Goal: Task Accomplishment & Management: Use online tool/utility

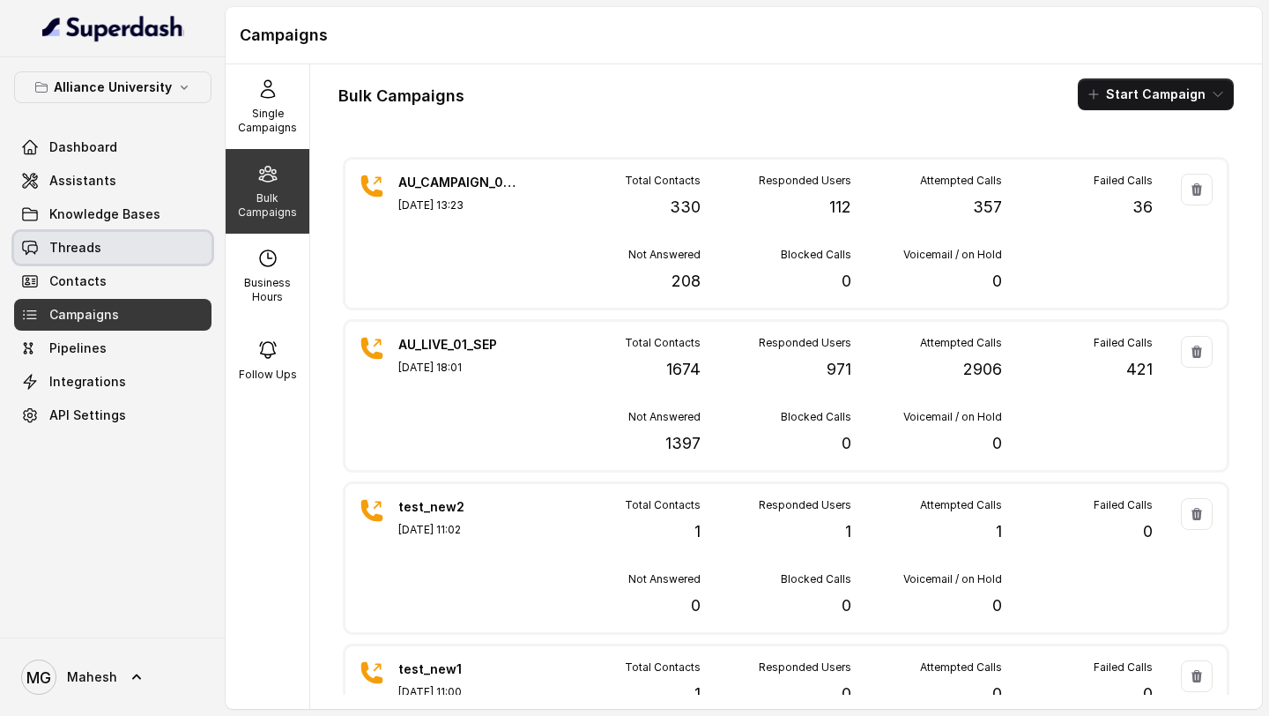
click at [152, 237] on link "Threads" at bounding box center [112, 248] width 197 height 32
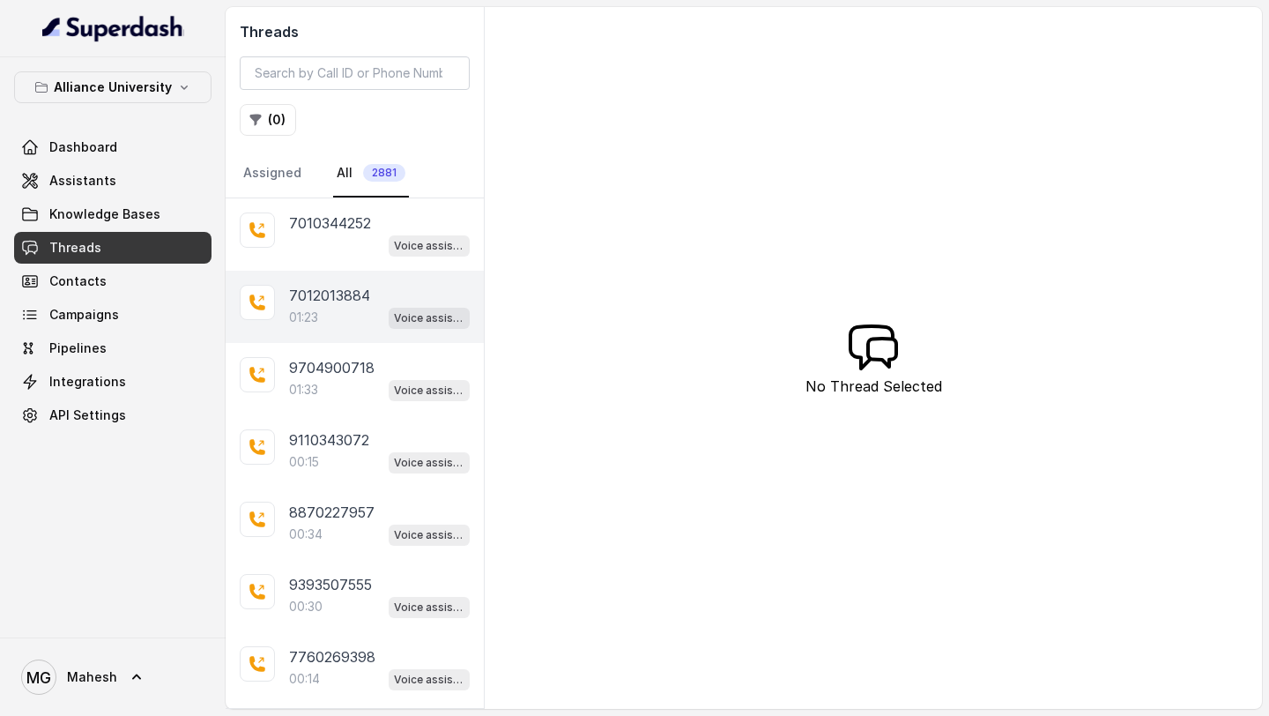
click at [348, 314] on div "01:23 Voice assistant" at bounding box center [379, 317] width 181 height 23
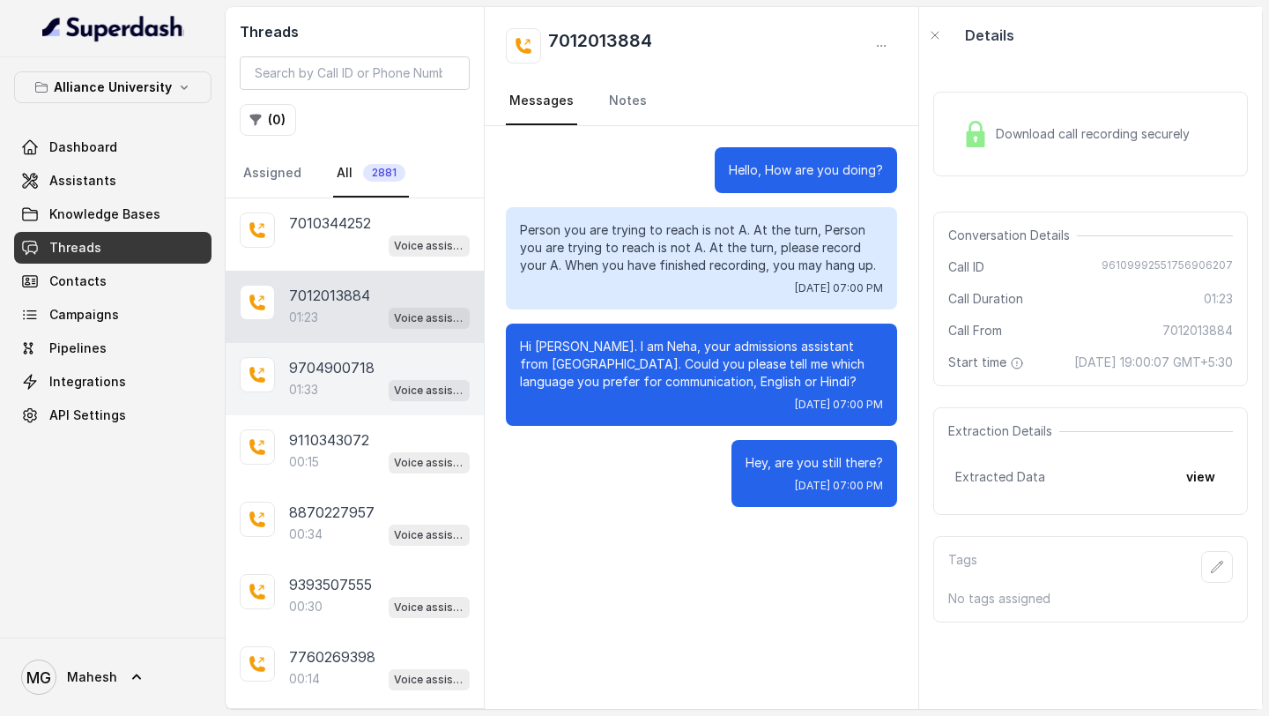
click at [359, 393] on div "01:33 Voice assistant" at bounding box center [379, 389] width 181 height 23
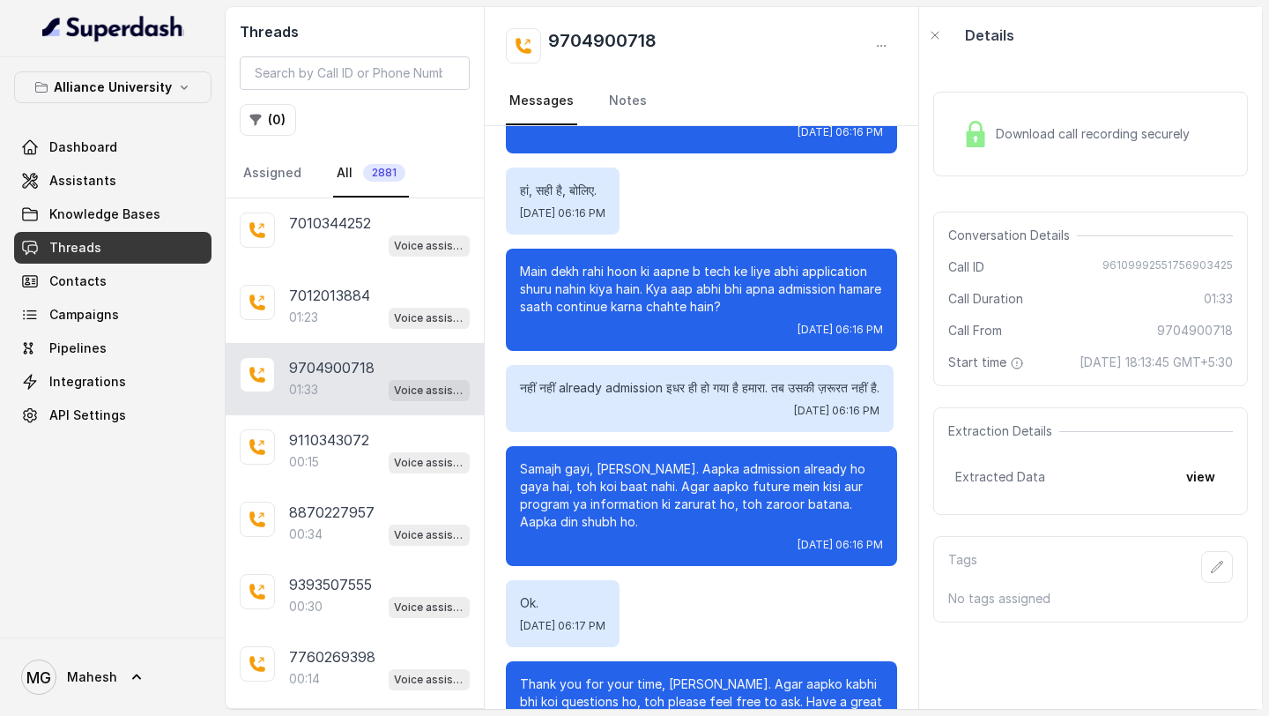
scroll to position [725, 0]
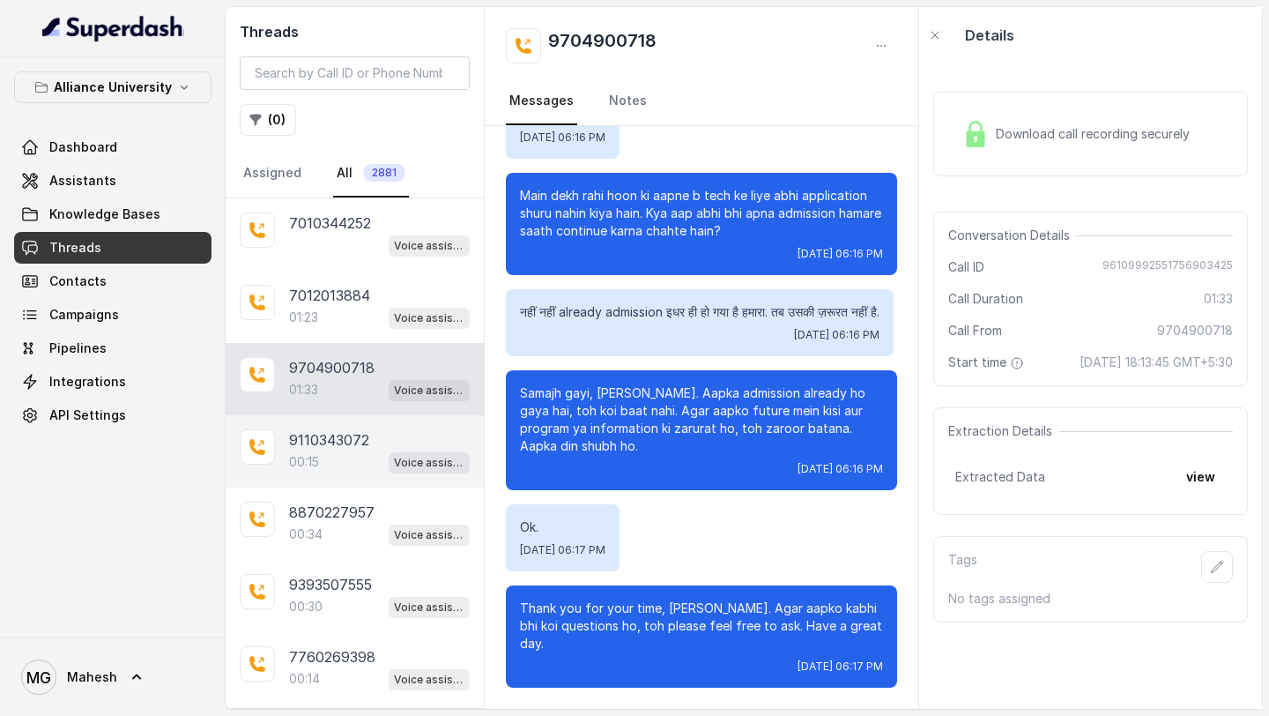
click at [345, 465] on div "00:15 Voice assistant" at bounding box center [379, 461] width 181 height 23
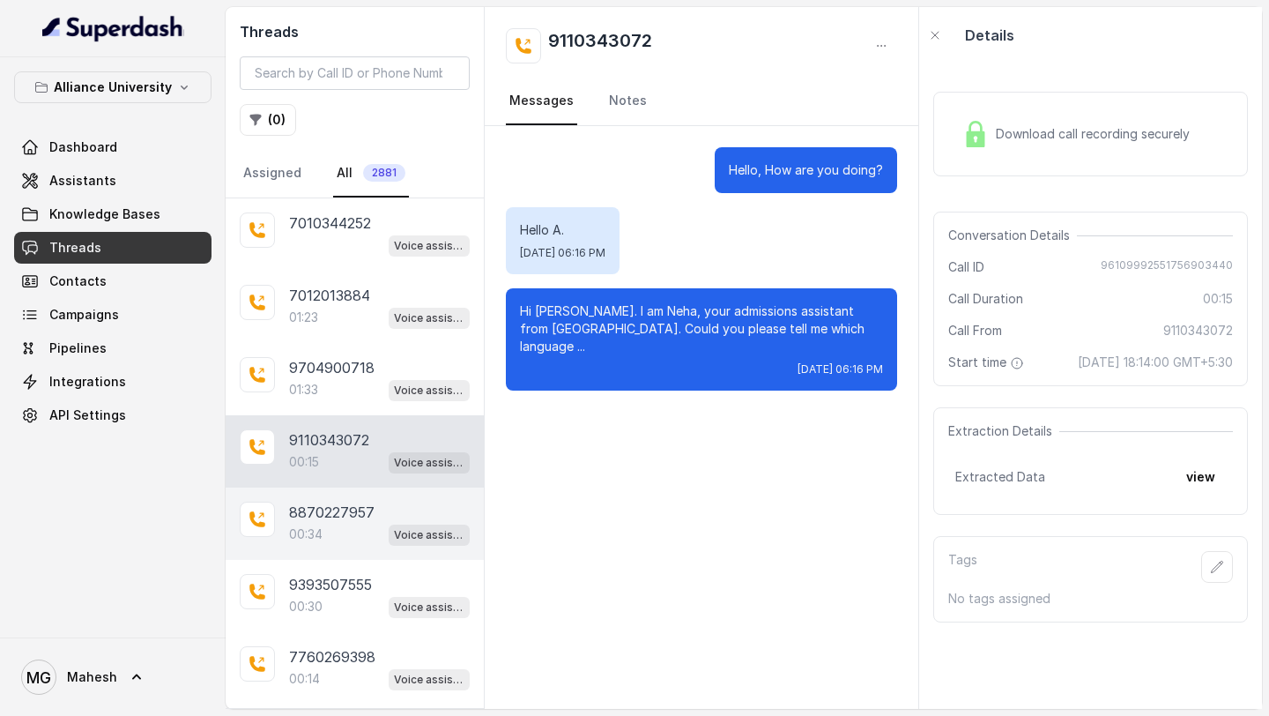
click at [338, 536] on div "00:34 Voice assistant" at bounding box center [379, 534] width 181 height 23
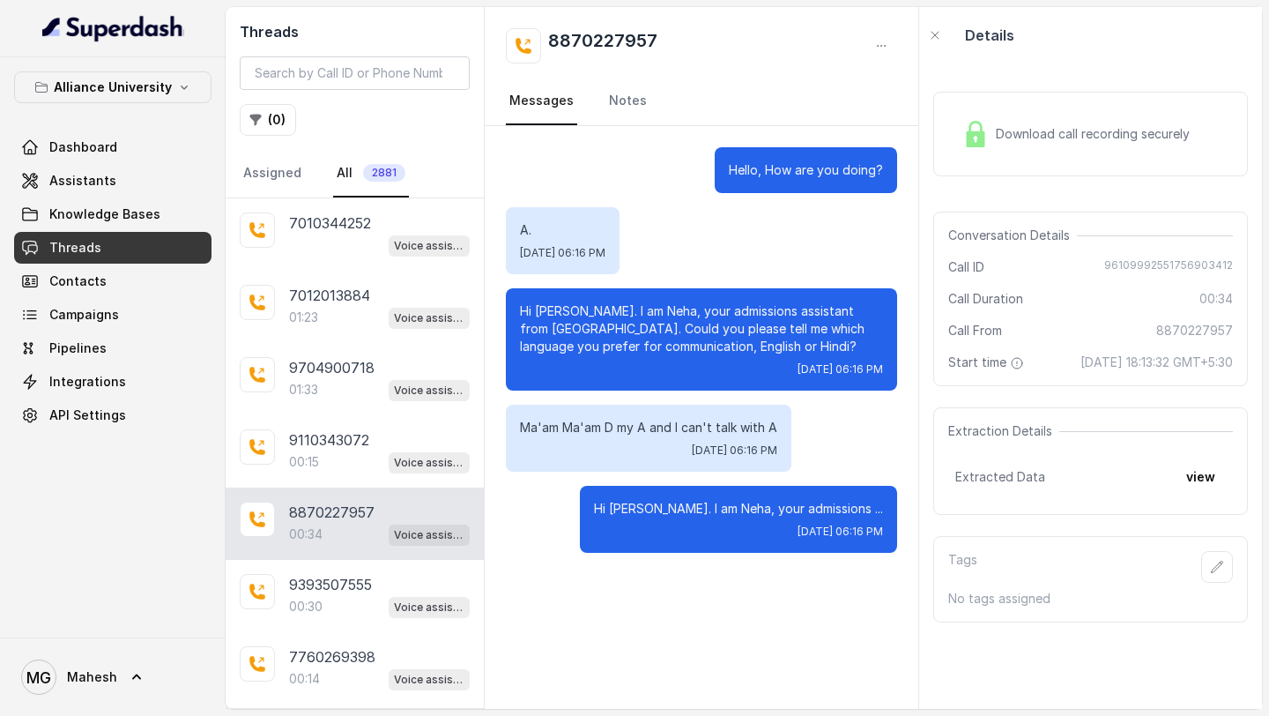
scroll to position [80, 0]
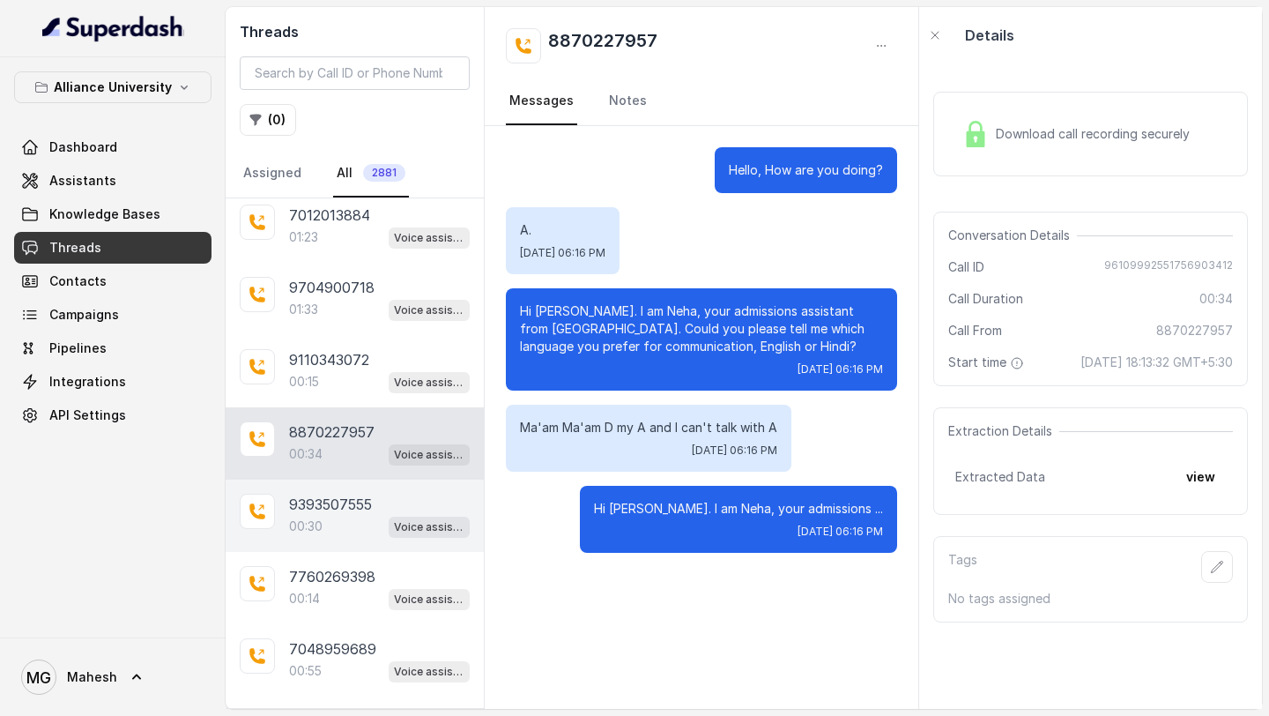
click at [320, 527] on p "00:30" at bounding box center [305, 526] width 33 height 18
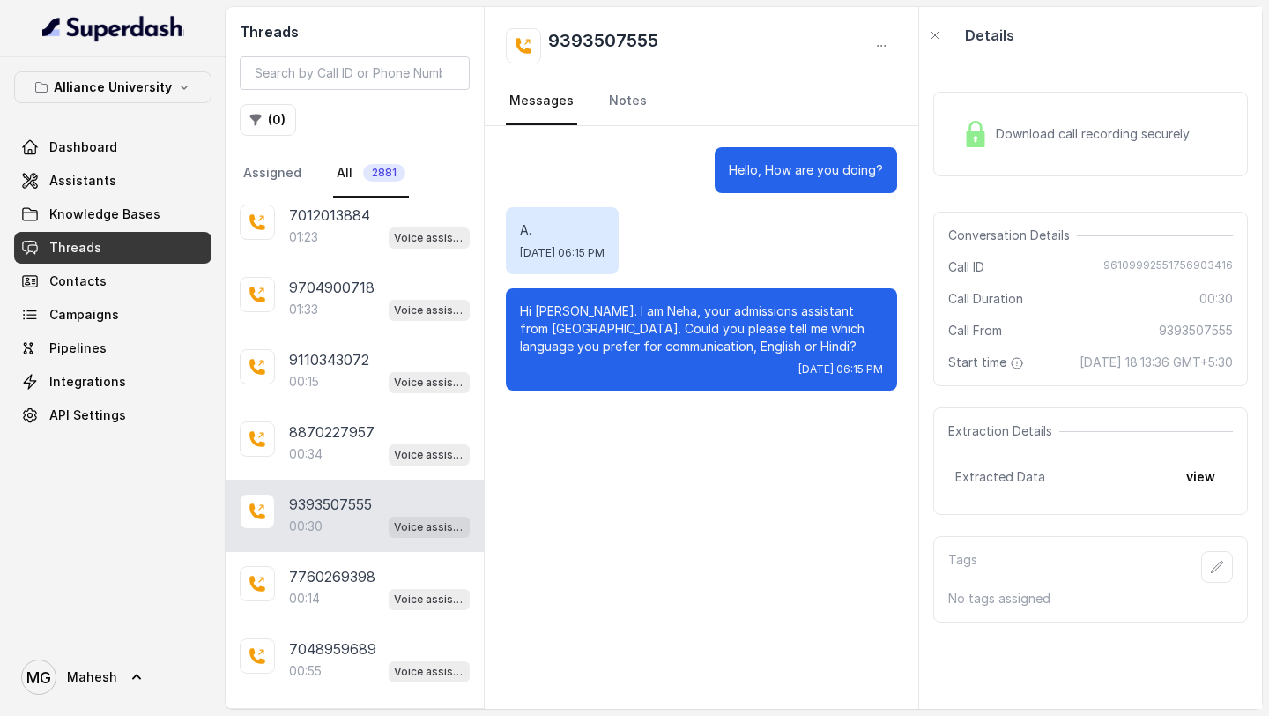
scroll to position [216, 0]
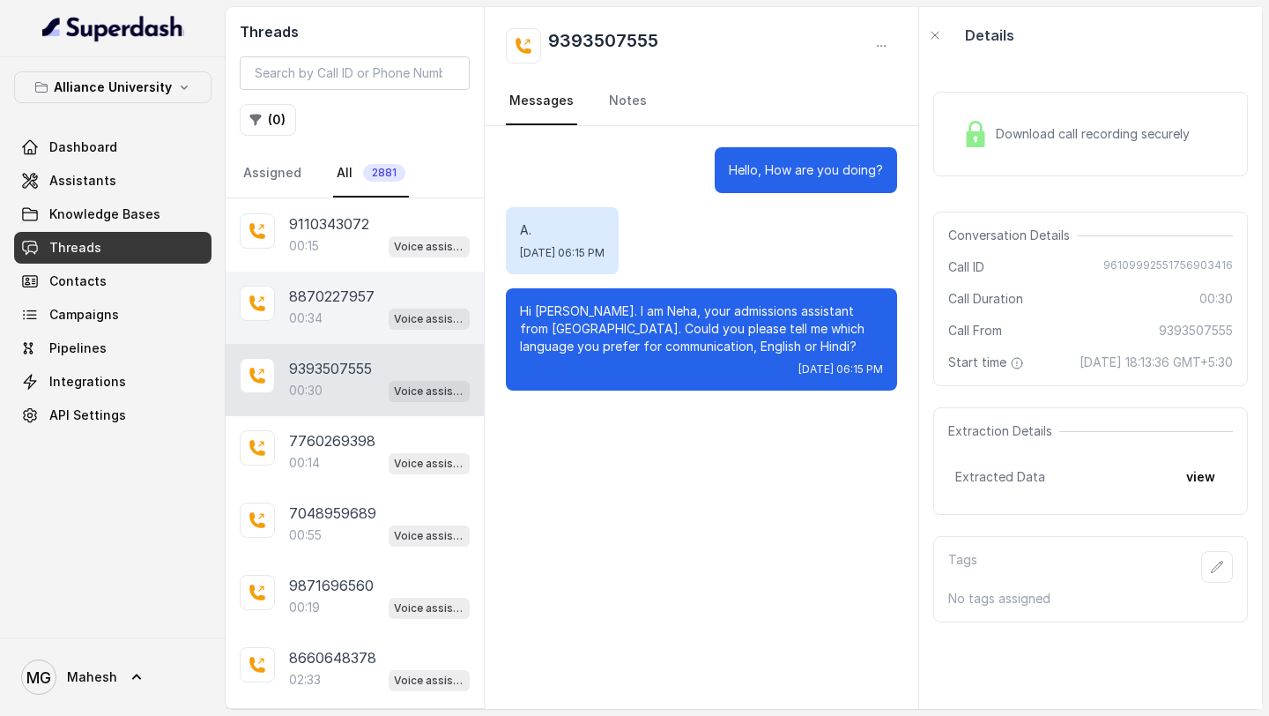
click at [355, 312] on div "00:34 Voice assistant" at bounding box center [379, 318] width 181 height 23
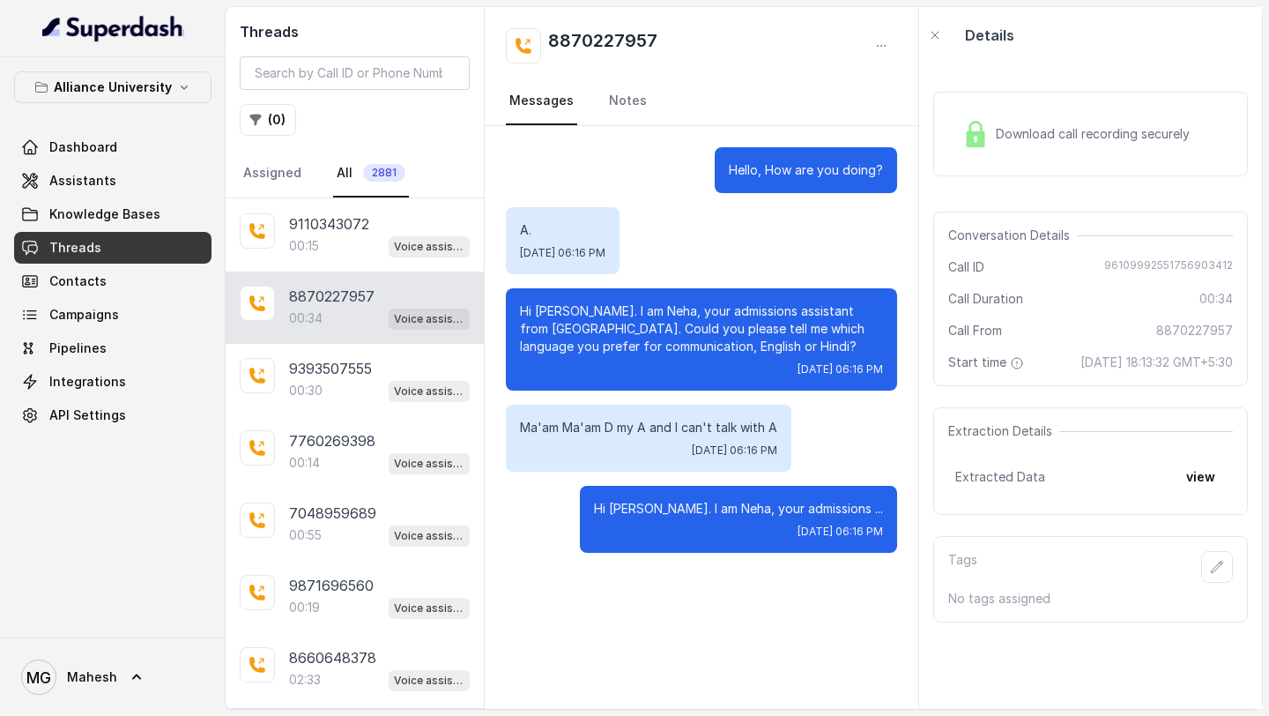
click at [1036, 120] on div "Download call recording securely" at bounding box center [1077, 134] width 242 height 41
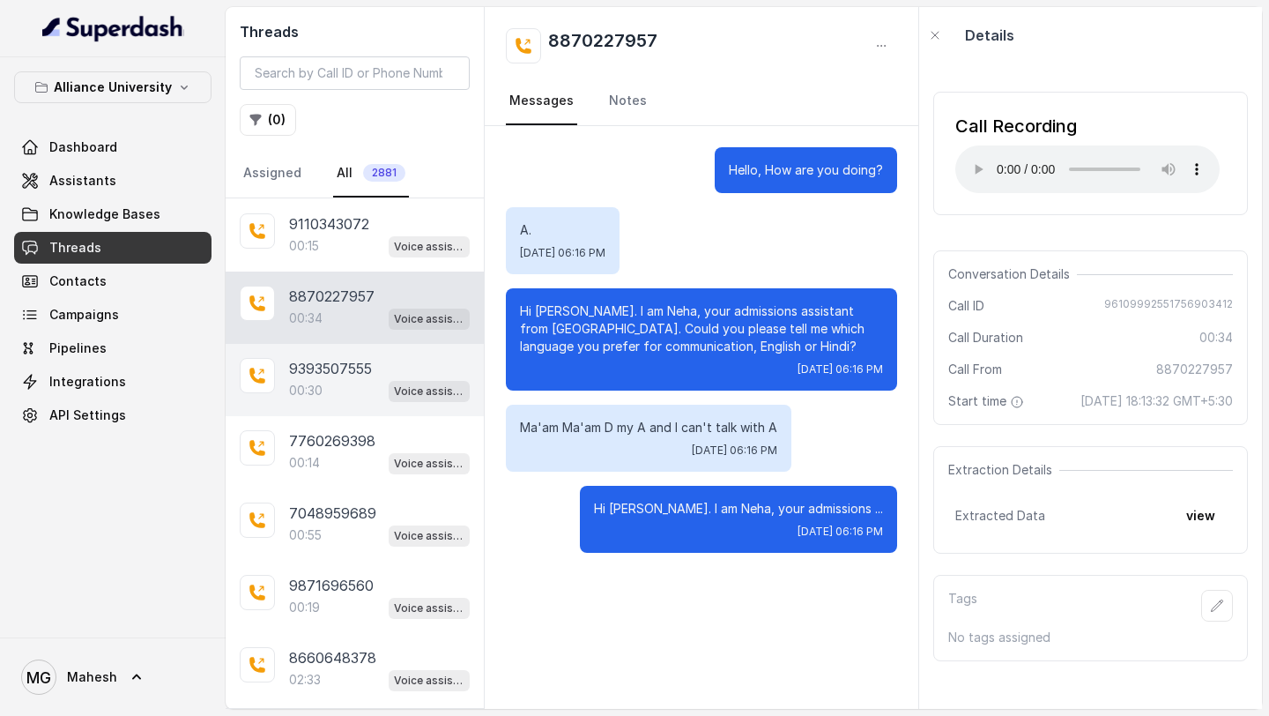
click at [331, 368] on p "9393507555" at bounding box center [330, 368] width 83 height 21
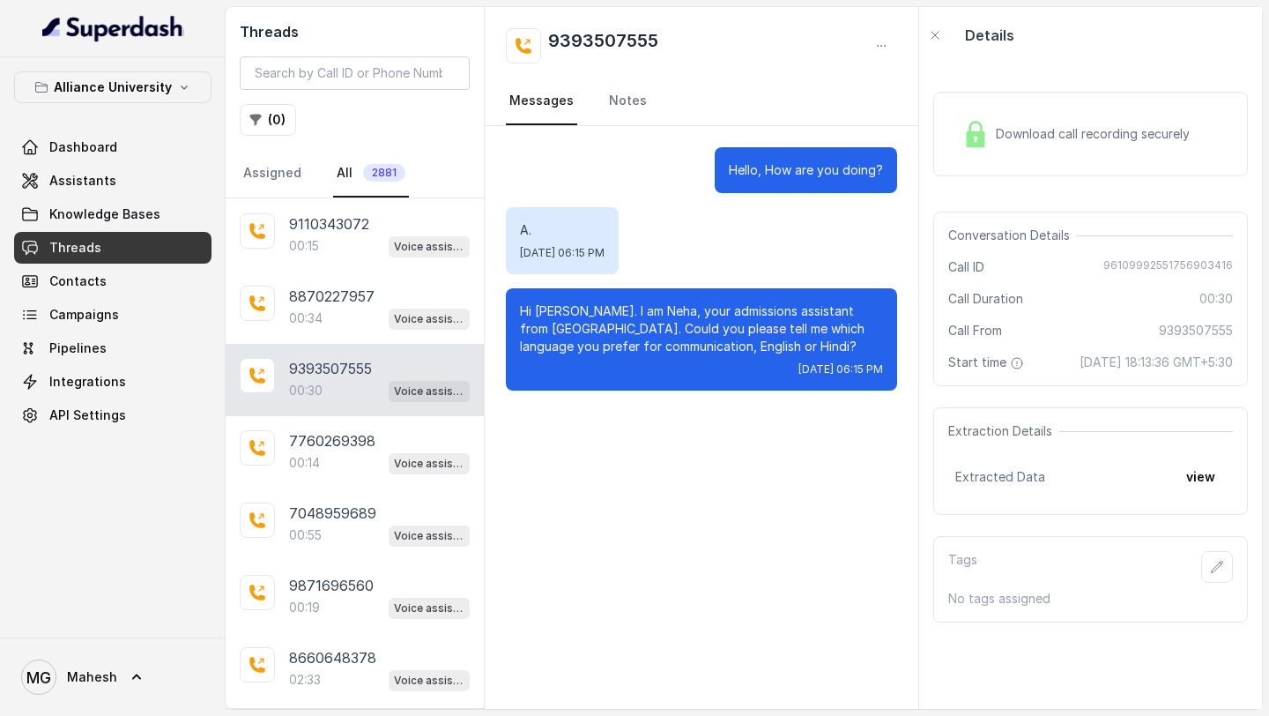
click at [993, 130] on div "Download call recording securely" at bounding box center [1077, 134] width 242 height 41
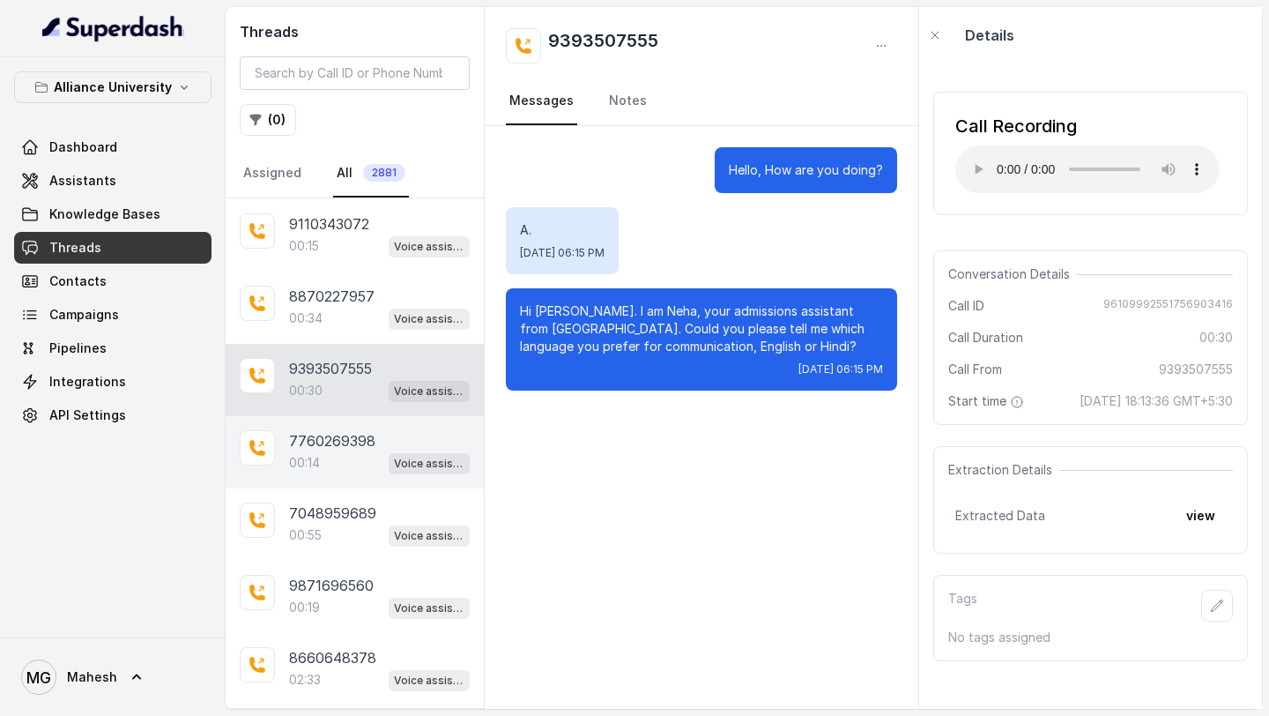
click at [348, 463] on div "00:14 Voice assistant" at bounding box center [379, 462] width 181 height 23
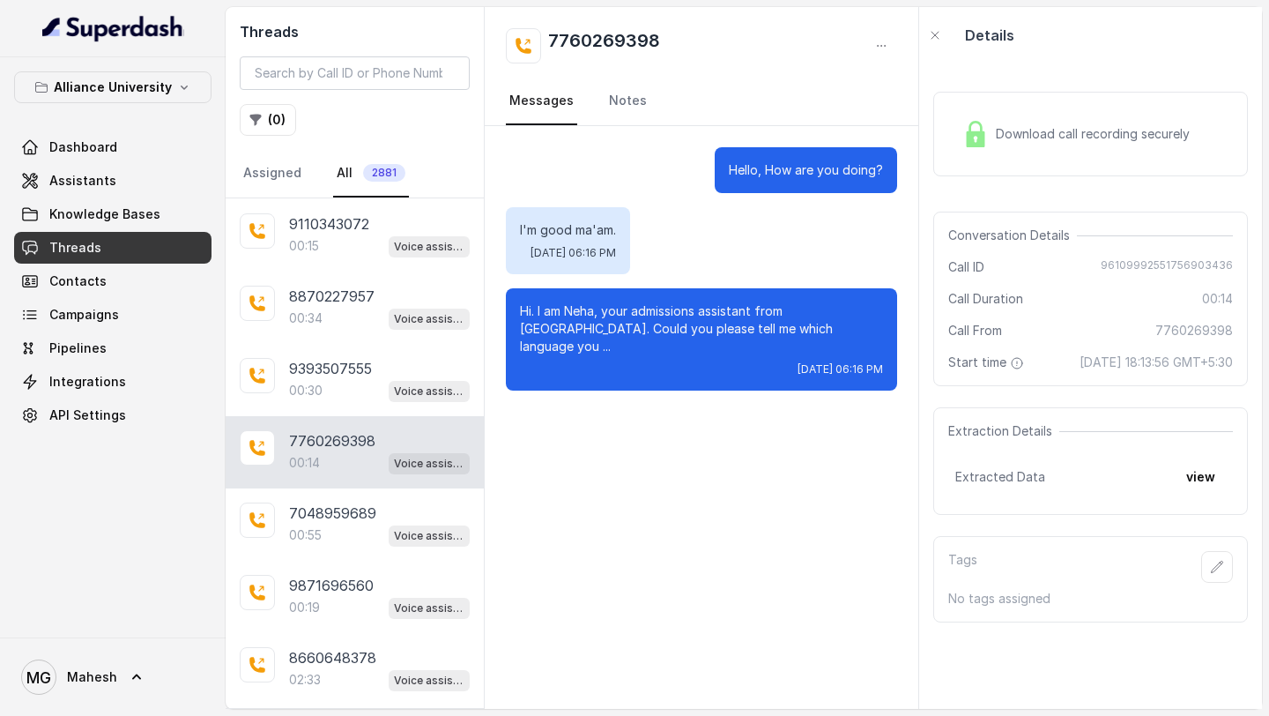
click at [1083, 130] on span "Download call recording securely" at bounding box center [1096, 134] width 201 height 18
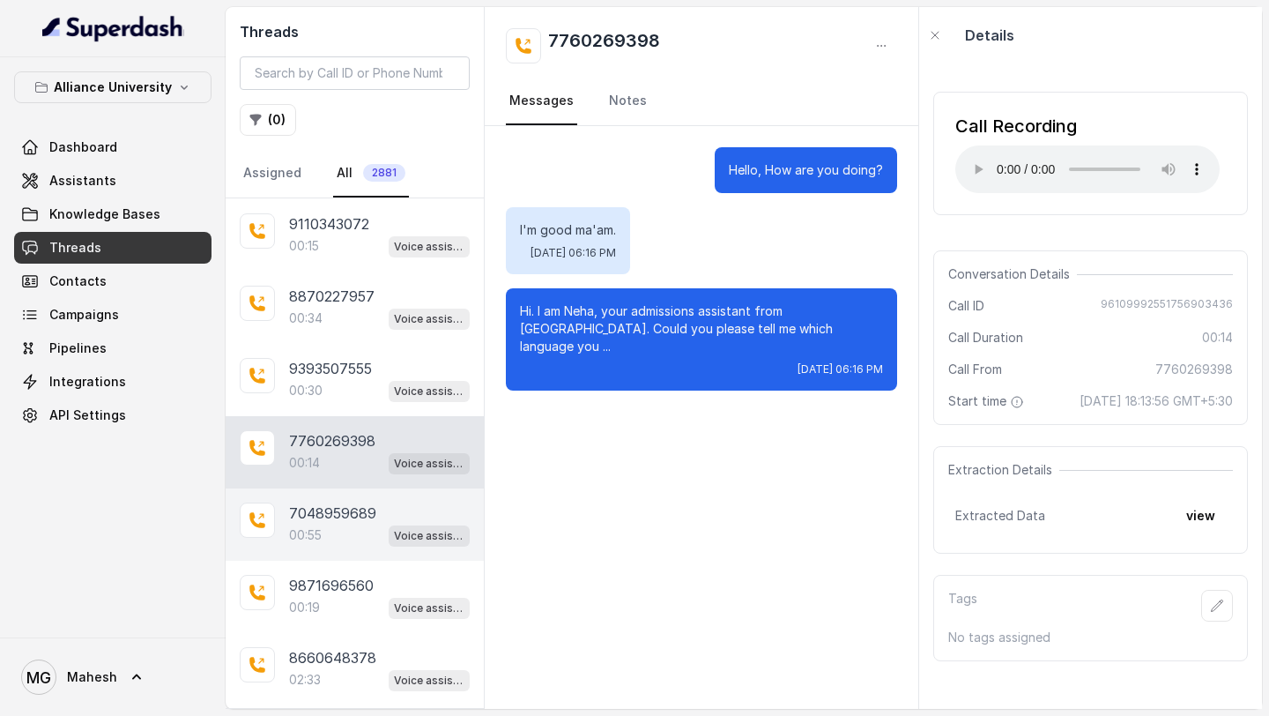
click at [331, 515] on p "7048959689" at bounding box center [332, 512] width 87 height 21
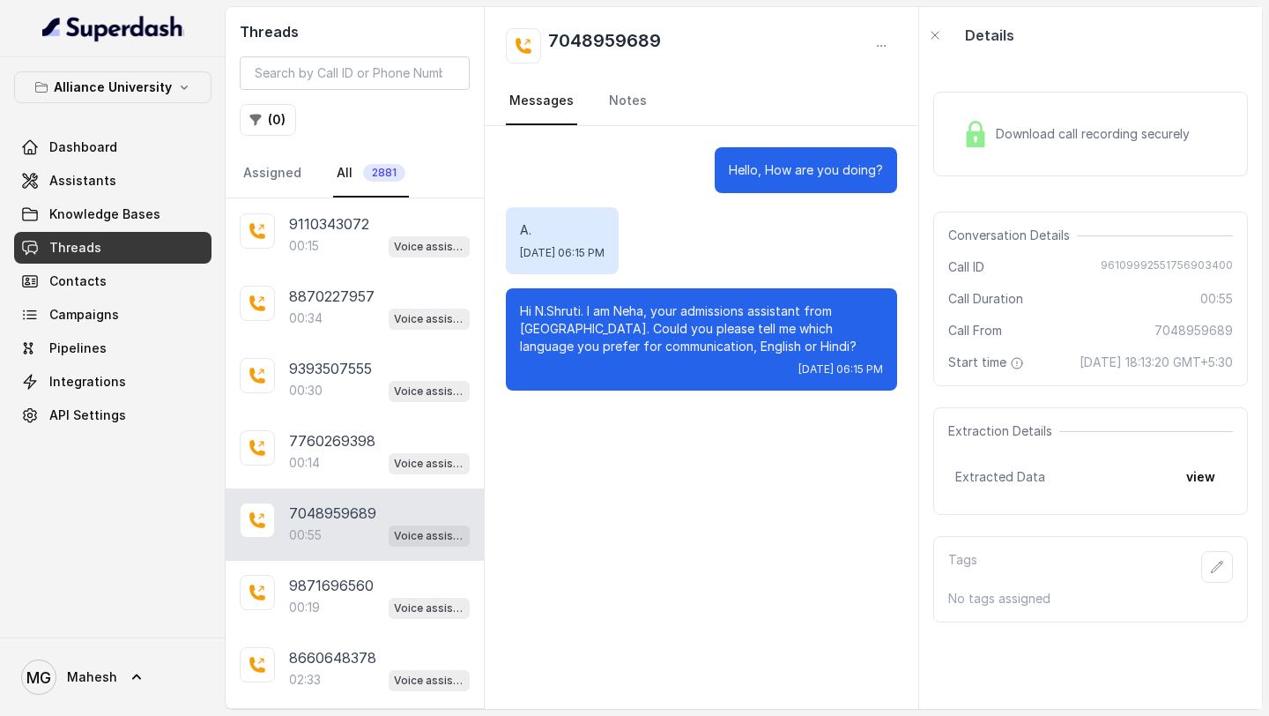
click at [1042, 124] on div "Download call recording securely" at bounding box center [1077, 134] width 242 height 41
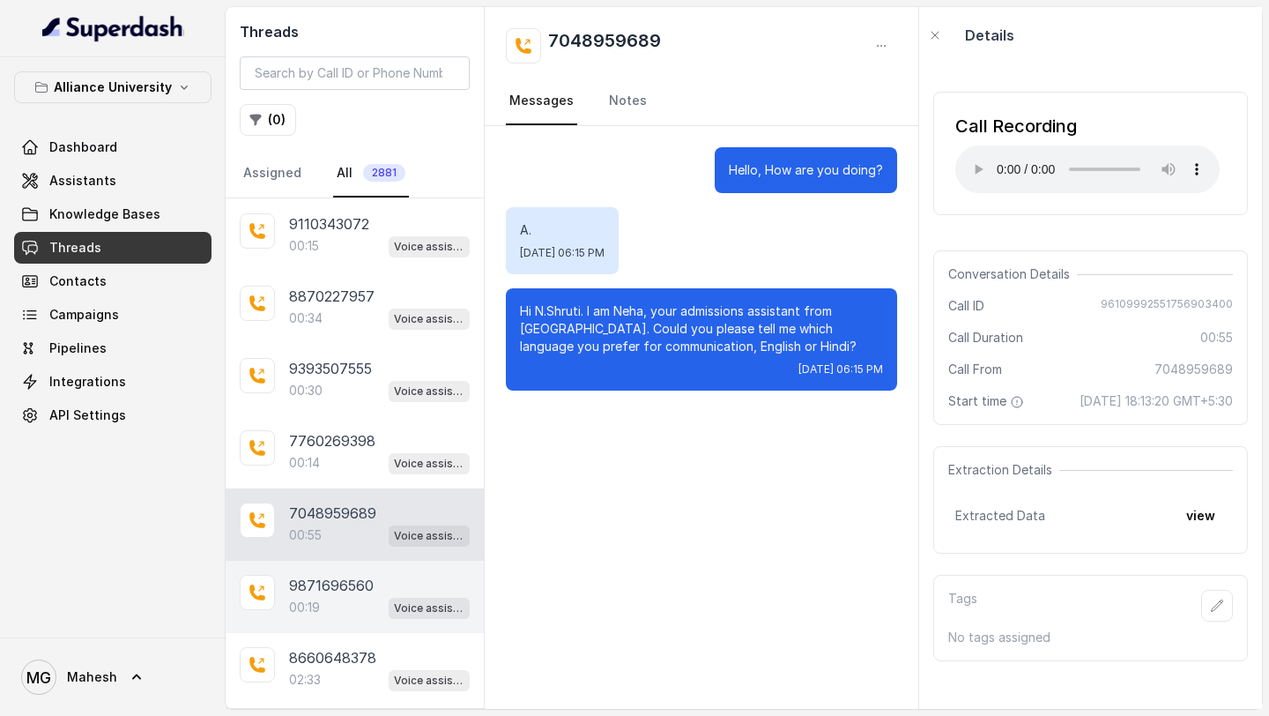
click at [316, 585] on p "9871696560" at bounding box center [331, 585] width 85 height 21
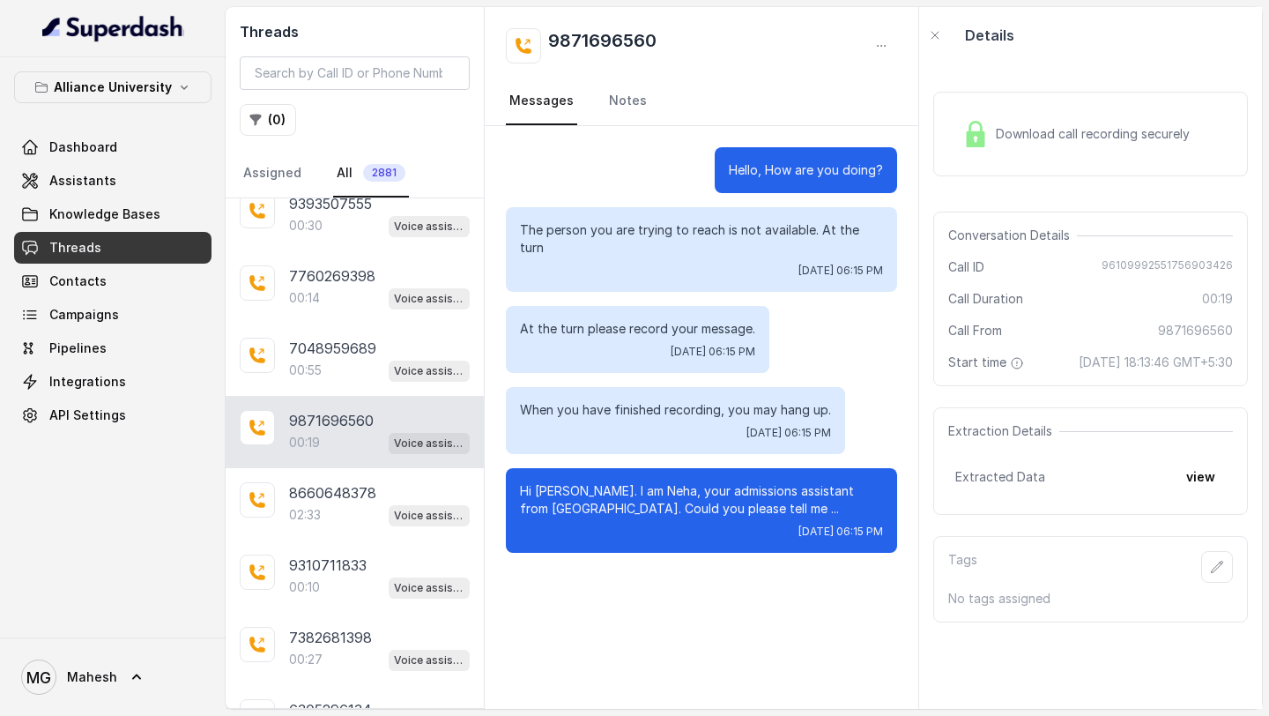
scroll to position [383, 0]
click at [336, 517] on div "02:33 Voice assistant" at bounding box center [379, 513] width 181 height 23
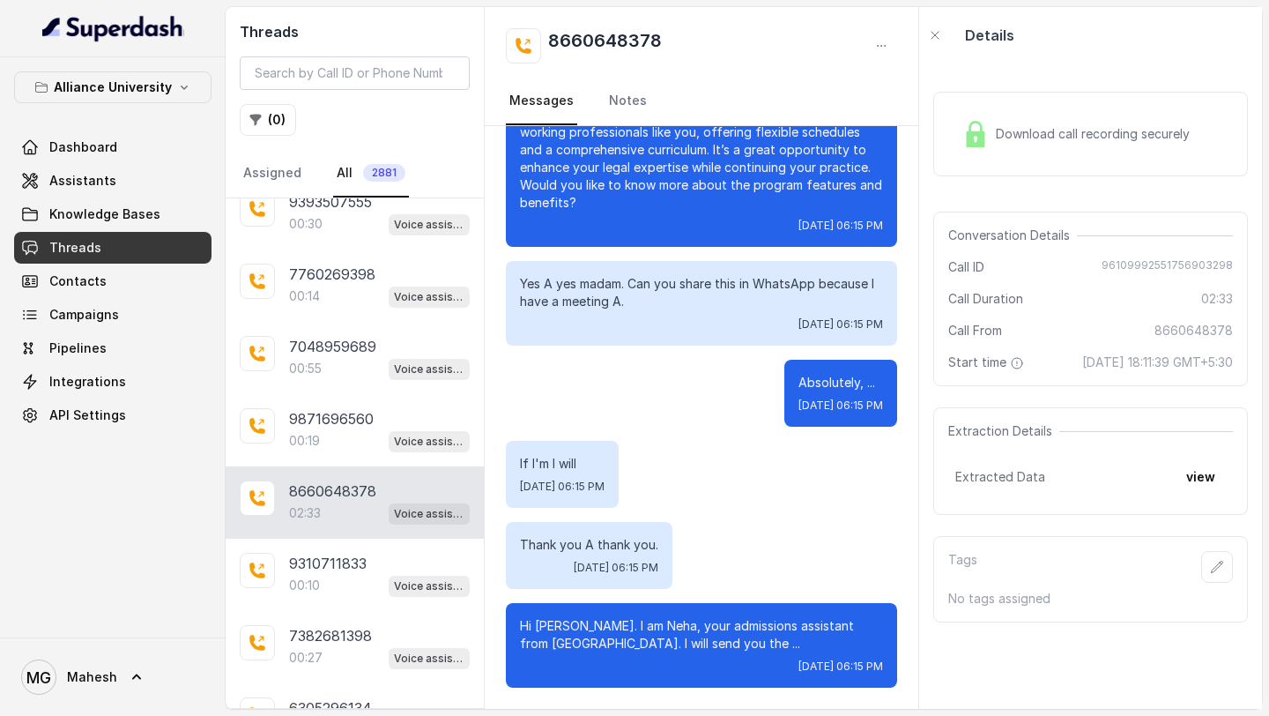
scroll to position [443, 0]
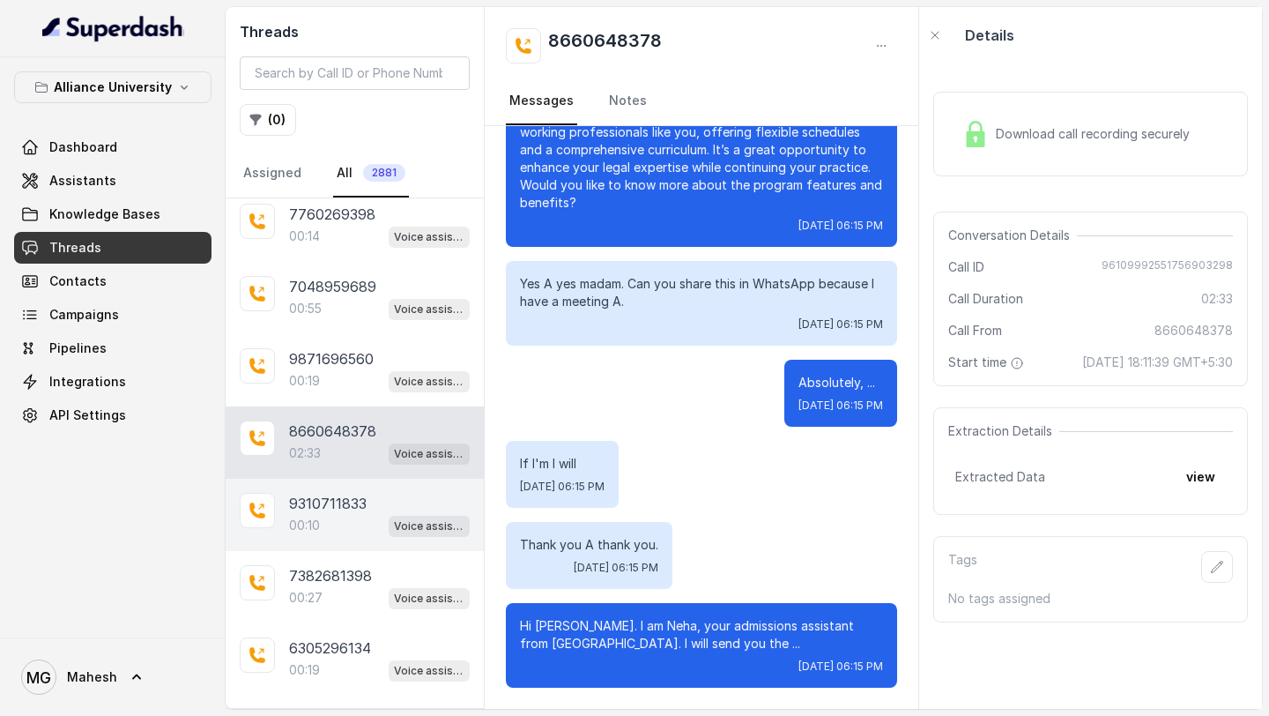
click at [293, 522] on p "00:10" at bounding box center [304, 526] width 31 height 18
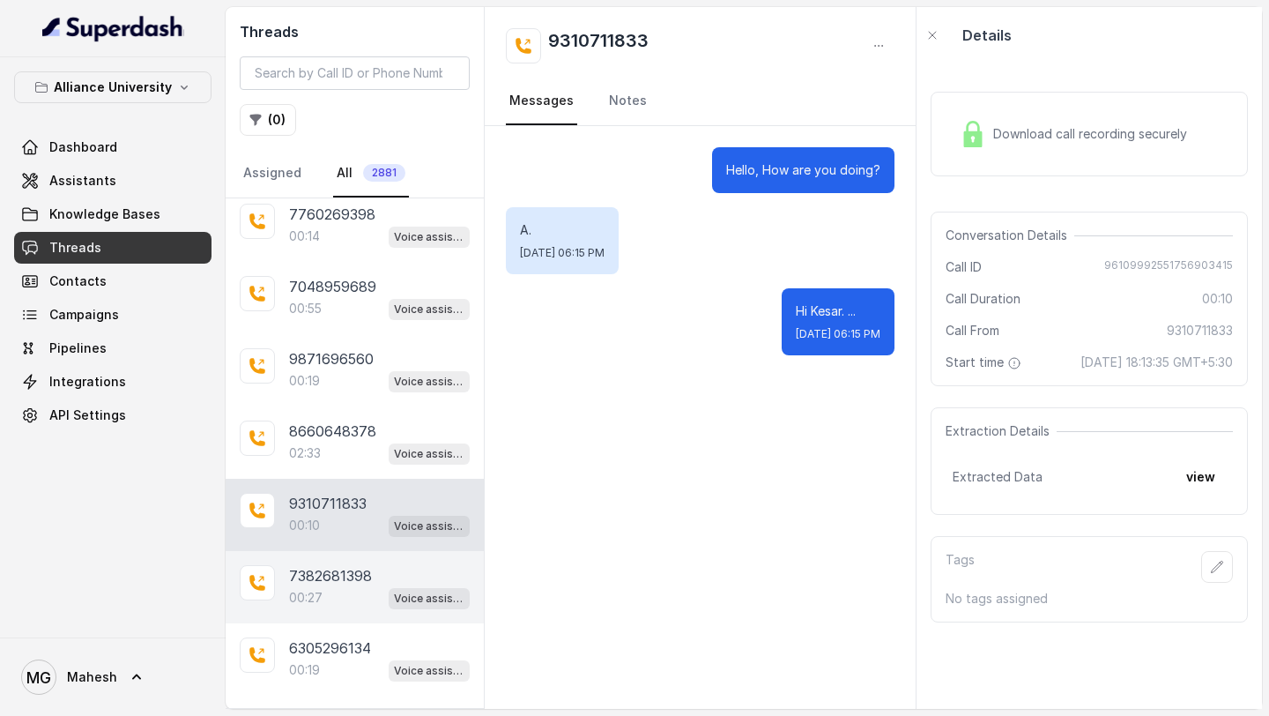
click at [338, 577] on p "7382681398" at bounding box center [330, 575] width 83 height 21
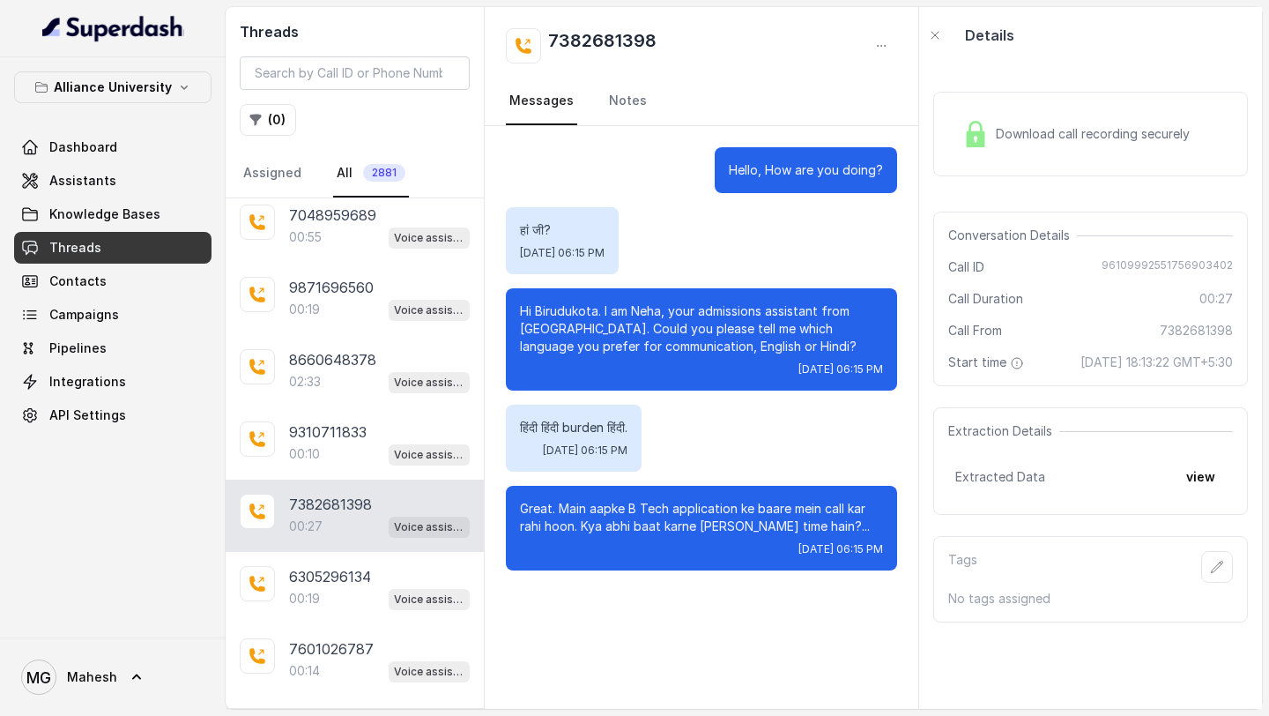
scroll to position [555, 0]
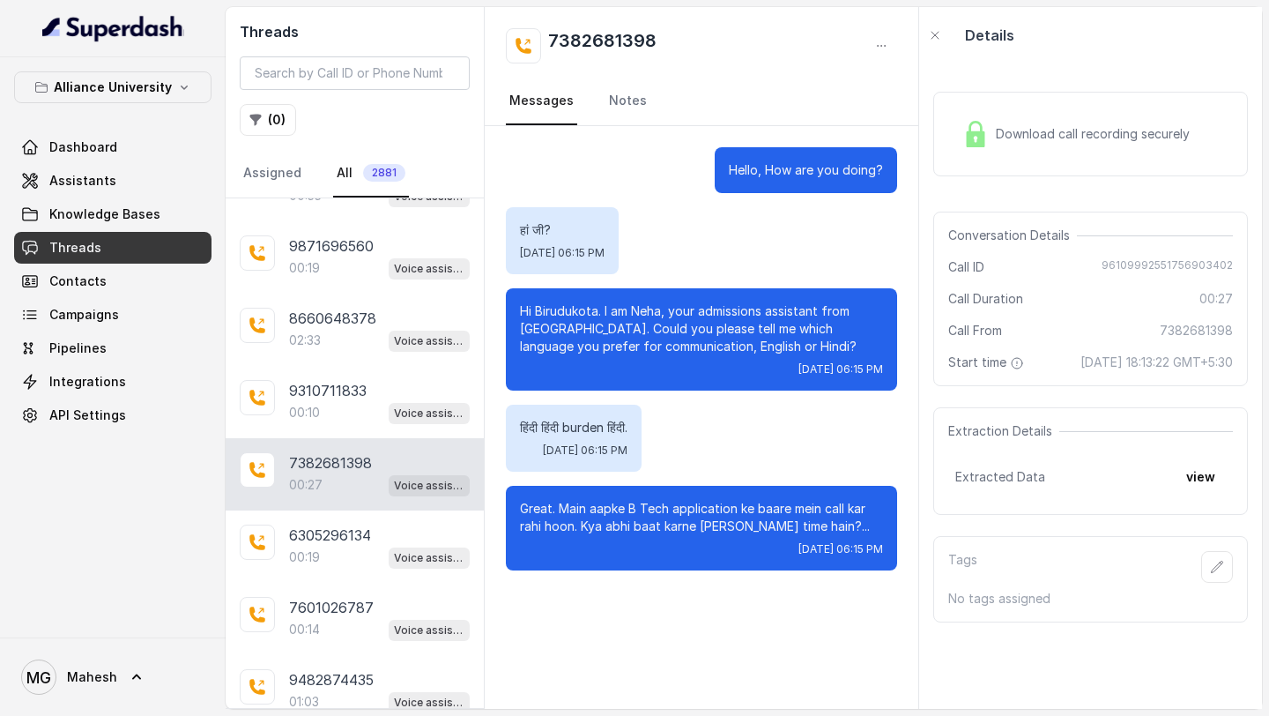
click at [1048, 143] on div "Download call recording securely" at bounding box center [1077, 134] width 242 height 41
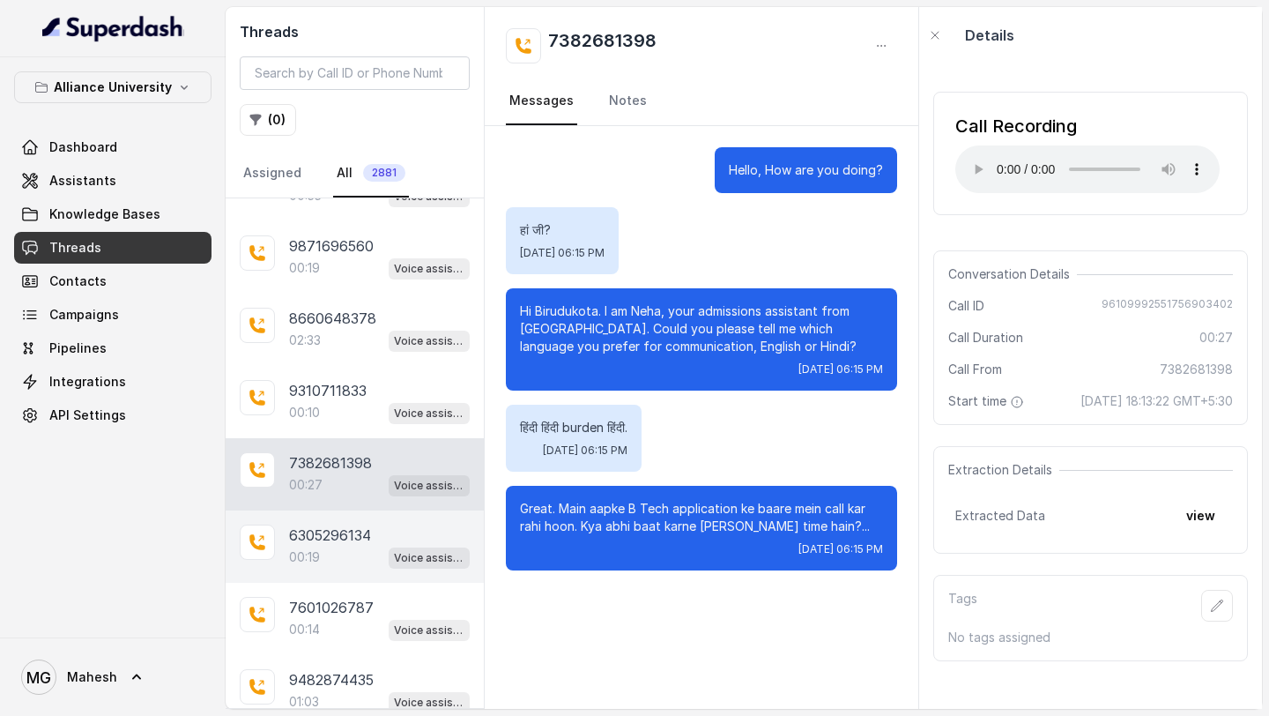
click at [342, 546] on div "00:19 Voice assistant" at bounding box center [379, 557] width 181 height 23
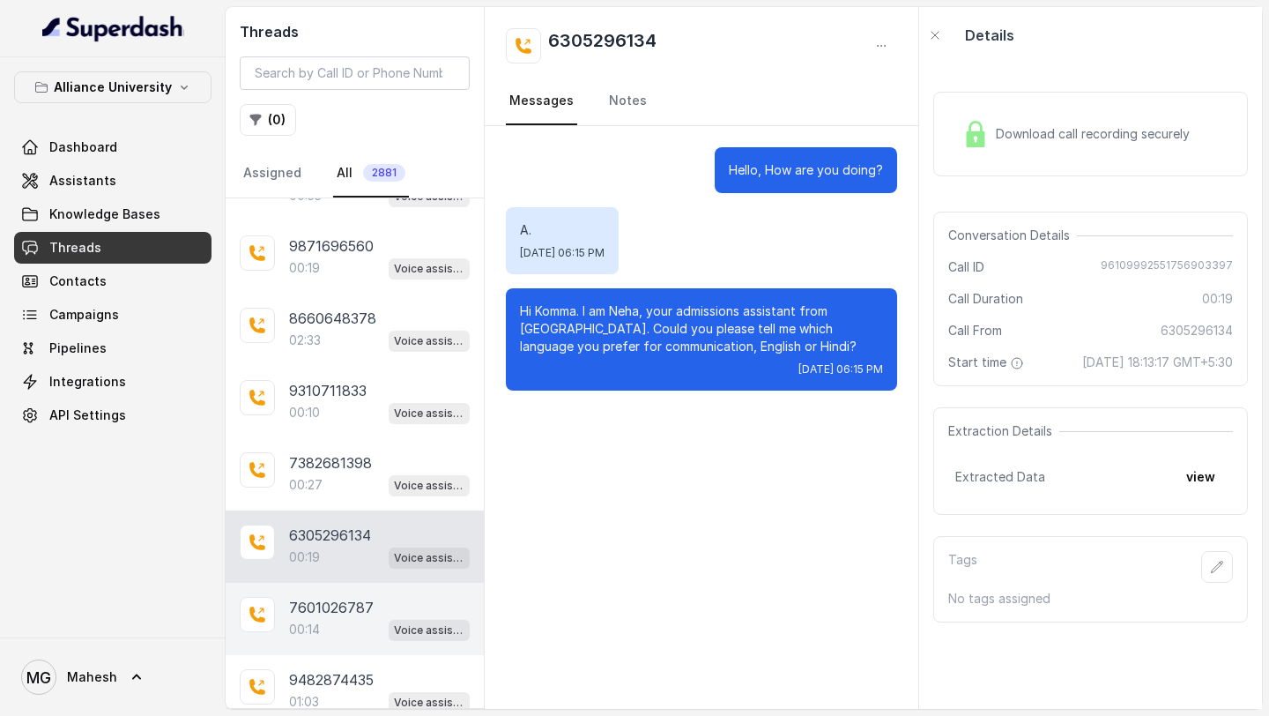
click at [319, 621] on p "00:14" at bounding box center [304, 630] width 31 height 18
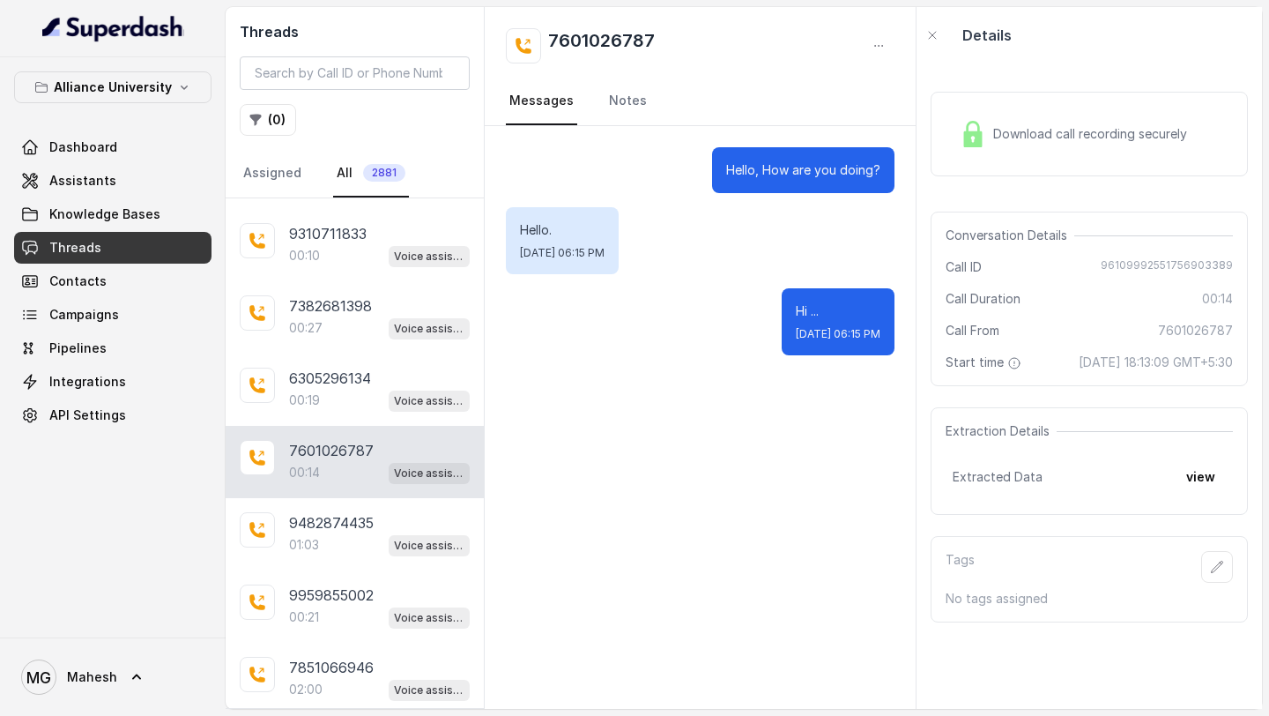
scroll to position [733, 0]
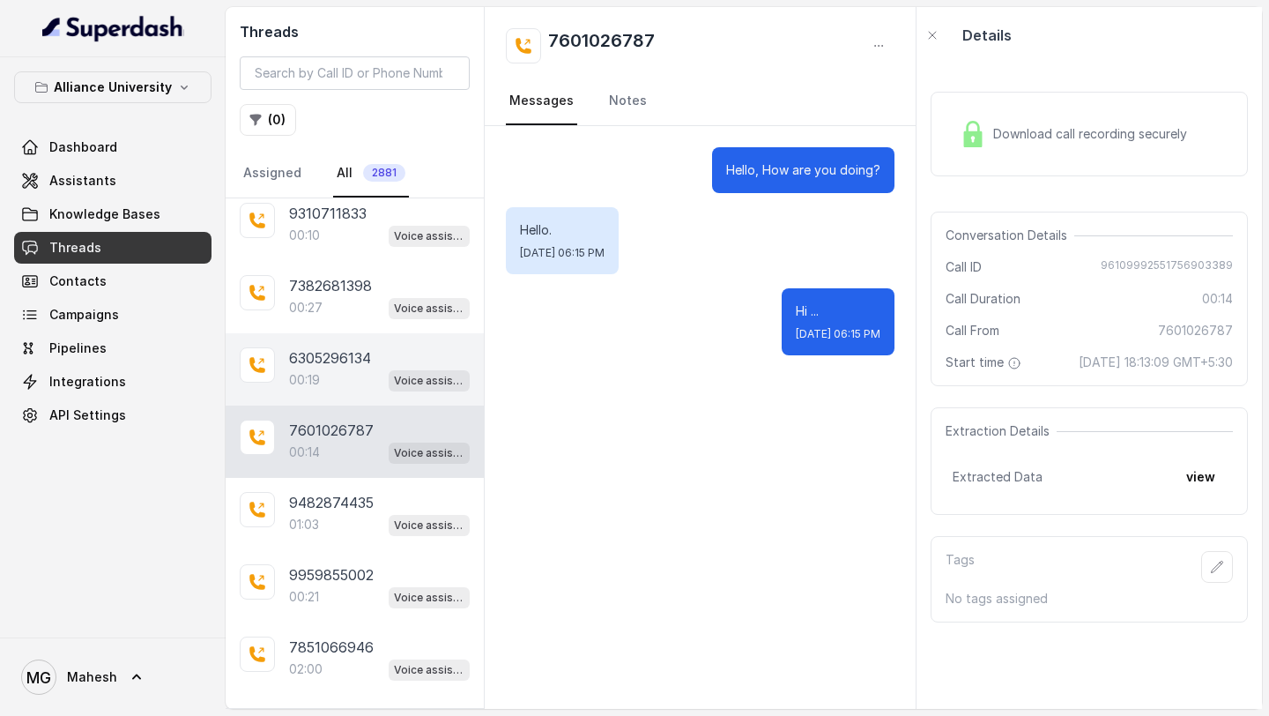
click at [364, 368] on div "00:19 Voice assistant" at bounding box center [379, 379] width 181 height 23
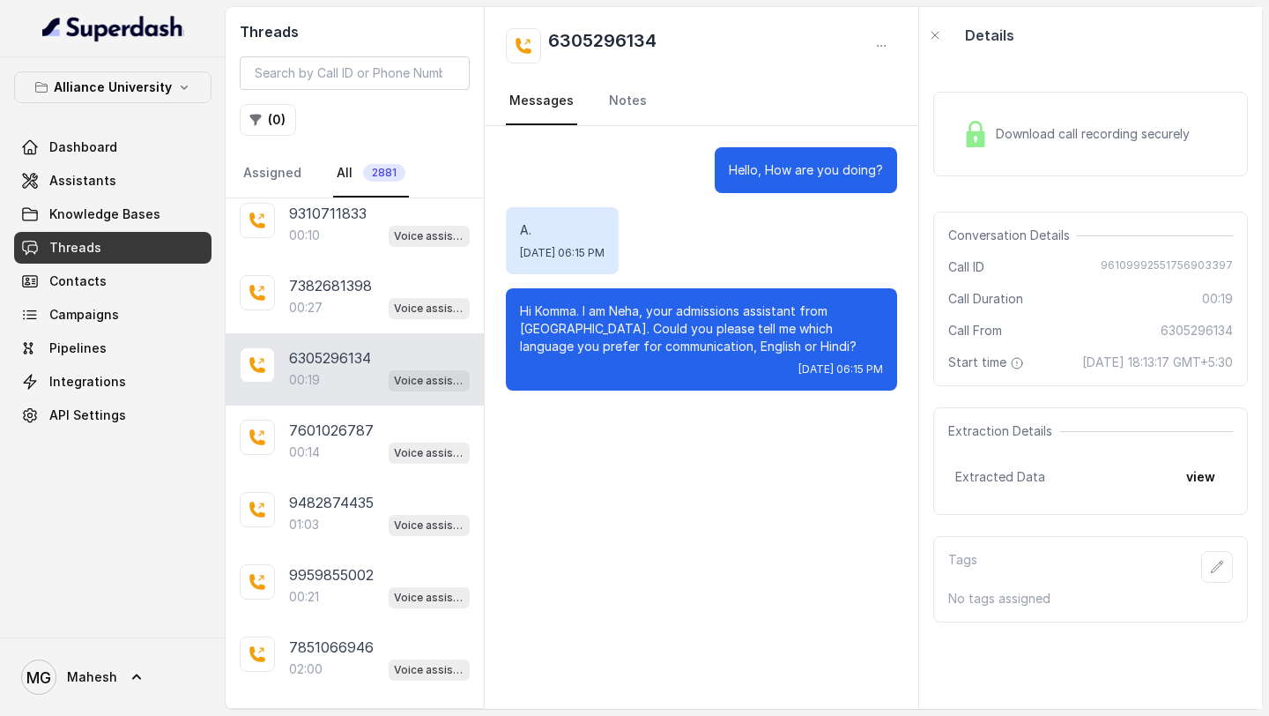
click at [1002, 129] on span "Download call recording securely" at bounding box center [1096, 134] width 201 height 18
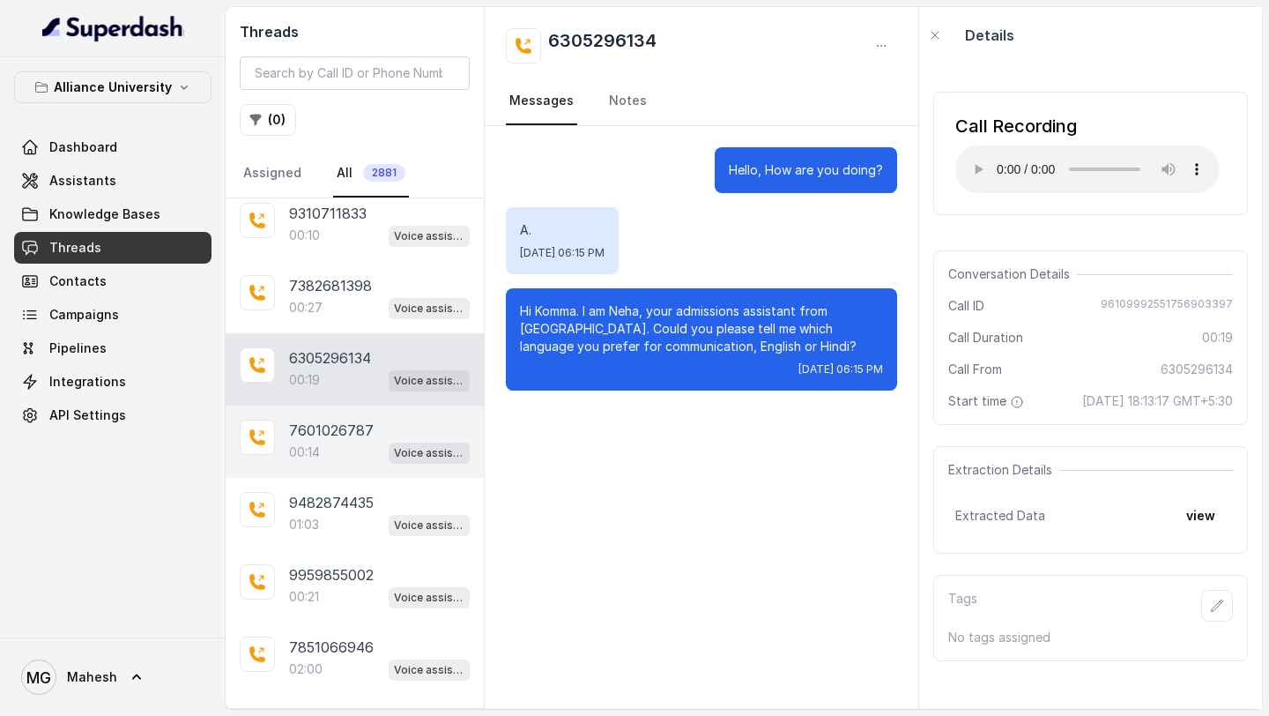
click at [352, 420] on p "7601026787" at bounding box center [331, 430] width 85 height 21
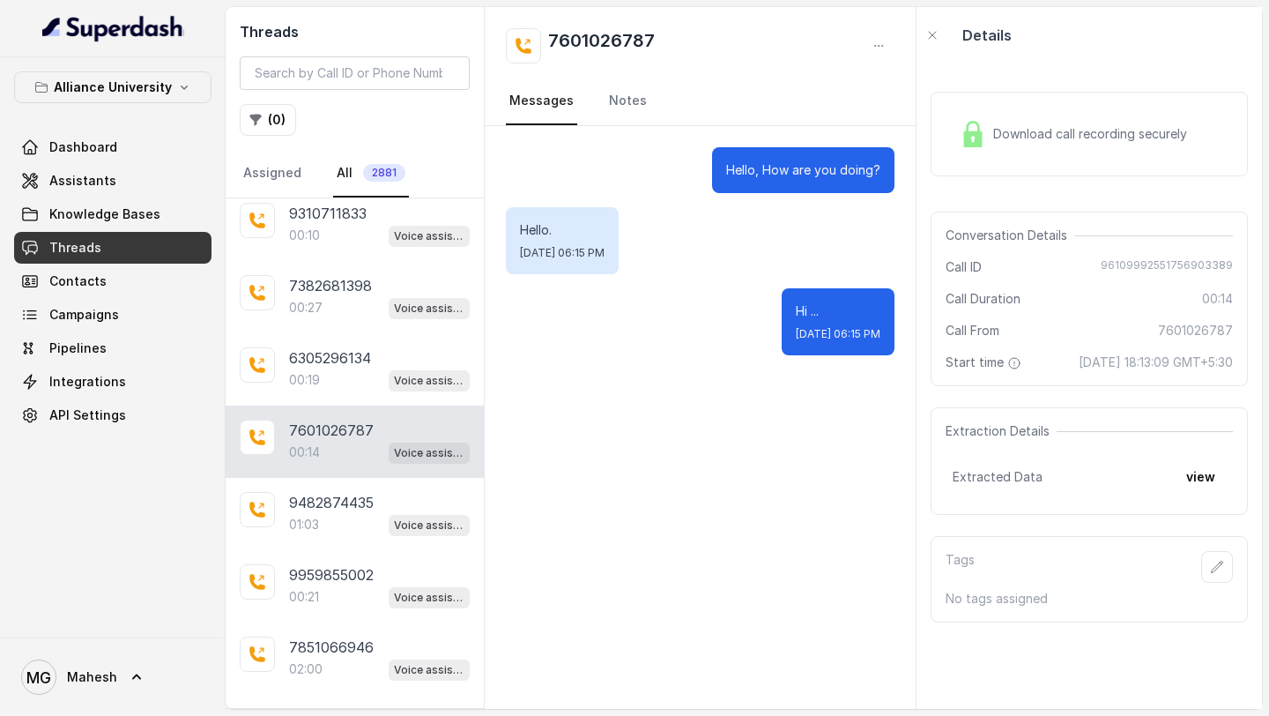
click at [1013, 161] on div "Download call recording securely" at bounding box center [1089, 134] width 317 height 85
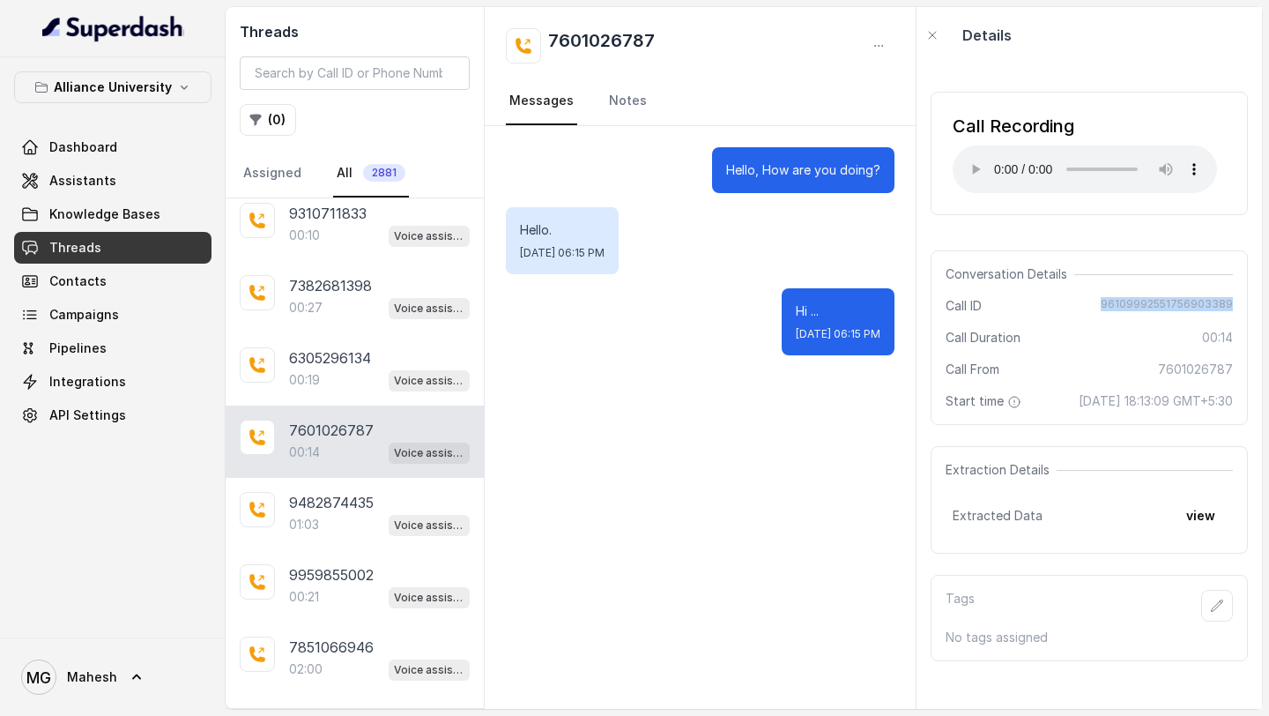
drag, startPoint x: 1108, startPoint y: 301, endPoint x: 1253, endPoint y: 301, distance: 145.4
click at [1253, 301] on div "Call Recording Your browser does not support the audio element. Conversation De…" at bounding box center [1090, 385] width 346 height 645
copy span "96109992551756903389"
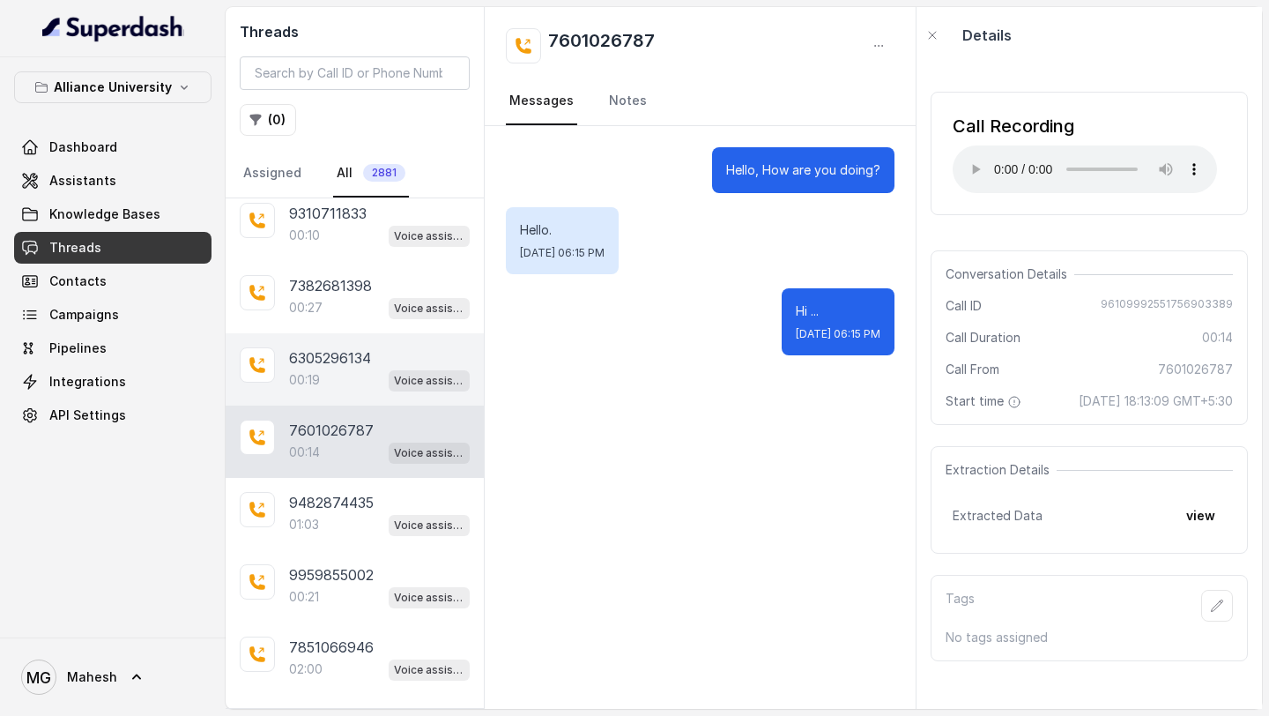
click at [292, 397] on div "6305296134 00:19 Voice assistant" at bounding box center [355, 369] width 258 height 72
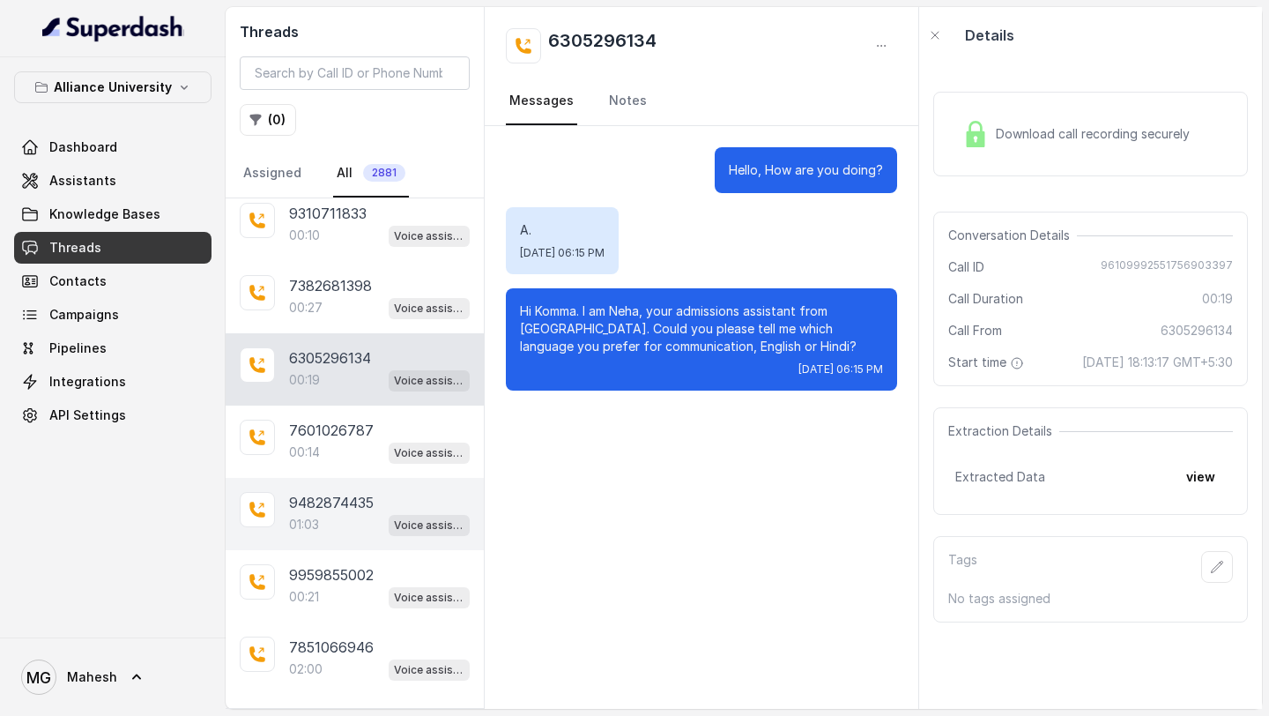
click at [317, 517] on p "01:03" at bounding box center [304, 525] width 30 height 18
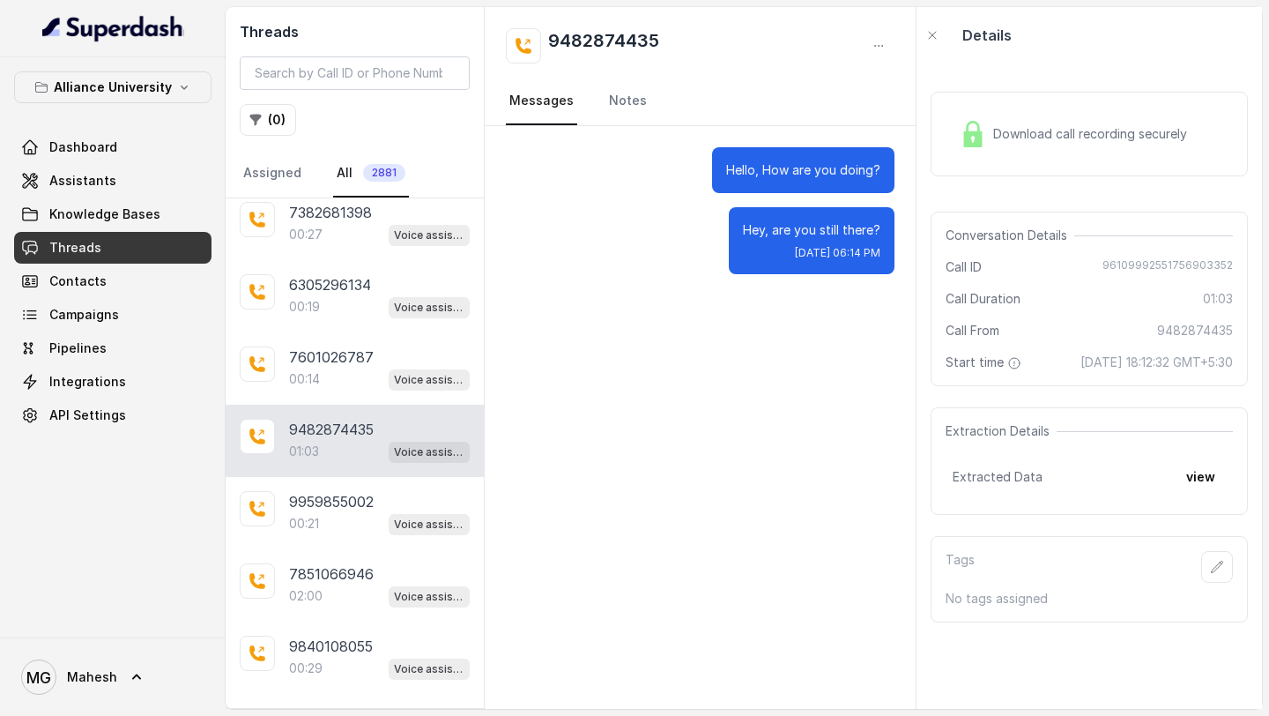
scroll to position [807, 0]
click at [307, 548] on div "7851066946 02:00 Voice assistant" at bounding box center [355, 584] width 258 height 72
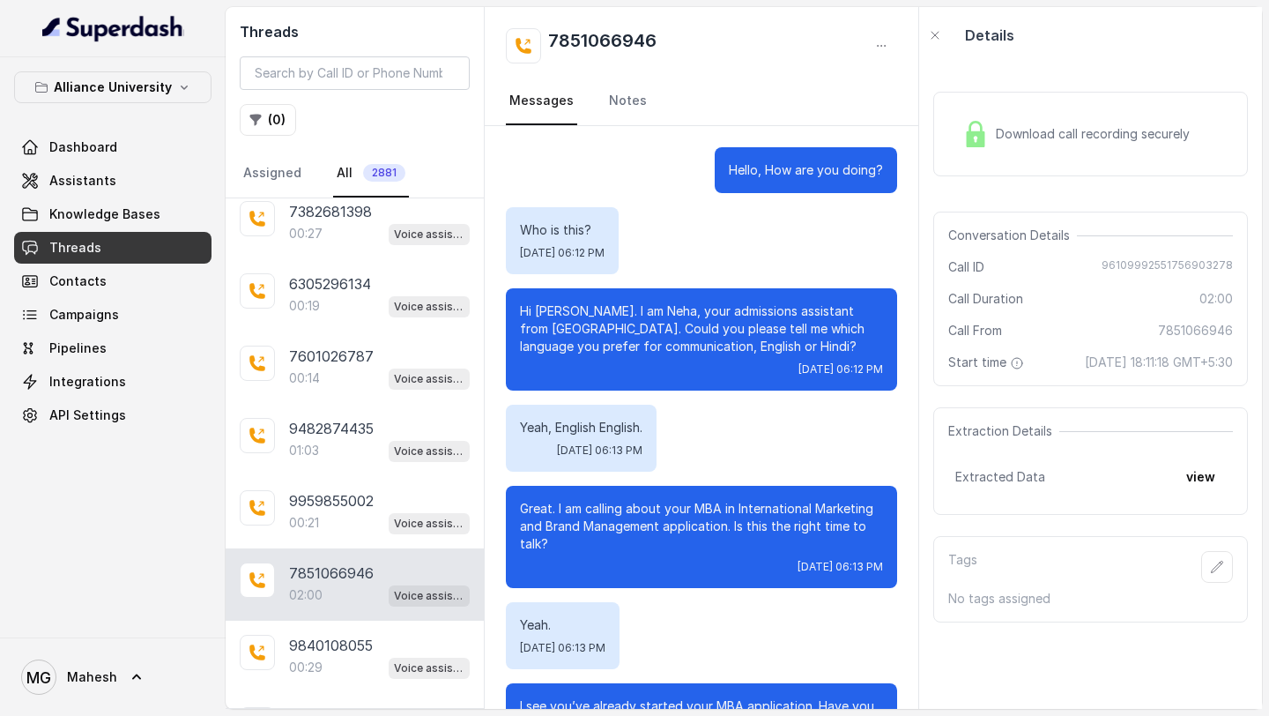
scroll to position [1057, 0]
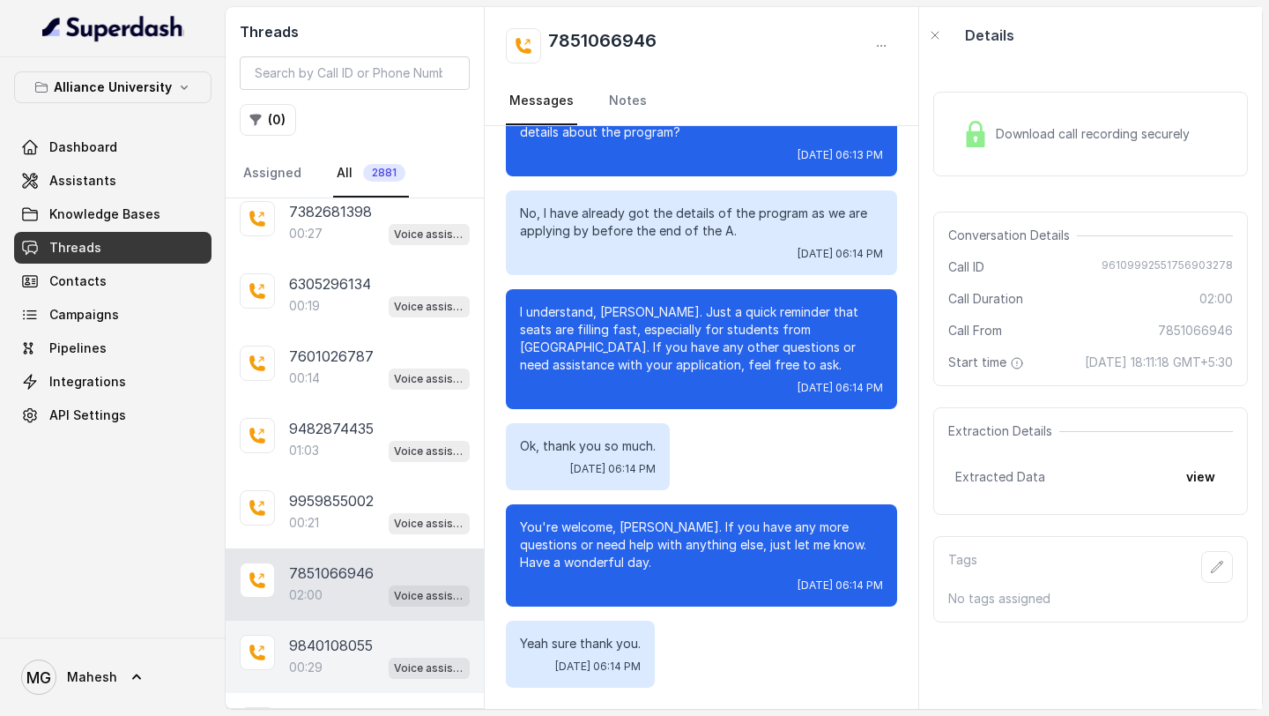
click at [347, 636] on p "9840108055" at bounding box center [331, 645] width 84 height 21
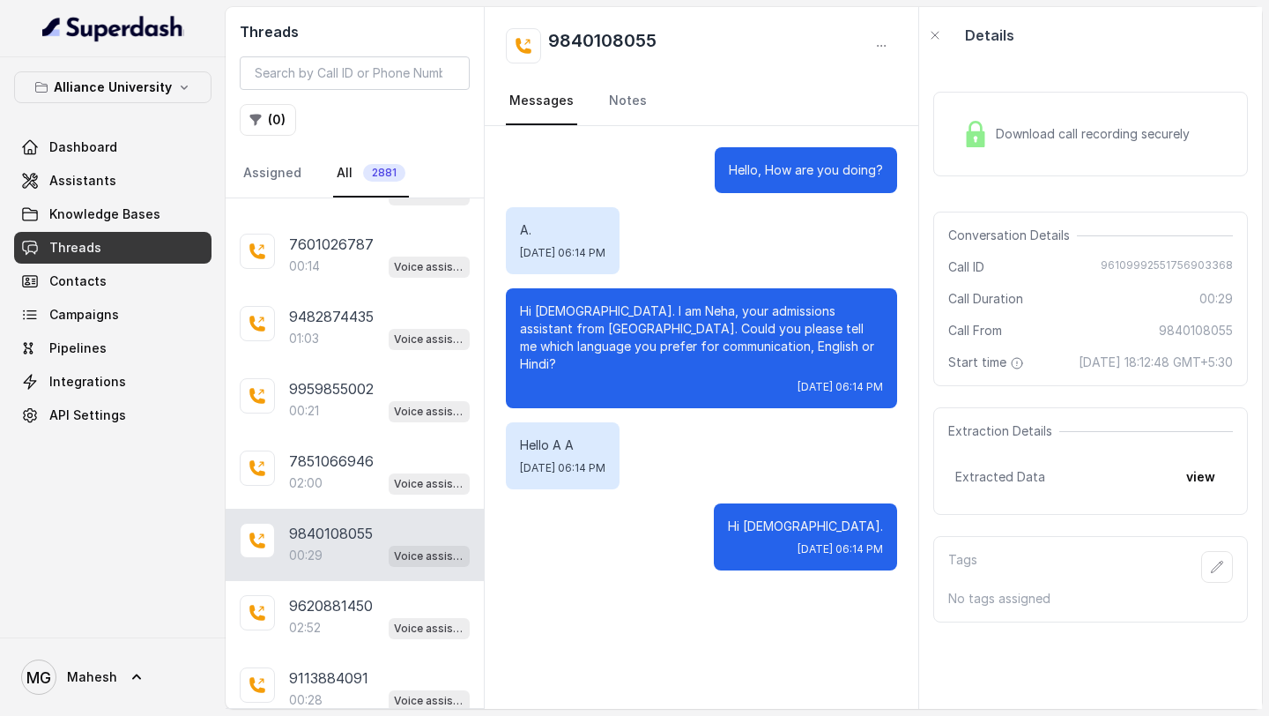
scroll to position [944, 0]
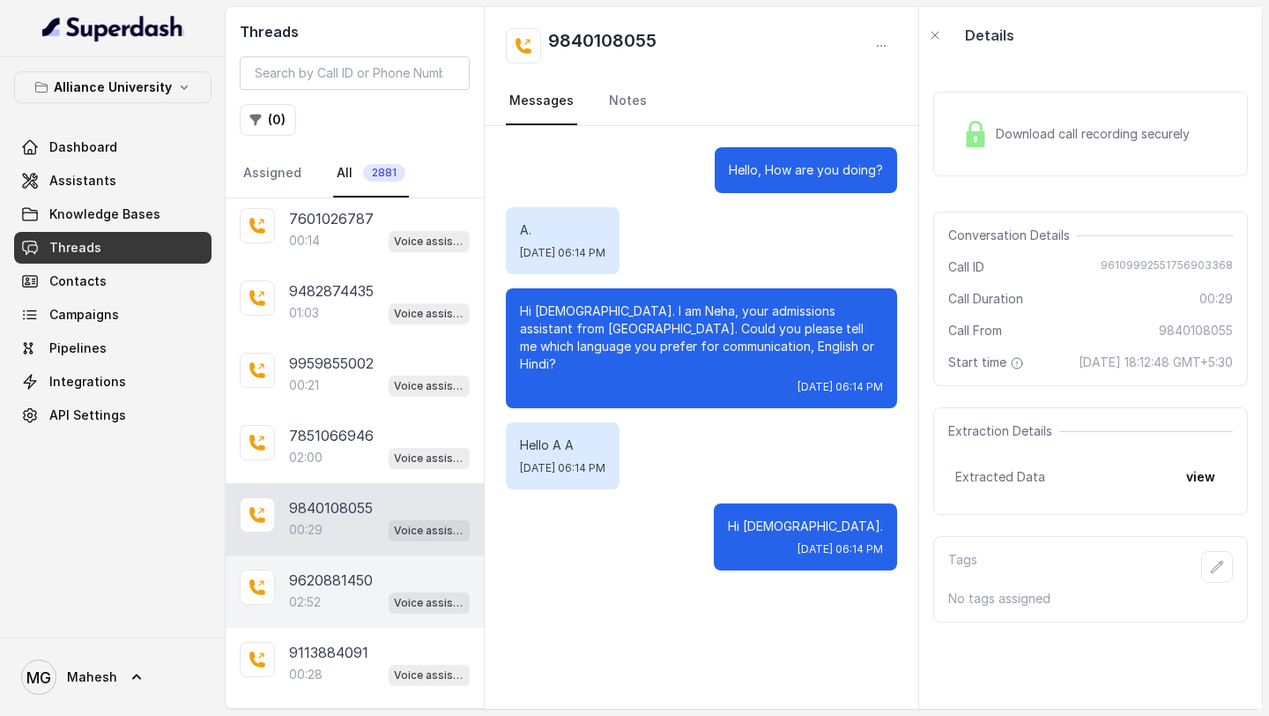
click at [340, 591] on div "02:52 Voice assistant" at bounding box center [379, 602] width 181 height 23
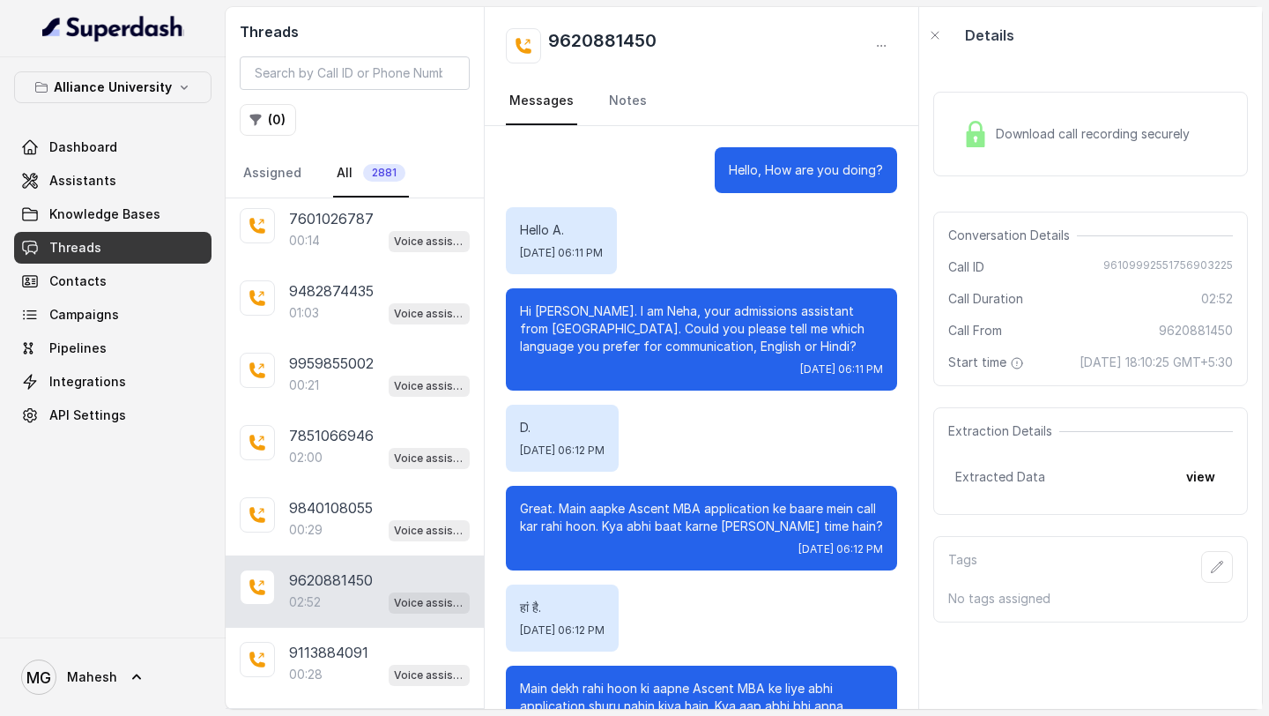
scroll to position [1748, 0]
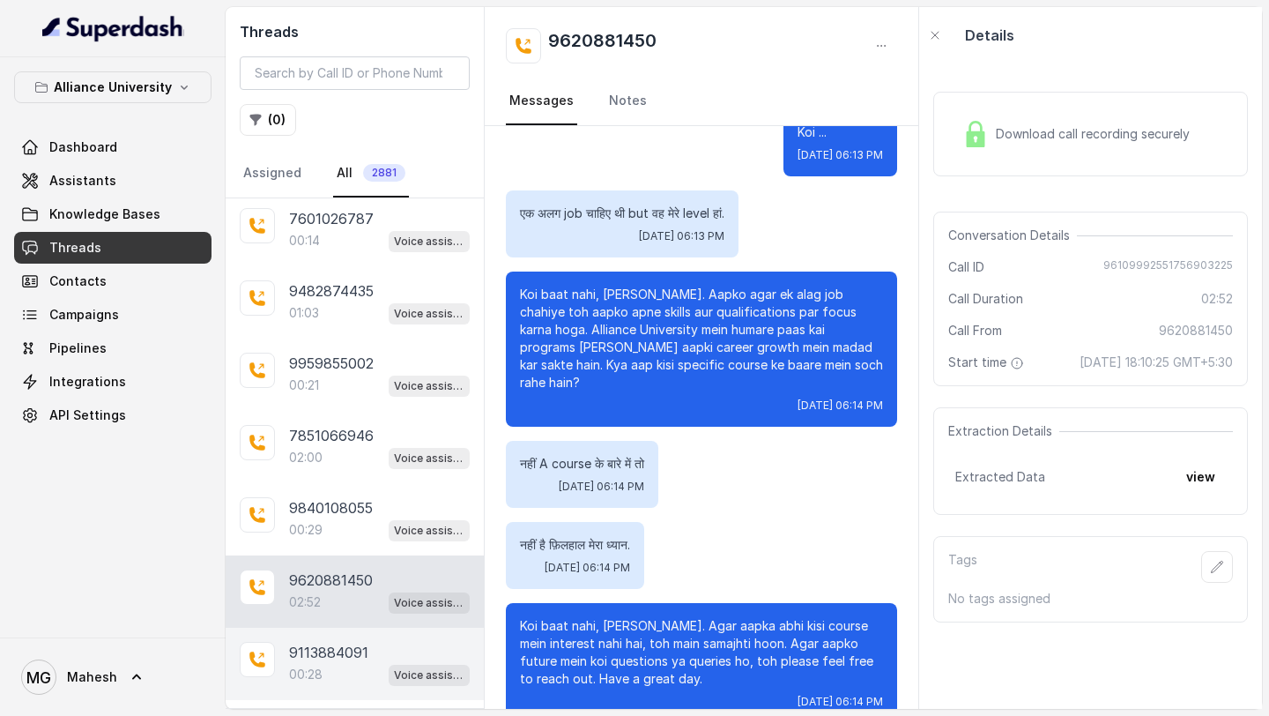
click at [346, 651] on p "9113884091" at bounding box center [328, 652] width 79 height 21
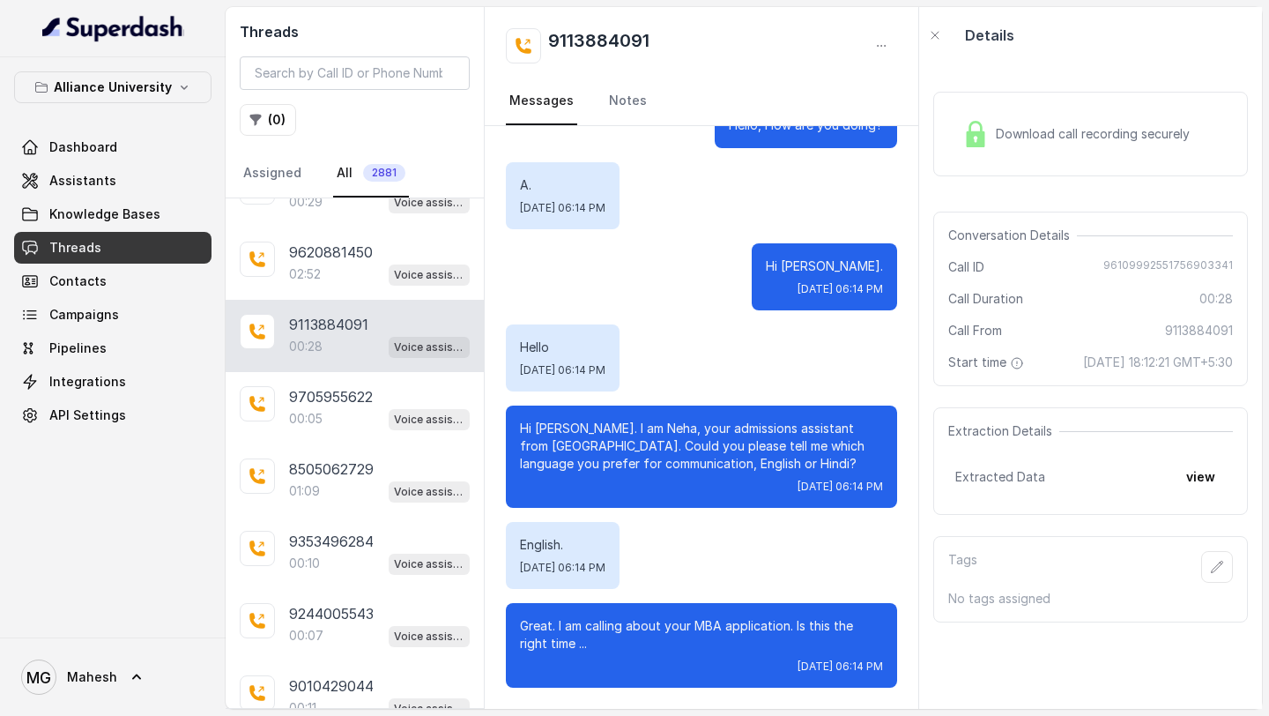
scroll to position [1303, 0]
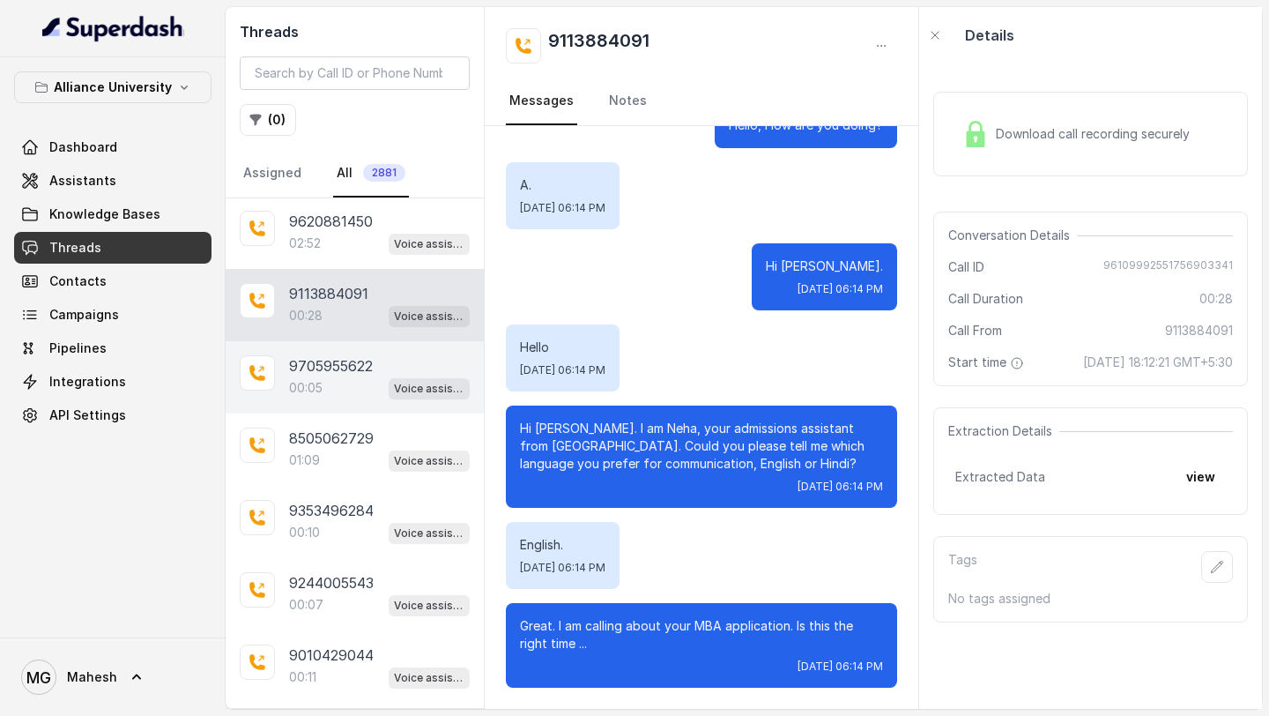
click at [338, 376] on div "00:05 Voice assistant" at bounding box center [379, 387] width 181 height 23
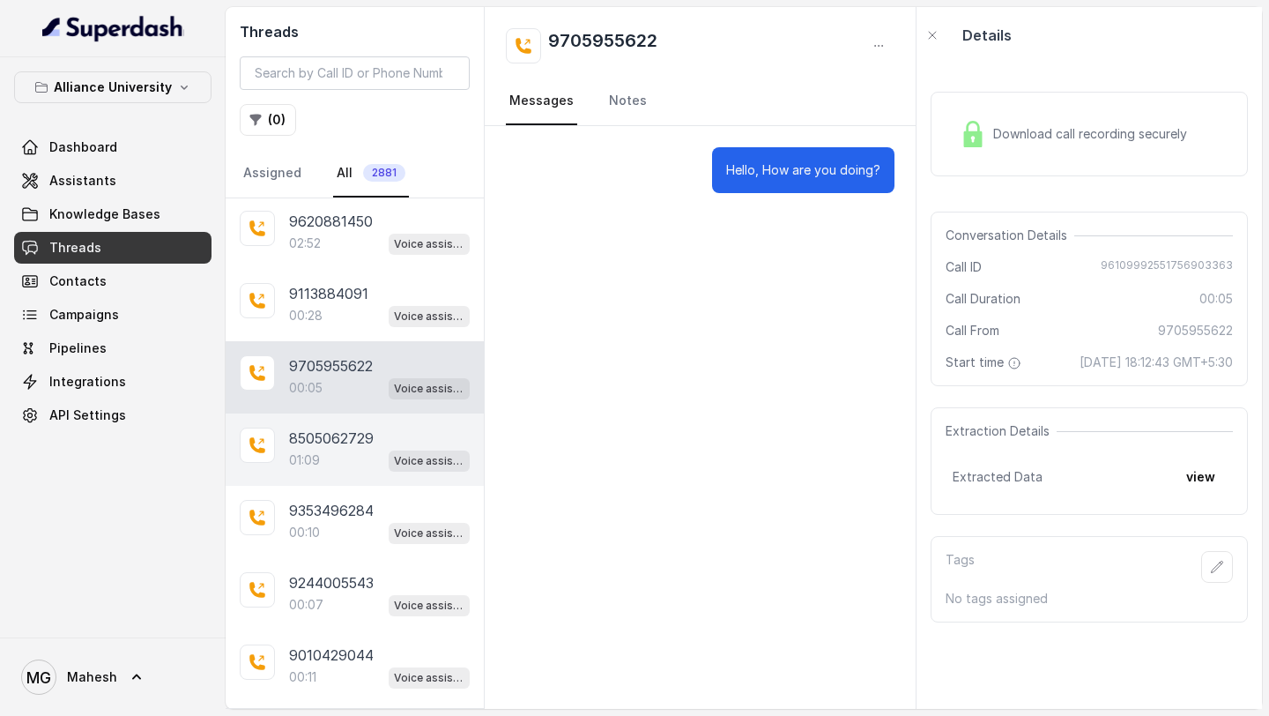
click at [339, 428] on p "8505062729" at bounding box center [331, 438] width 85 height 21
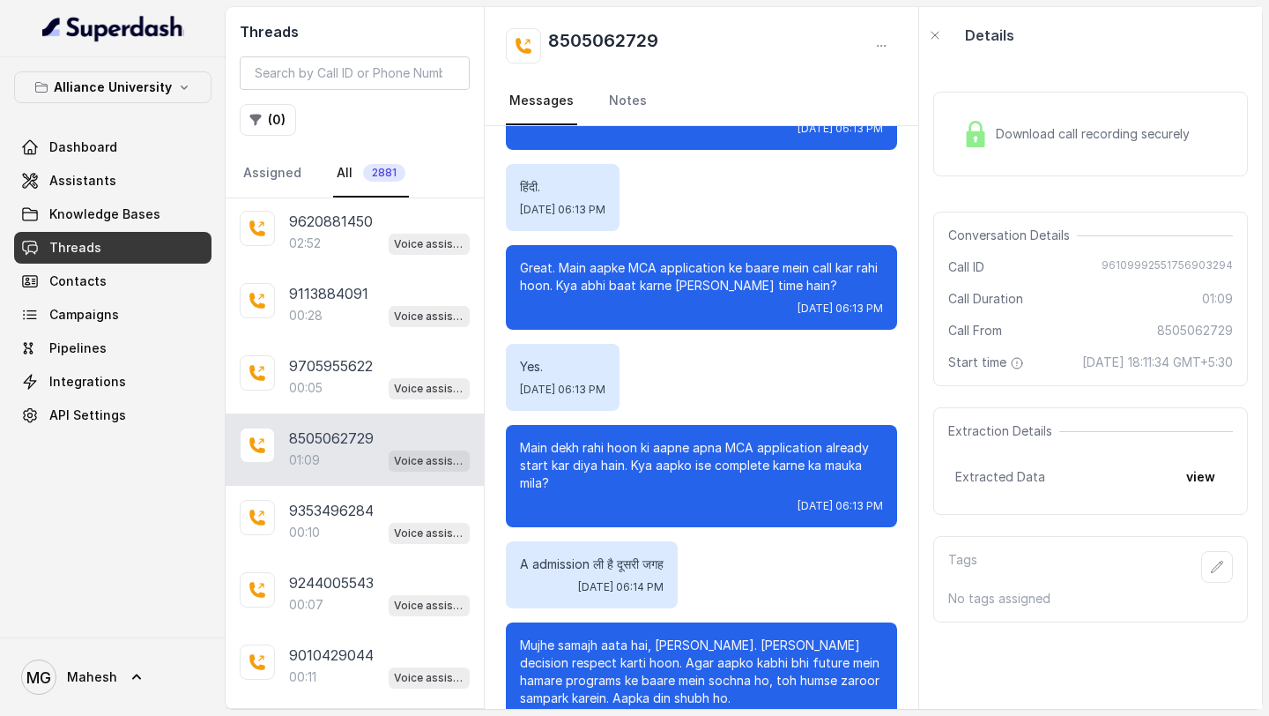
scroll to position [295, 0]
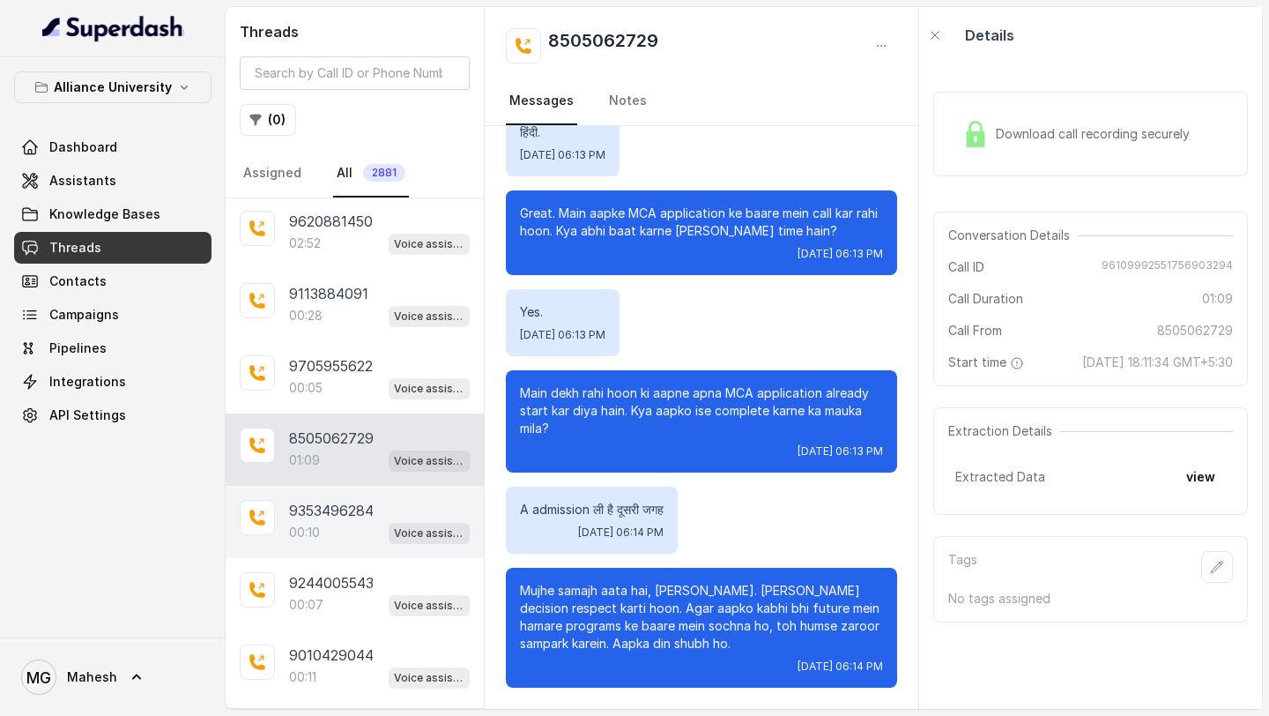
click at [356, 510] on p "9353496284" at bounding box center [331, 510] width 85 height 21
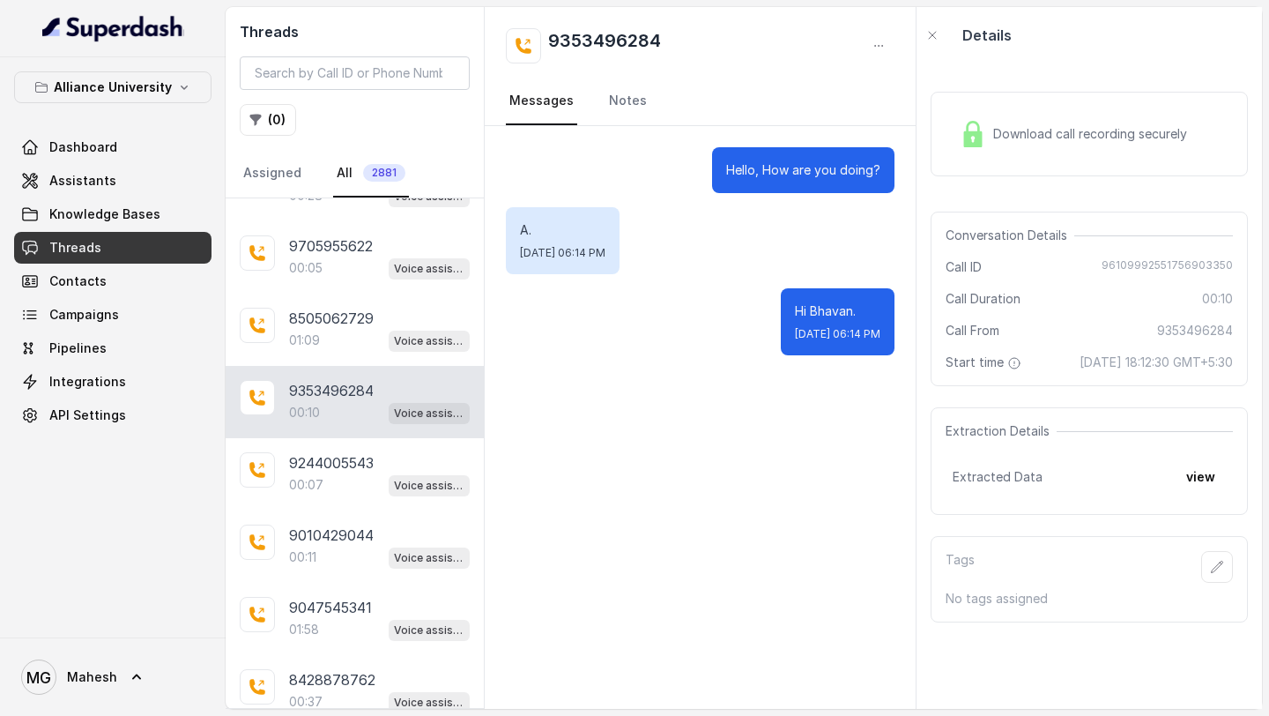
scroll to position [1447, 0]
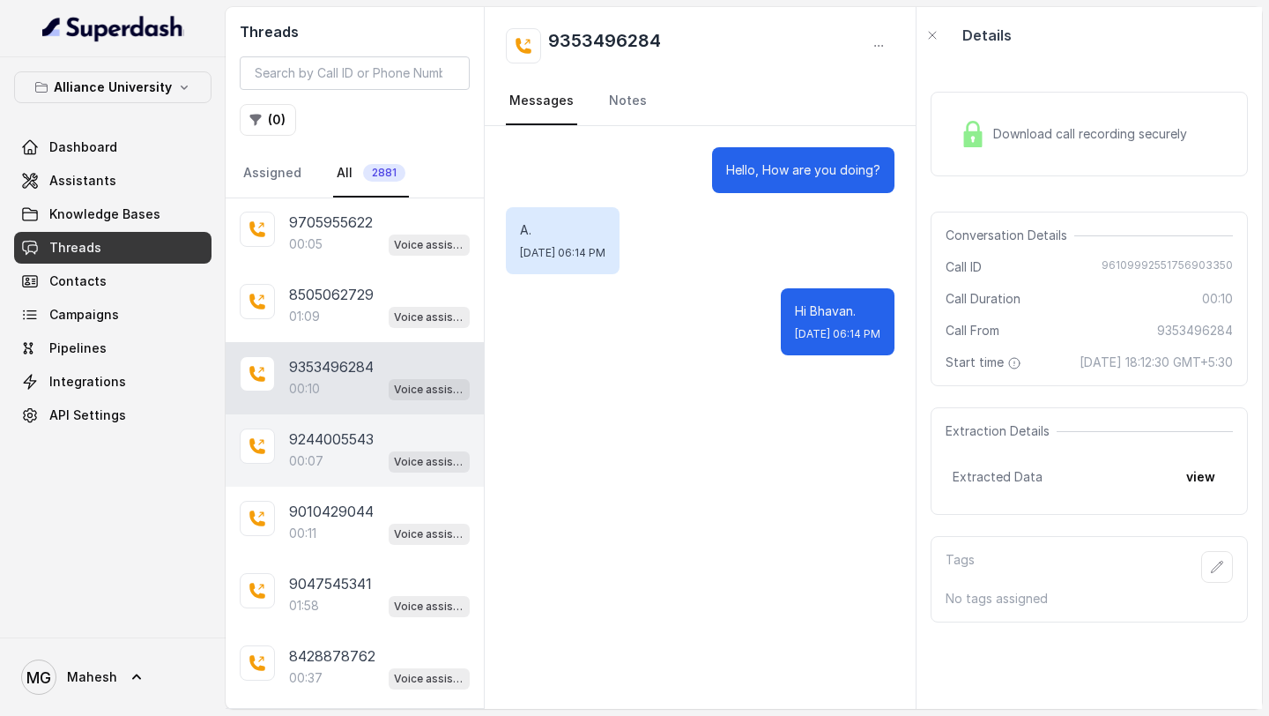
click at [342, 450] on div "00:07 Voice assistant" at bounding box center [379, 461] width 181 height 23
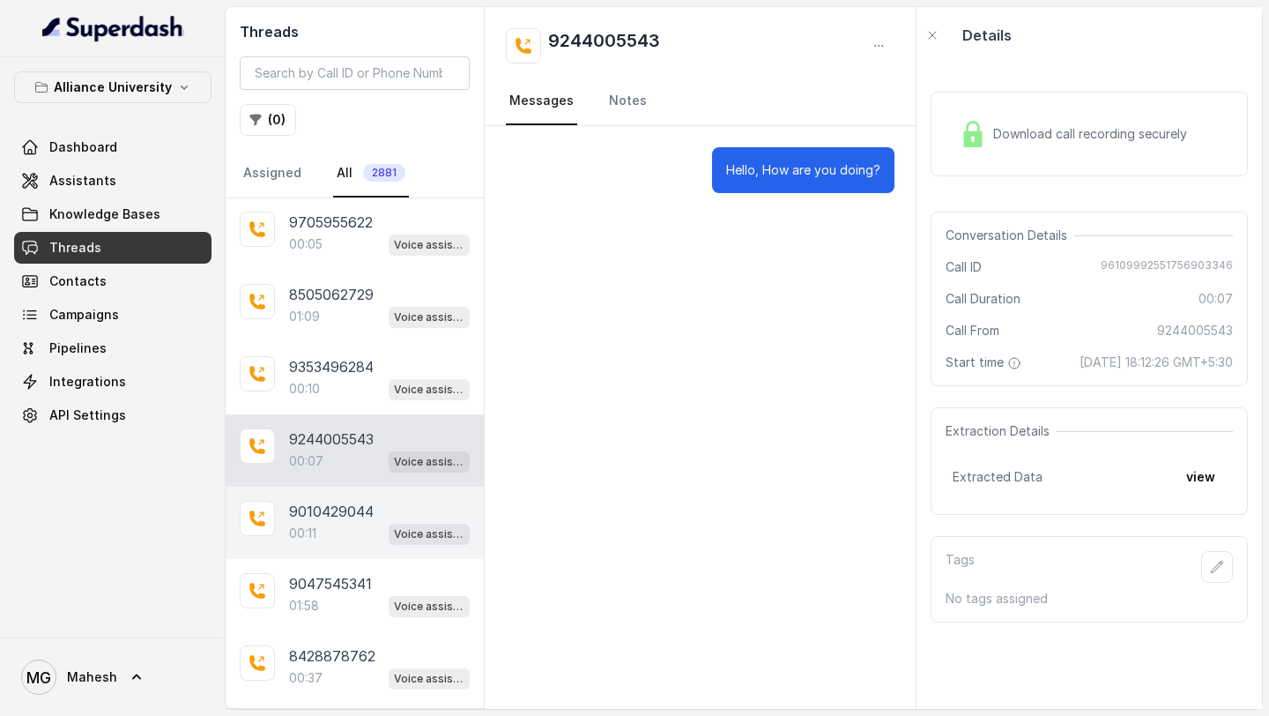
click at [331, 522] on div "00:11 Voice assistant" at bounding box center [379, 533] width 181 height 23
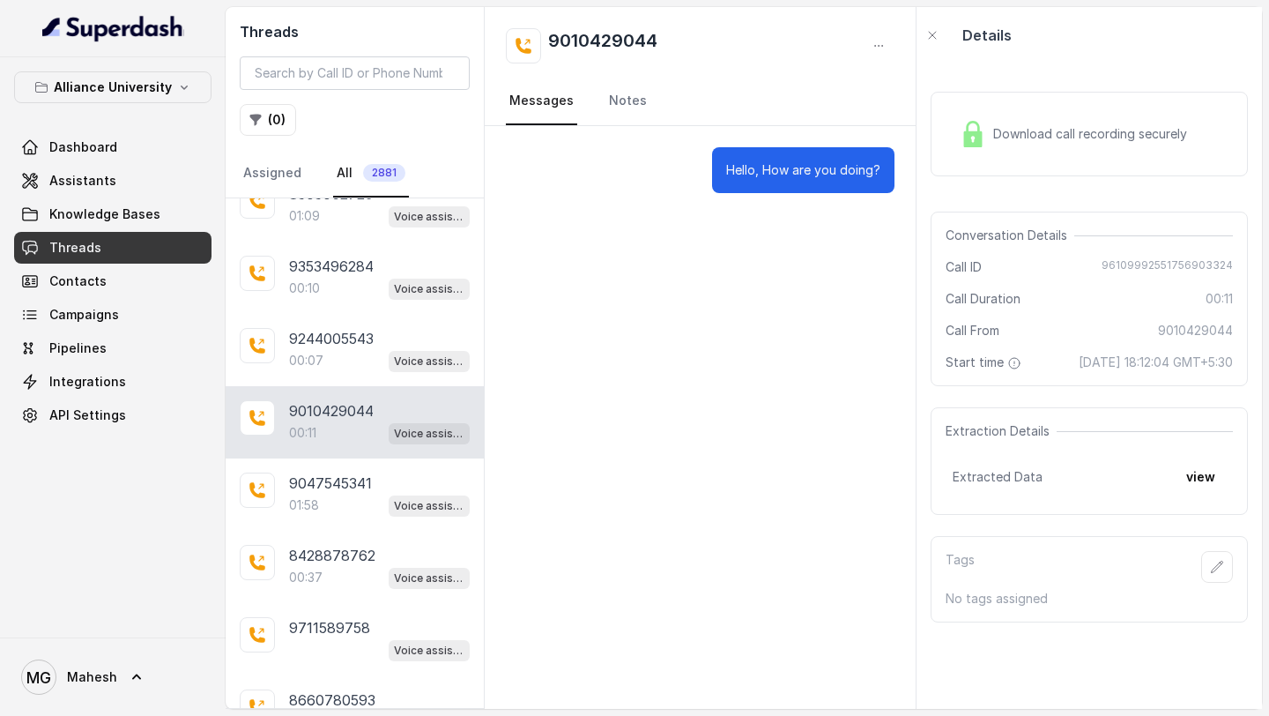
scroll to position [1563, 0]
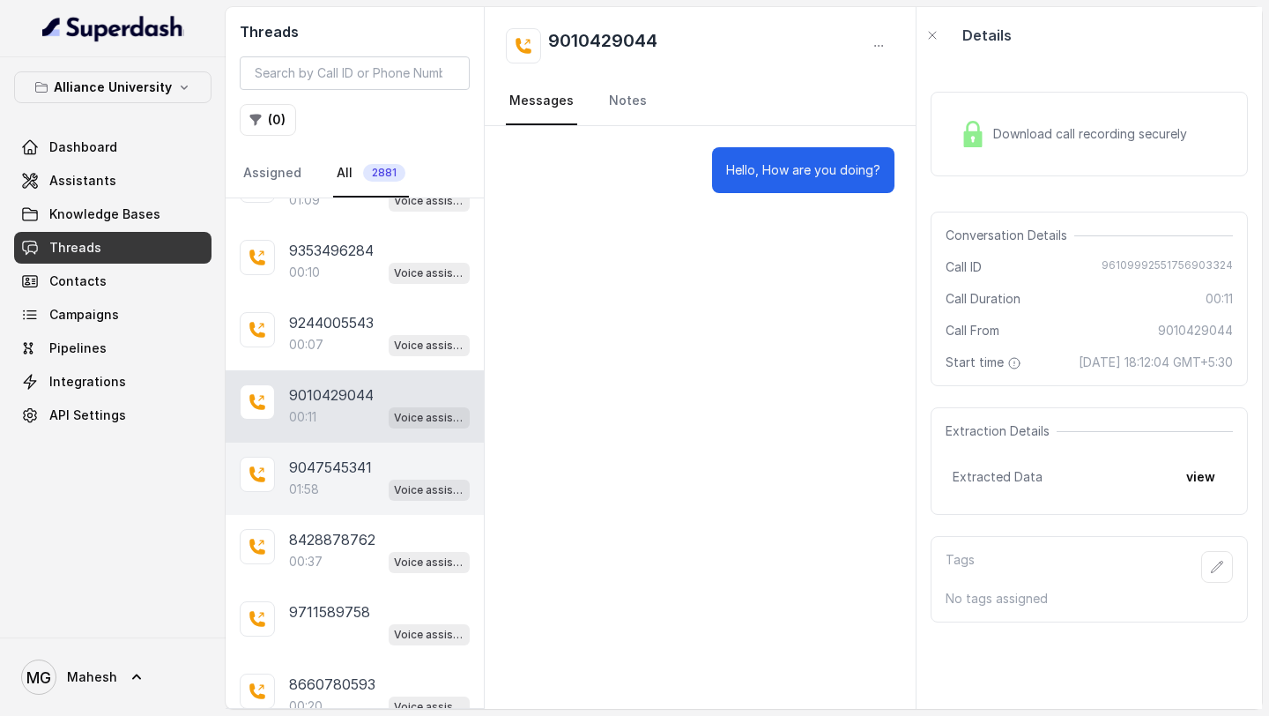
click at [338, 482] on div "01:58 Voice assistant" at bounding box center [379, 489] width 181 height 23
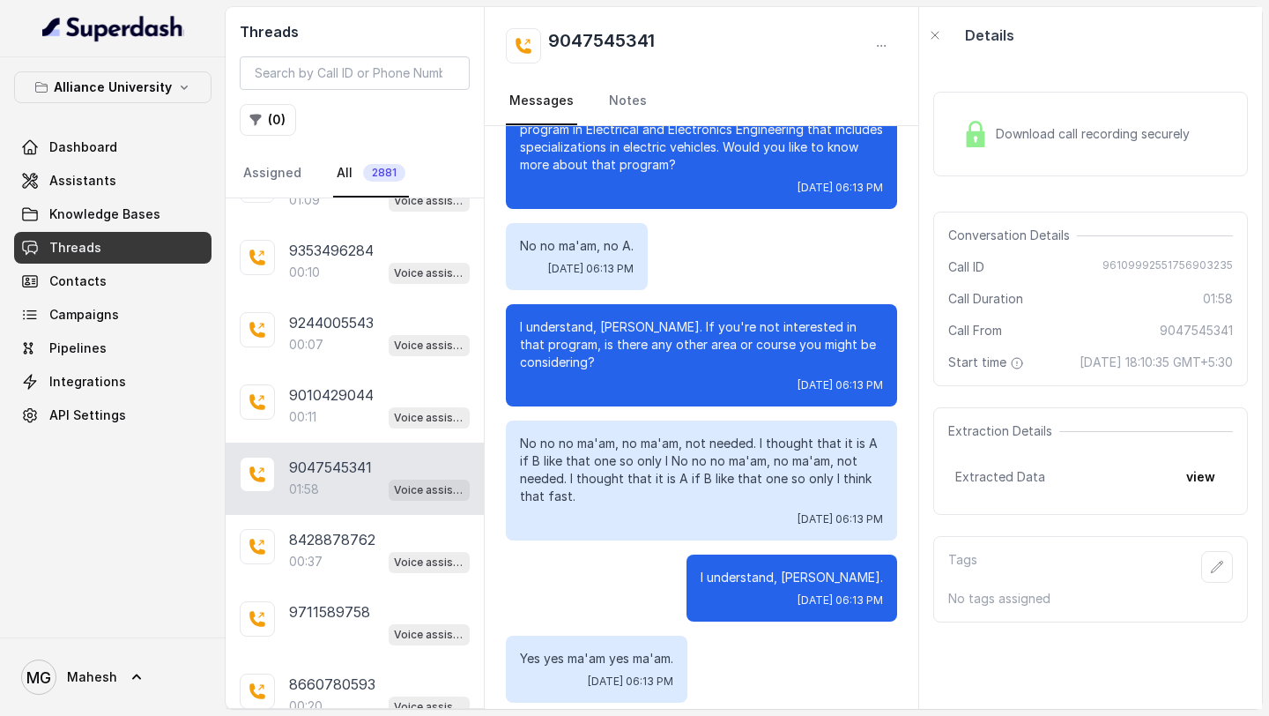
scroll to position [1230, 0]
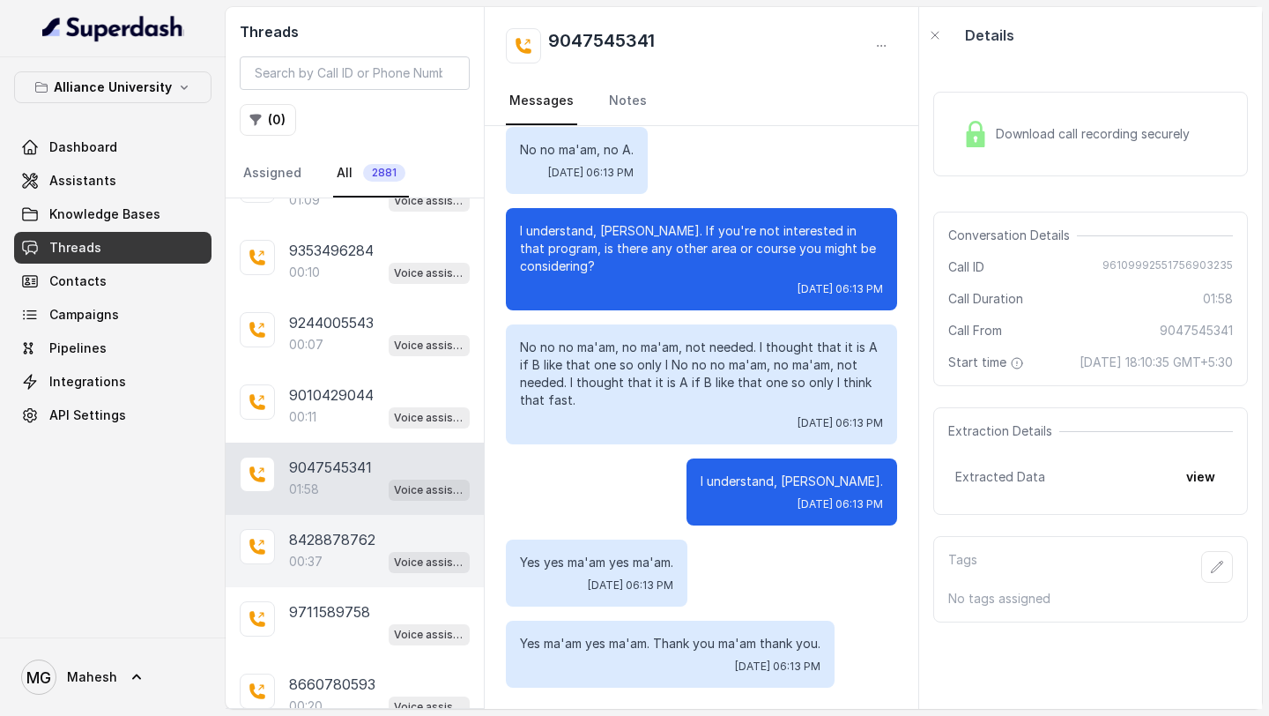
click at [323, 553] on p "00:37" at bounding box center [305, 562] width 33 height 18
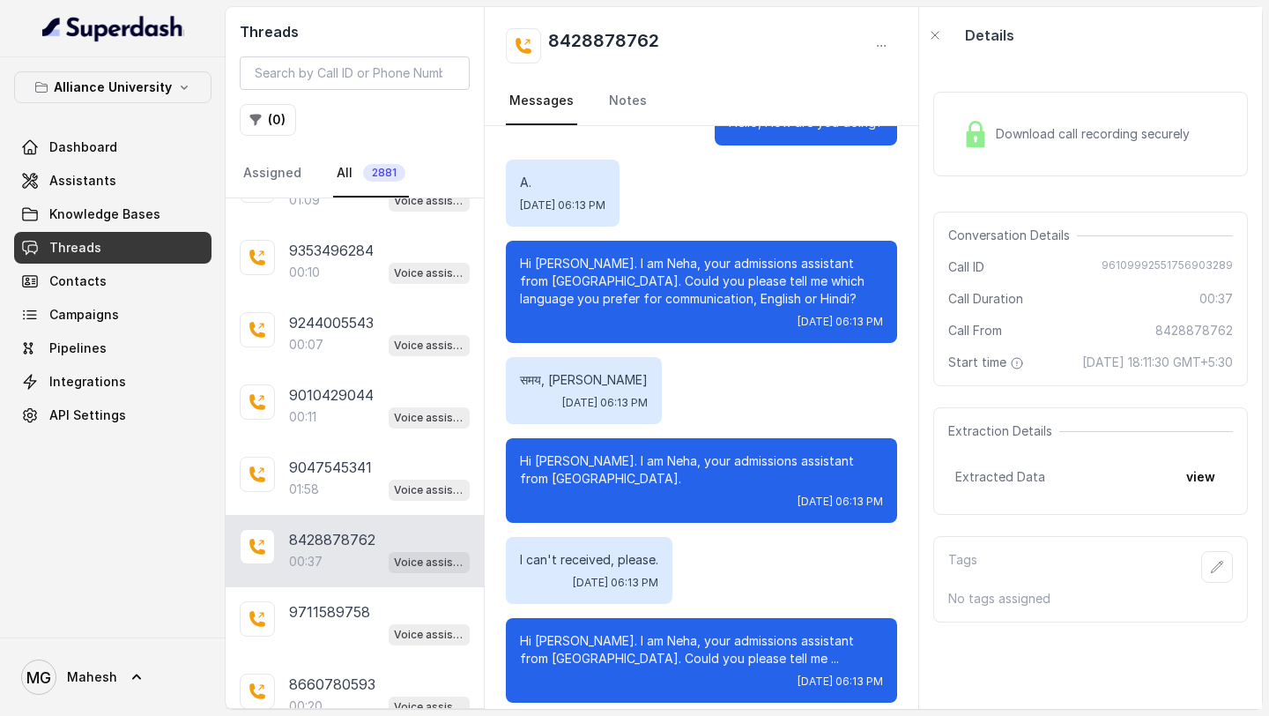
scroll to position [63, 0]
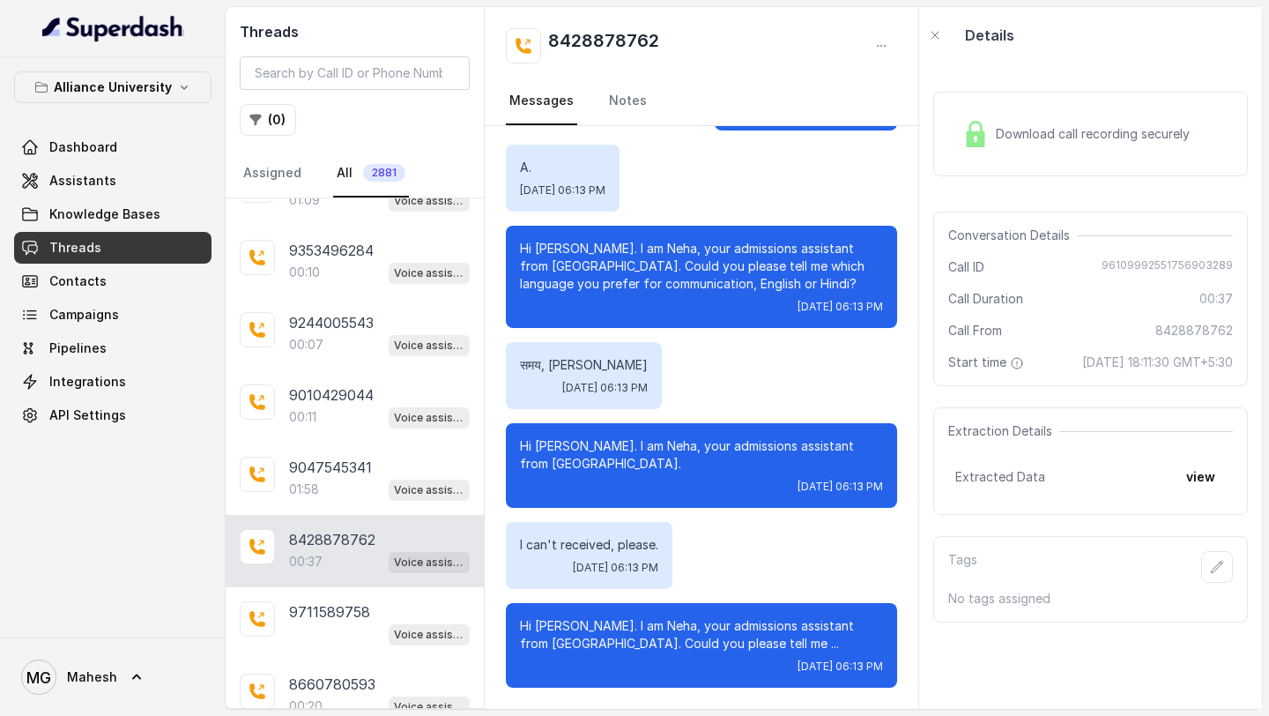
click at [1083, 148] on div "Download call recording securely" at bounding box center [1077, 134] width 242 height 41
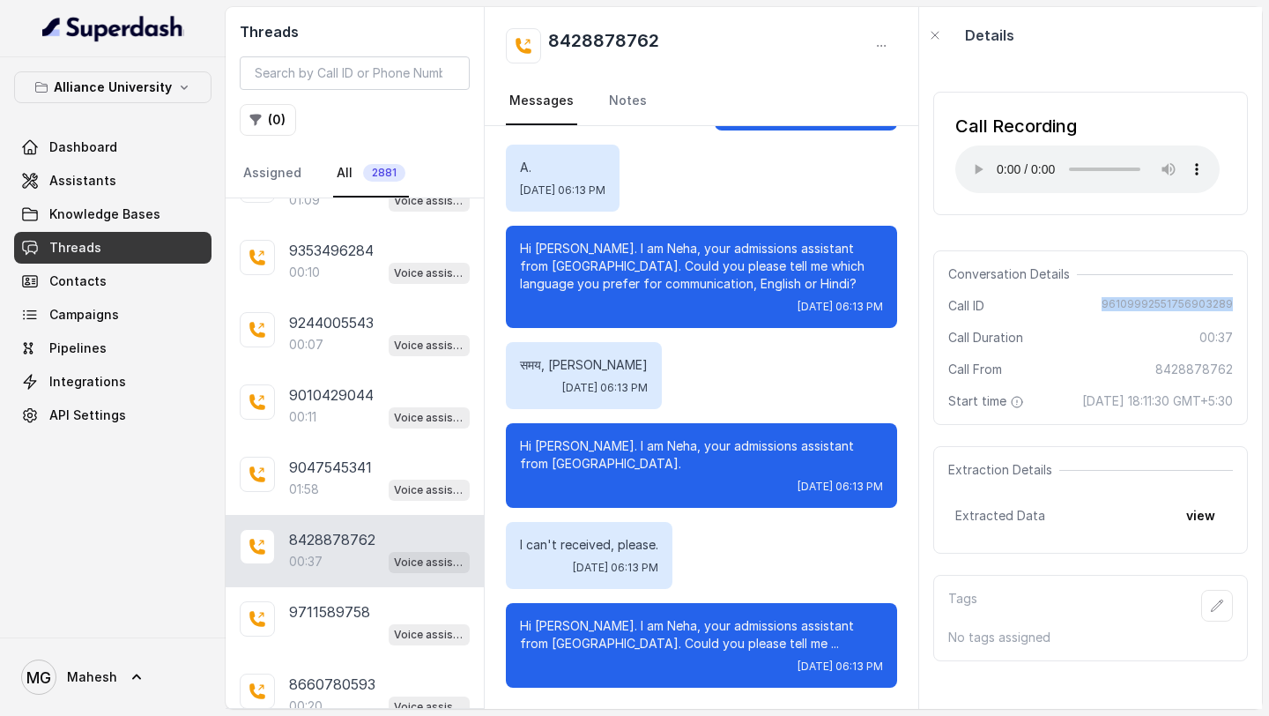
drag, startPoint x: 1105, startPoint y: 301, endPoint x: 1268, endPoint y: 300, distance: 163.1
click at [1268, 301] on main "Threads ( 0 ) Assigned All 2881 7010344252 Voice assistant 7012013884 01:23 Voi…" at bounding box center [634, 358] width 1269 height 716
copy span "96109992551756903289"
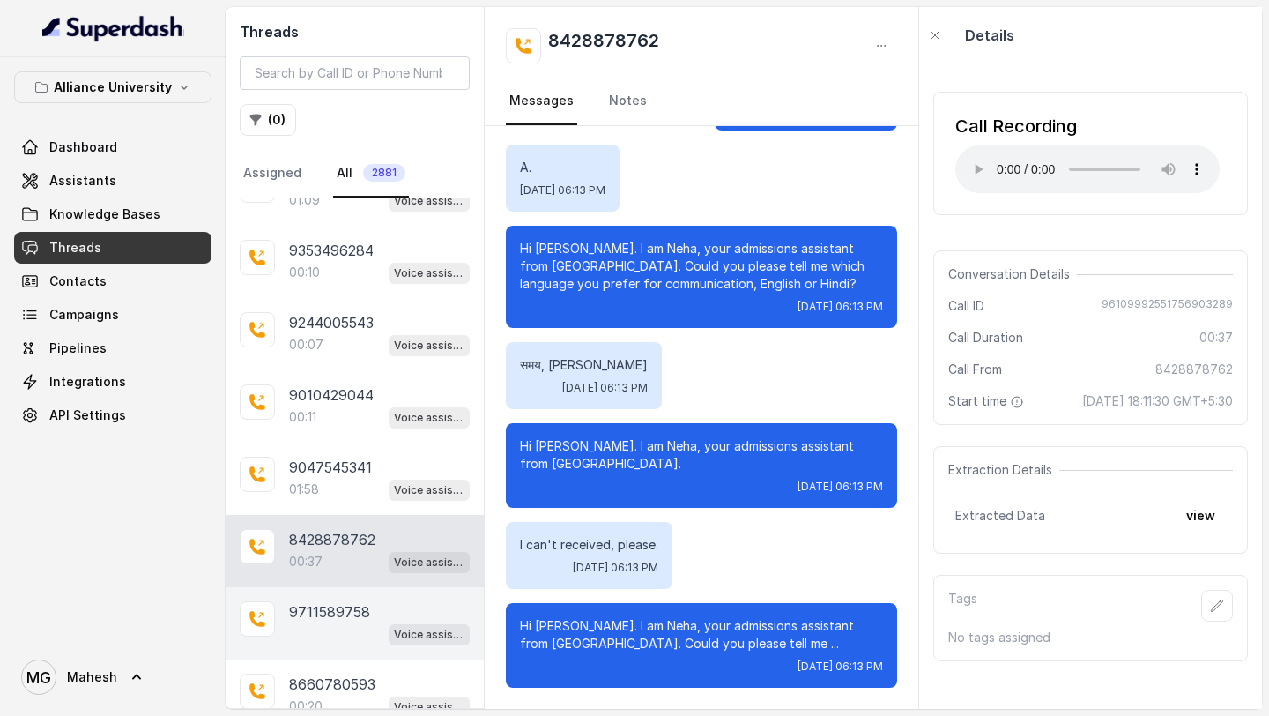
click at [309, 601] on p "9711589758" at bounding box center [329, 611] width 81 height 21
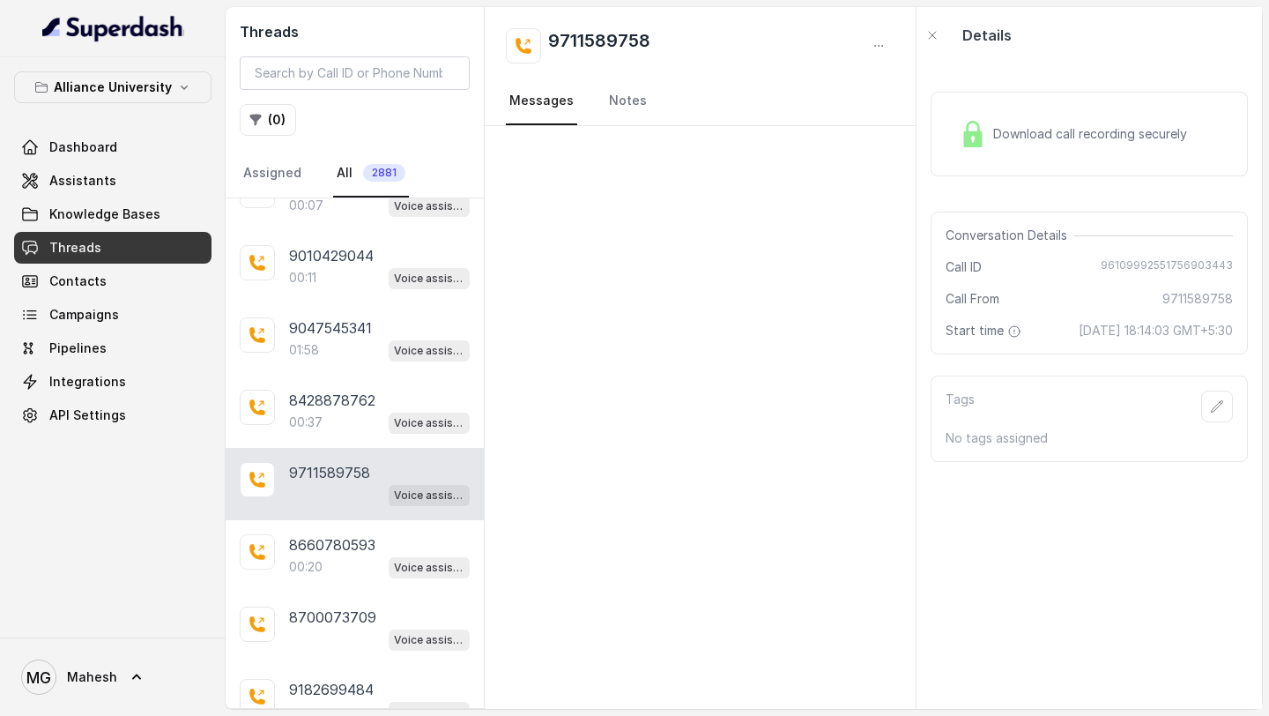
scroll to position [1719, 0]
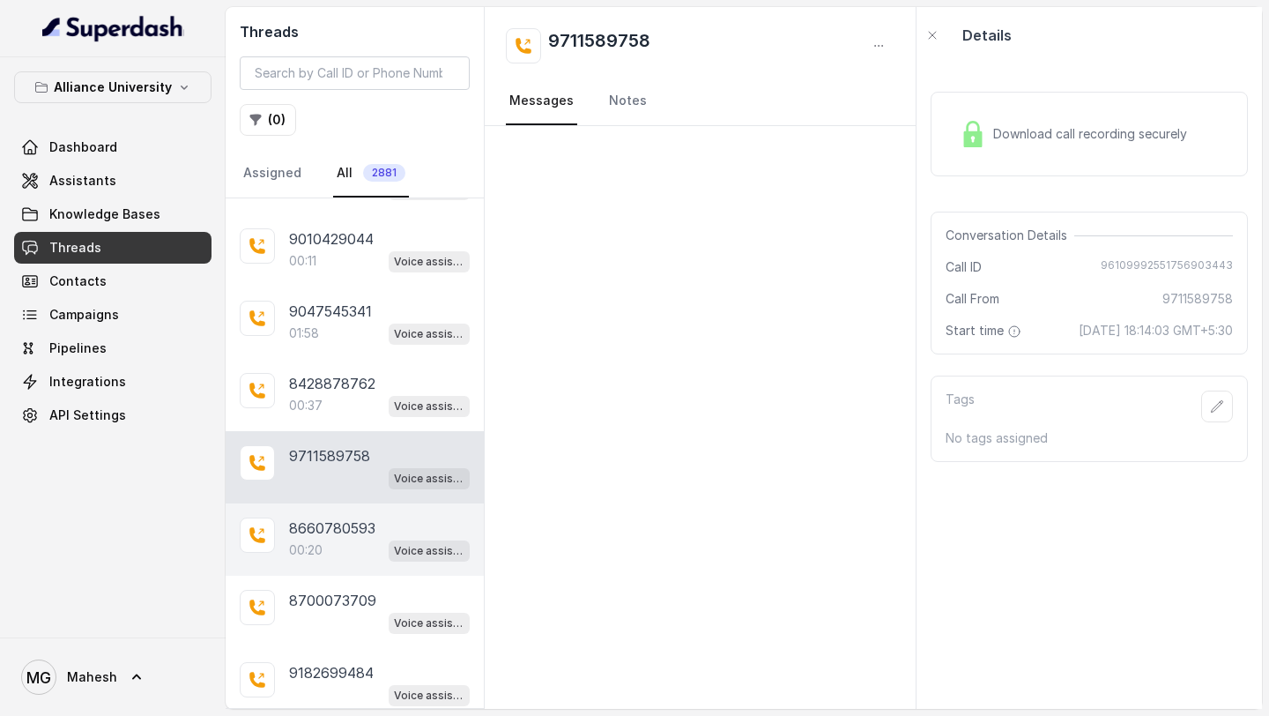
click at [348, 517] on p "8660780593" at bounding box center [332, 527] width 86 height 21
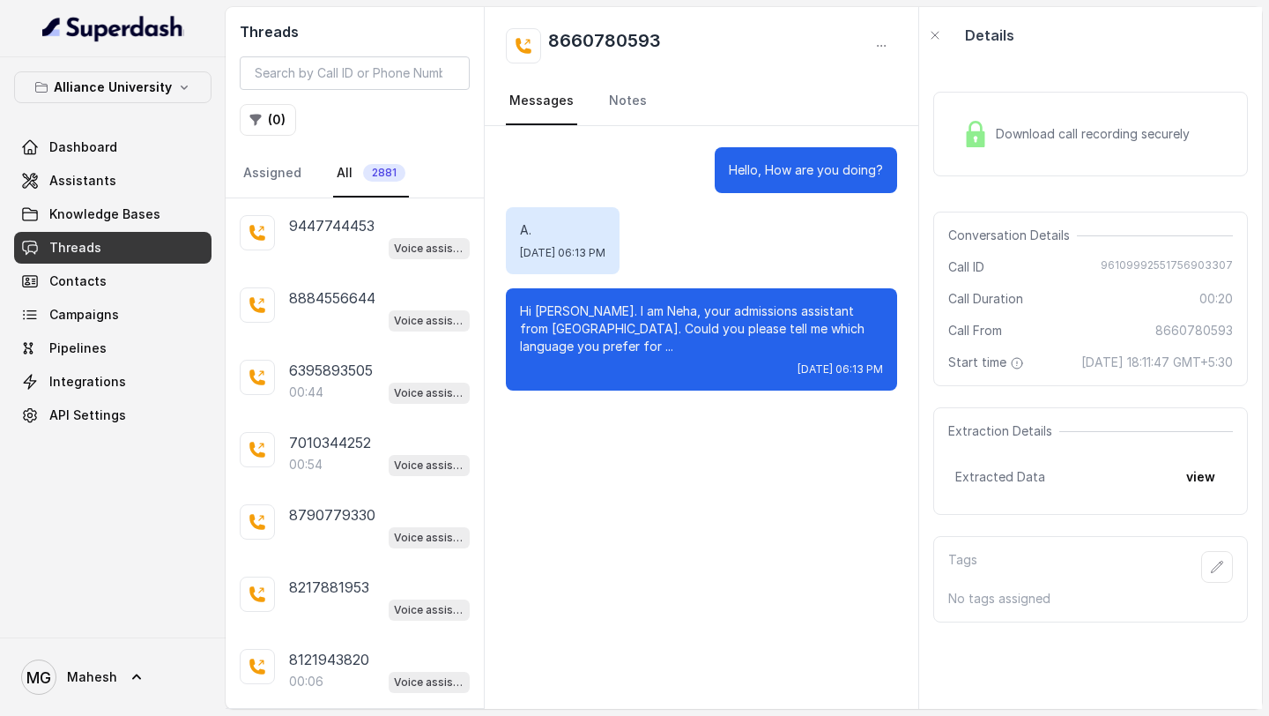
scroll to position [2692, 0]
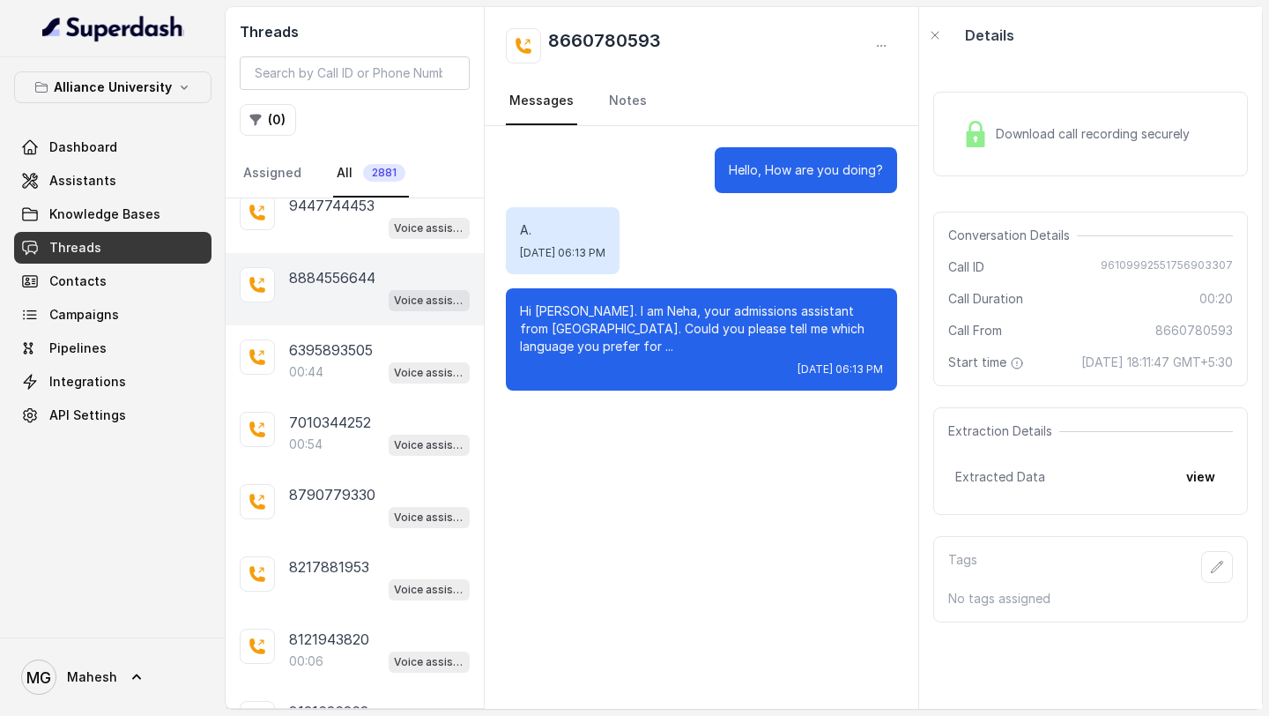
click at [365, 301] on div "8884556644 Voice assistant" at bounding box center [355, 289] width 258 height 72
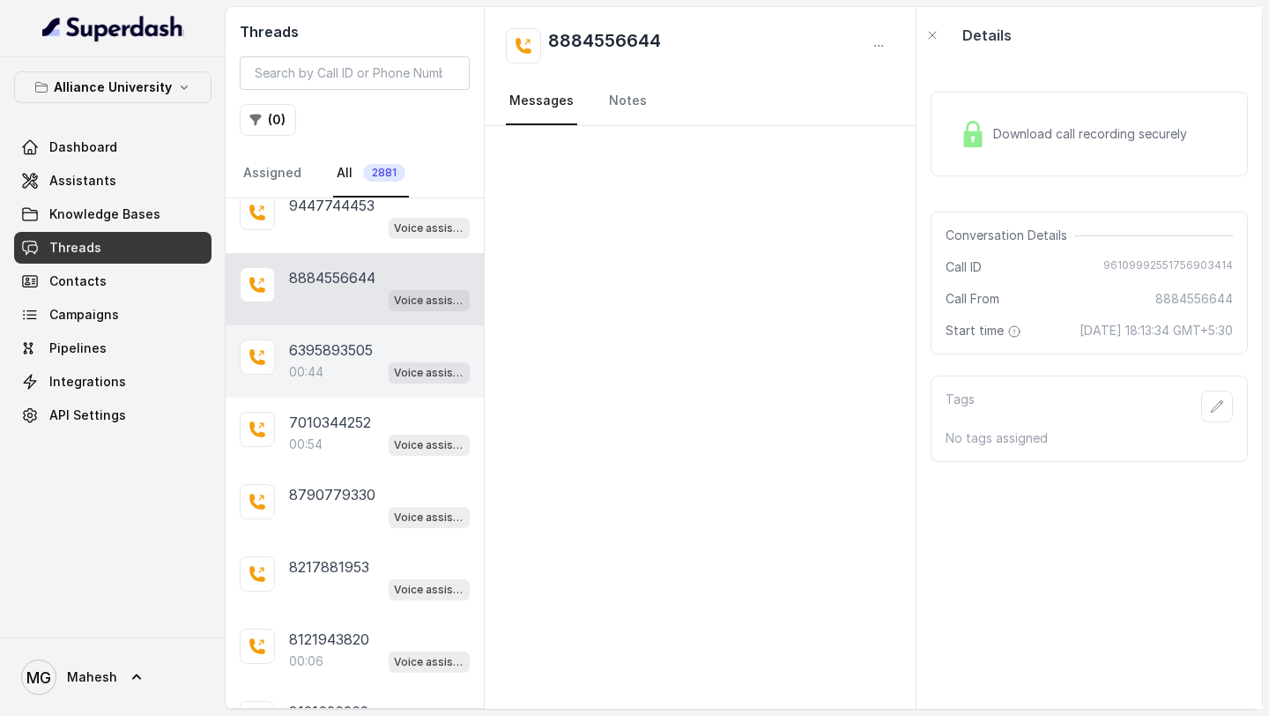
click at [347, 361] on div "00:44 Voice assistant" at bounding box center [379, 372] width 181 height 23
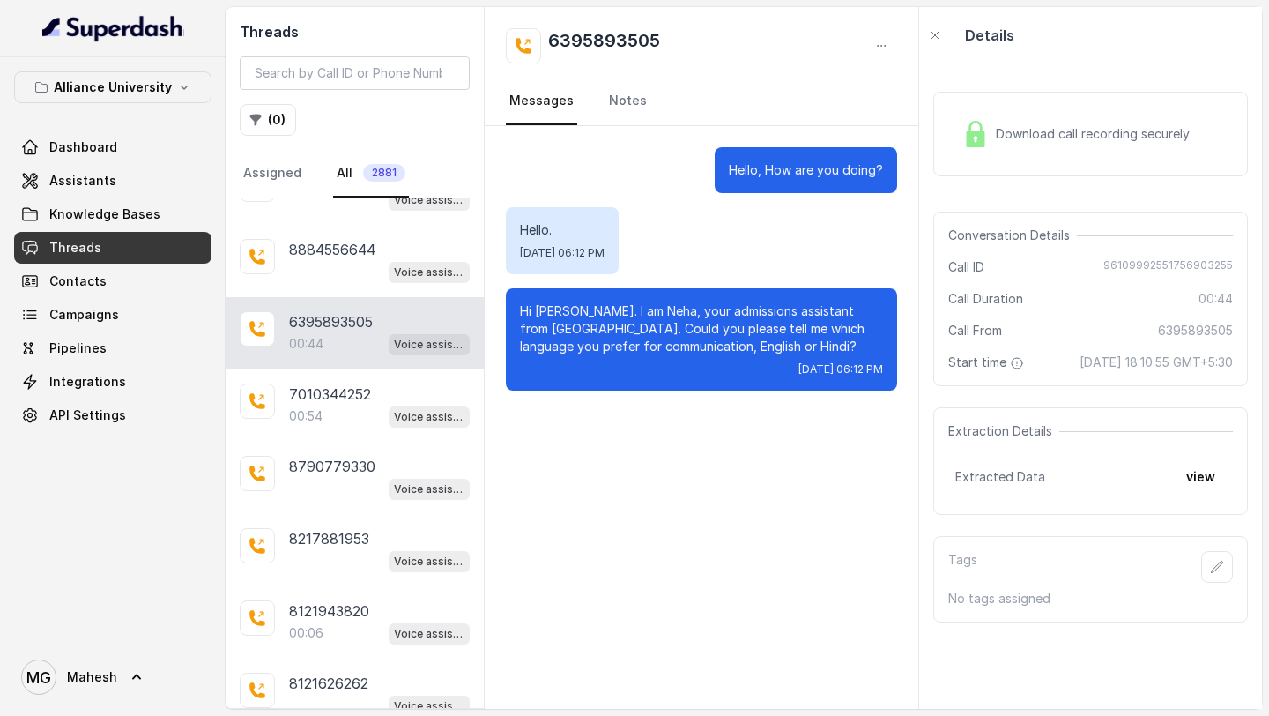
scroll to position [2748, 0]
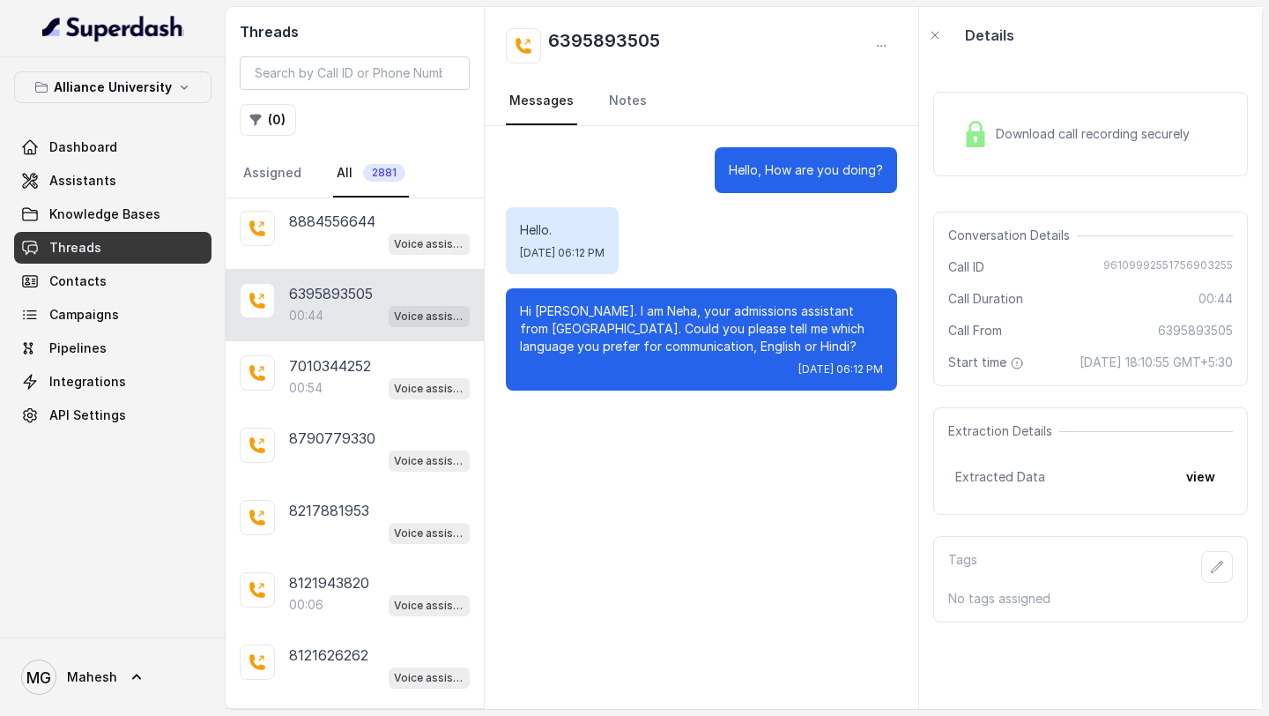
click at [347, 355] on p "7010344252" at bounding box center [330, 365] width 82 height 21
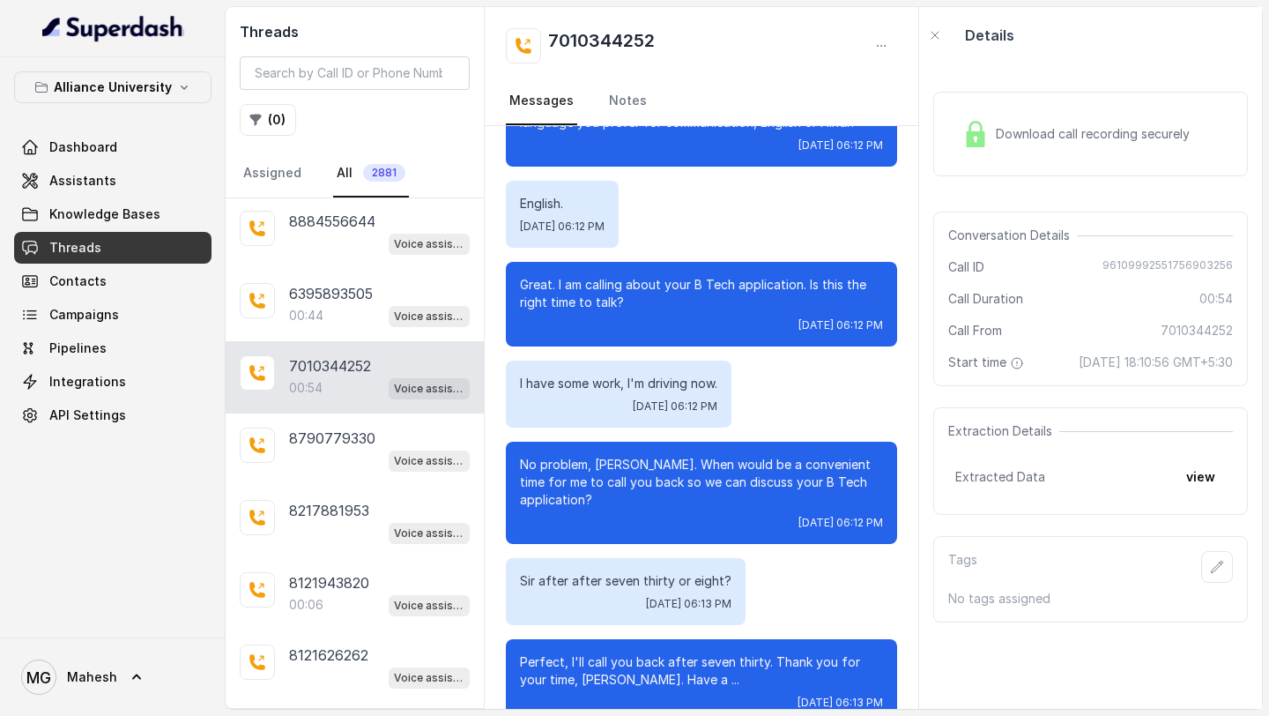
scroll to position [228, 0]
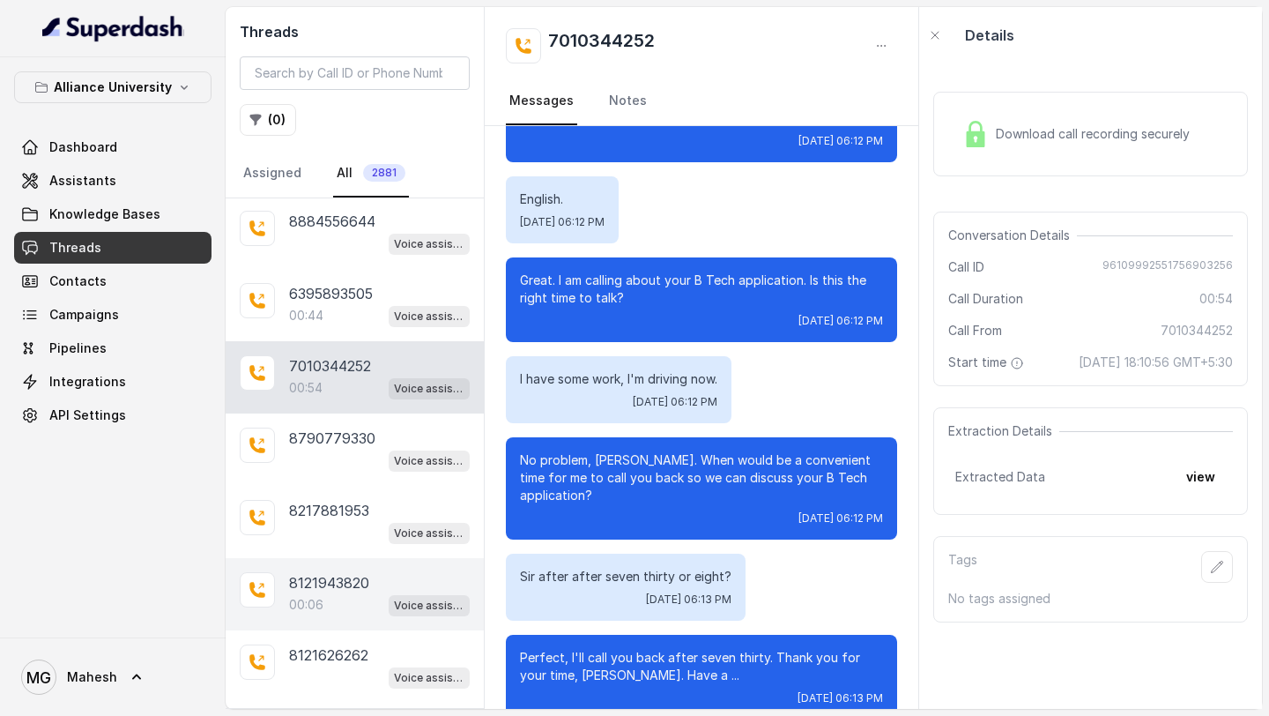
click at [304, 596] on p "00:06" at bounding box center [306, 605] width 34 height 18
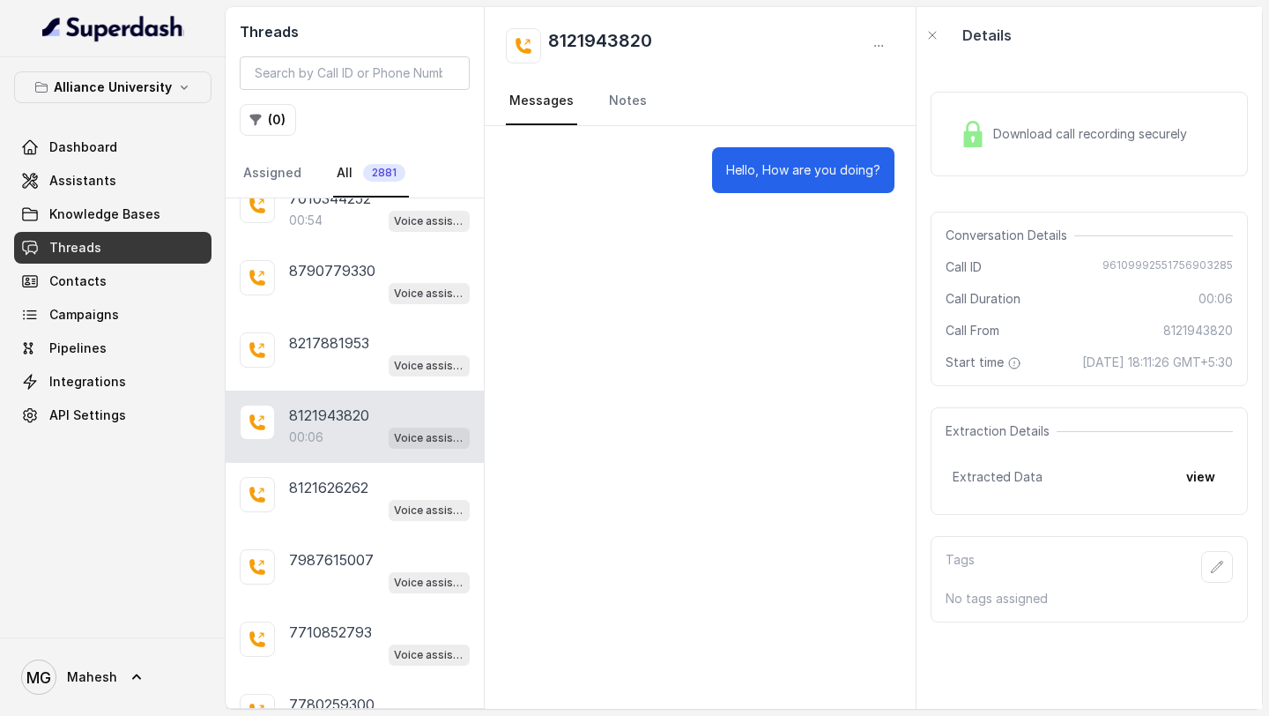
scroll to position [2955, 0]
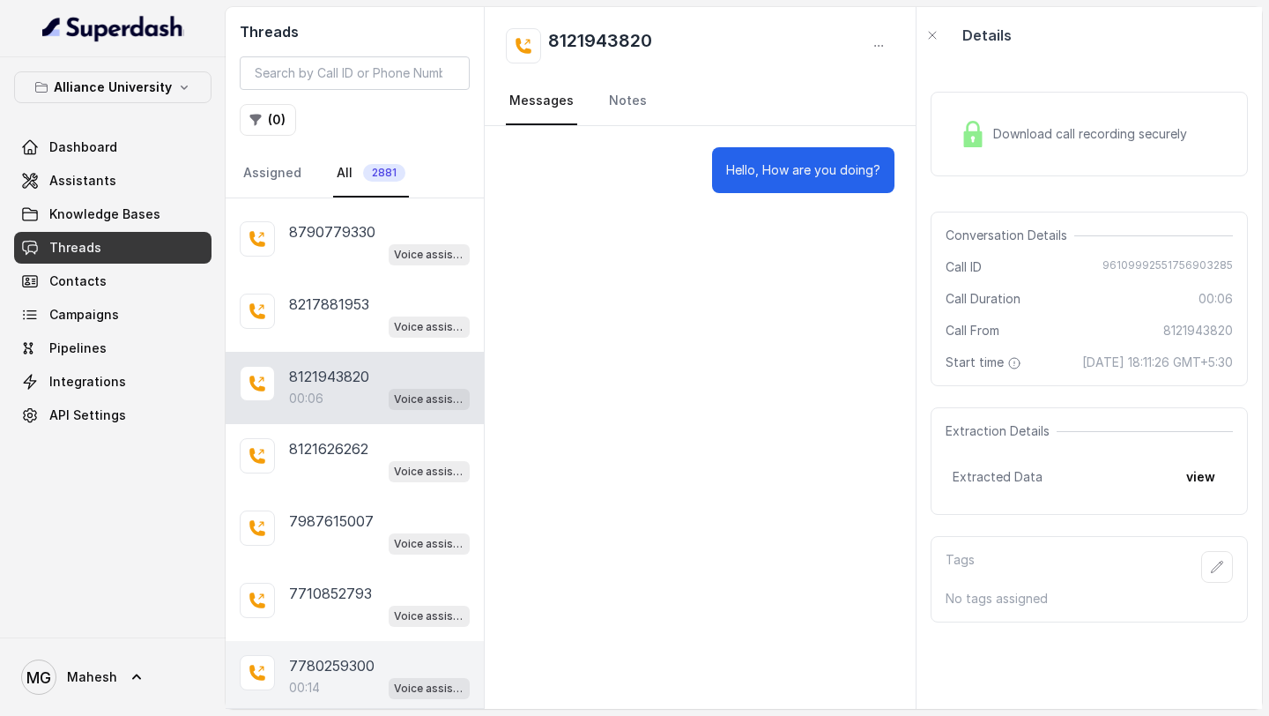
click at [315, 679] on p "00:14" at bounding box center [304, 688] width 31 height 18
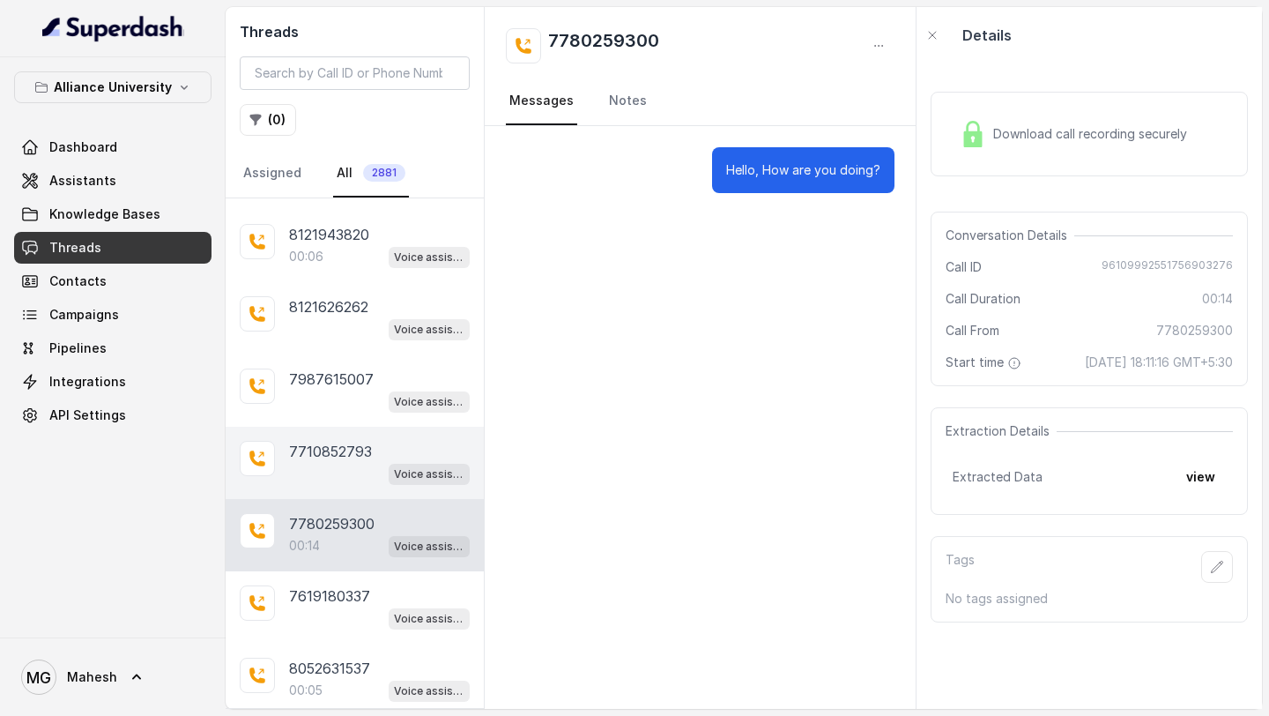
scroll to position [3132, 0]
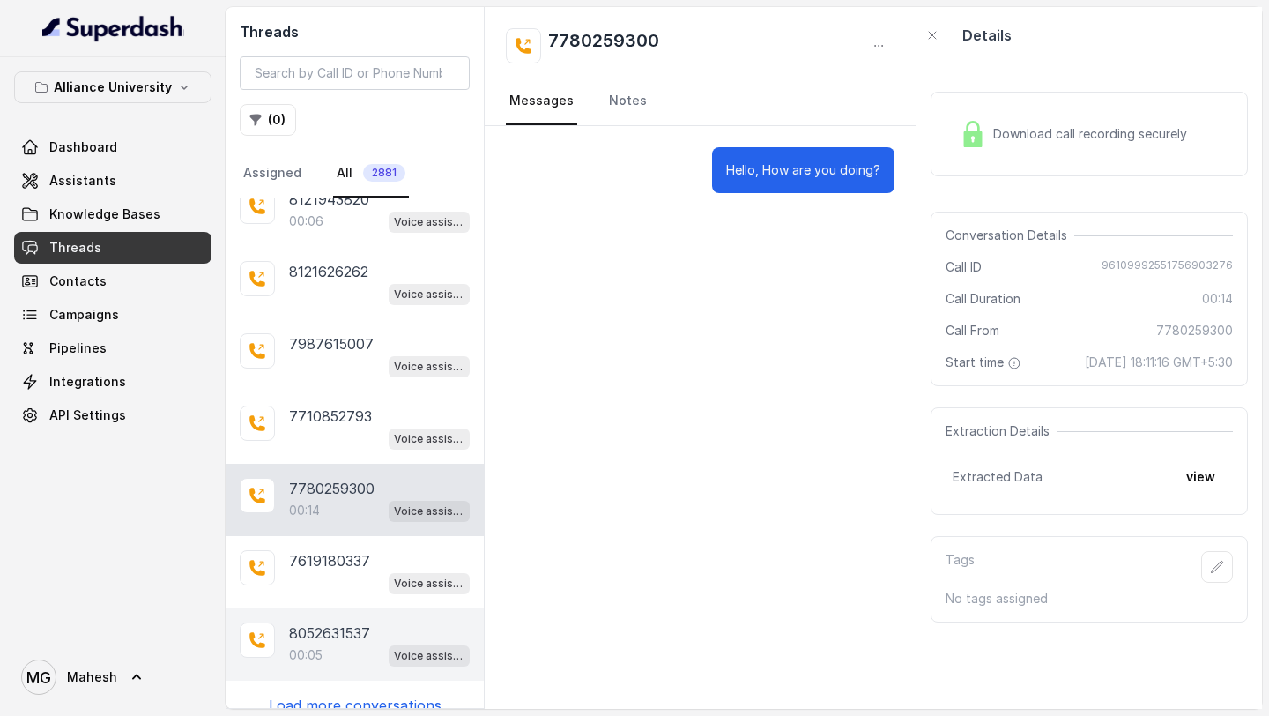
click at [357, 608] on div "8052631537 00:05 Voice assistant" at bounding box center [355, 644] width 258 height 72
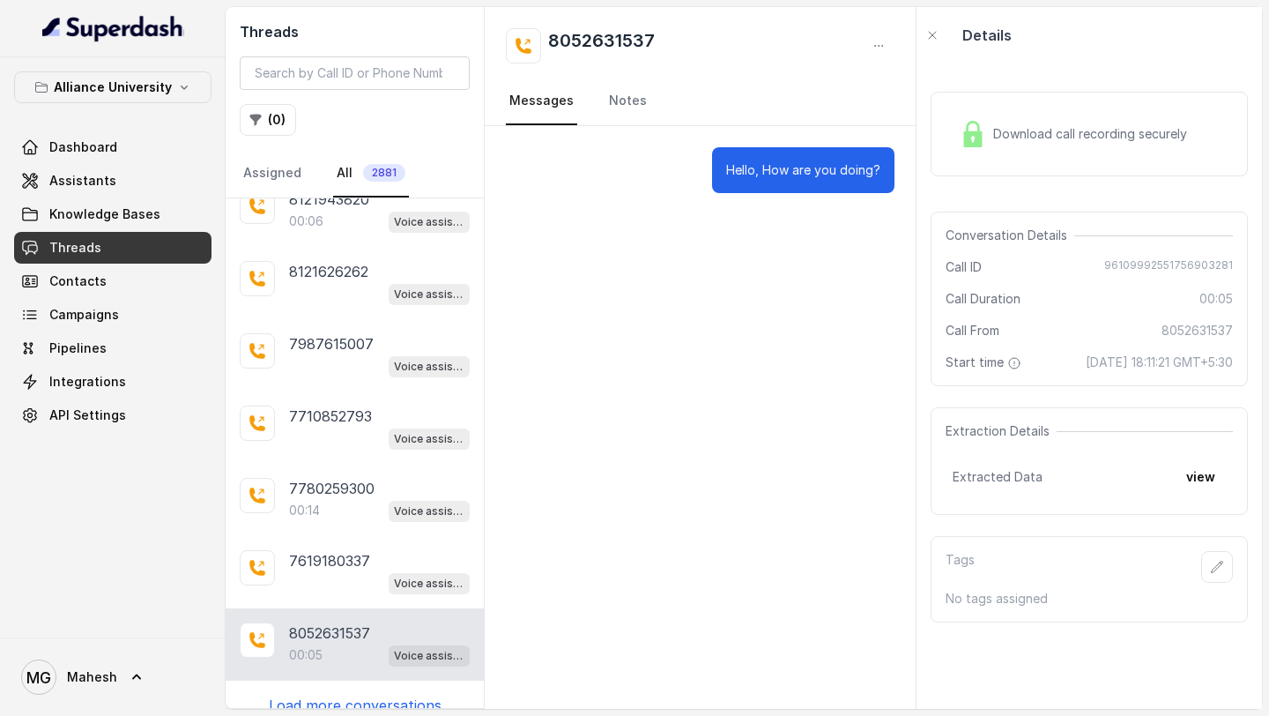
click at [363, 695] on p "Load more conversations" at bounding box center [355, 705] width 173 height 21
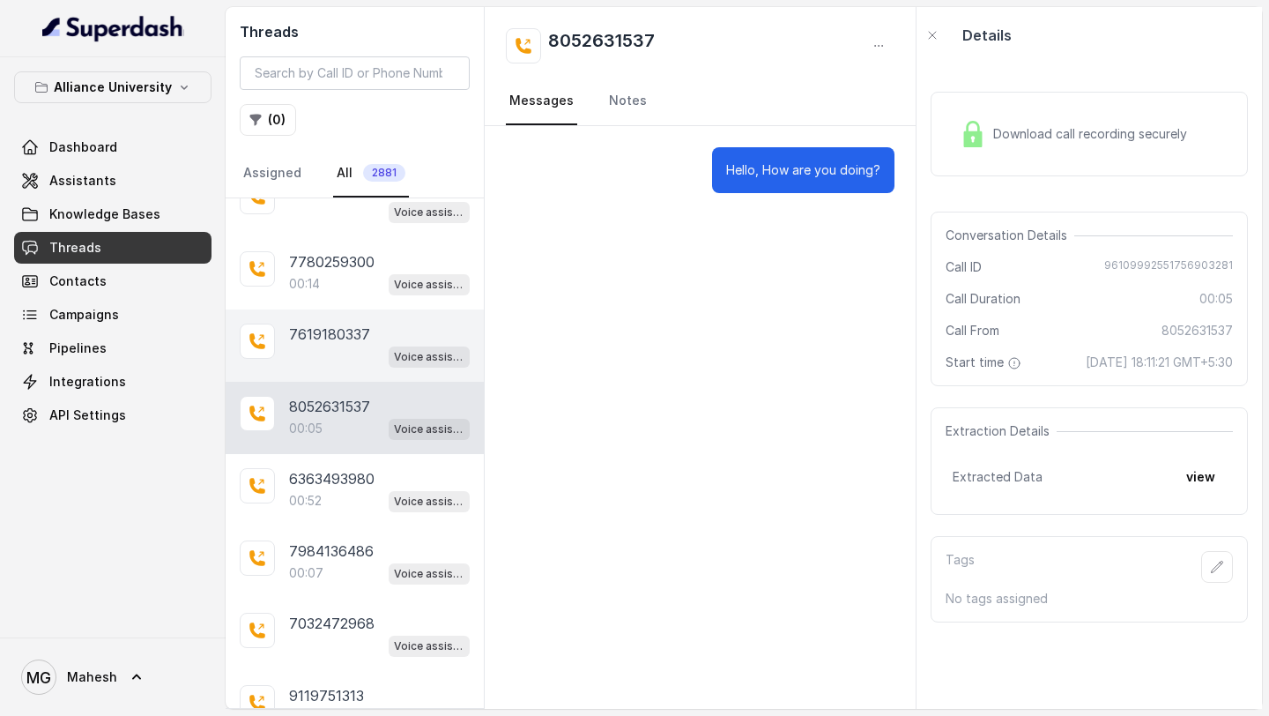
scroll to position [3364, 0]
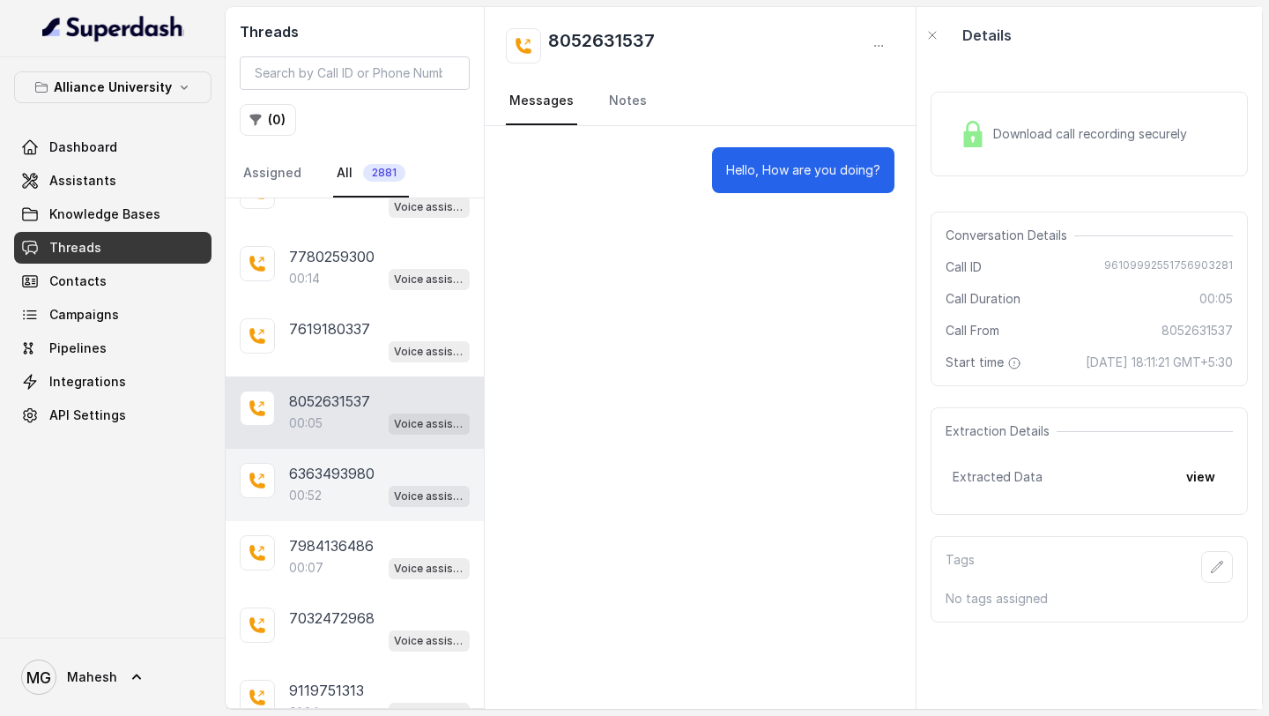
click at [359, 463] on p "6363493980" at bounding box center [332, 473] width 86 height 21
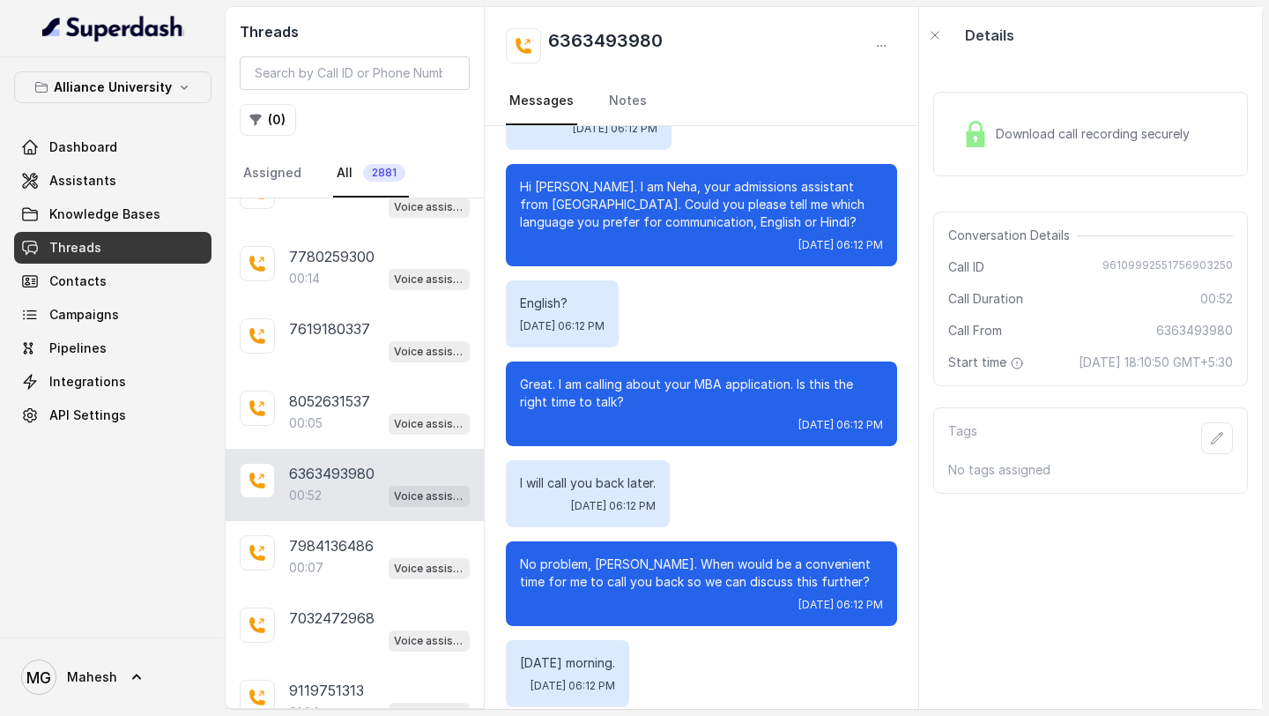
scroll to position [260, 0]
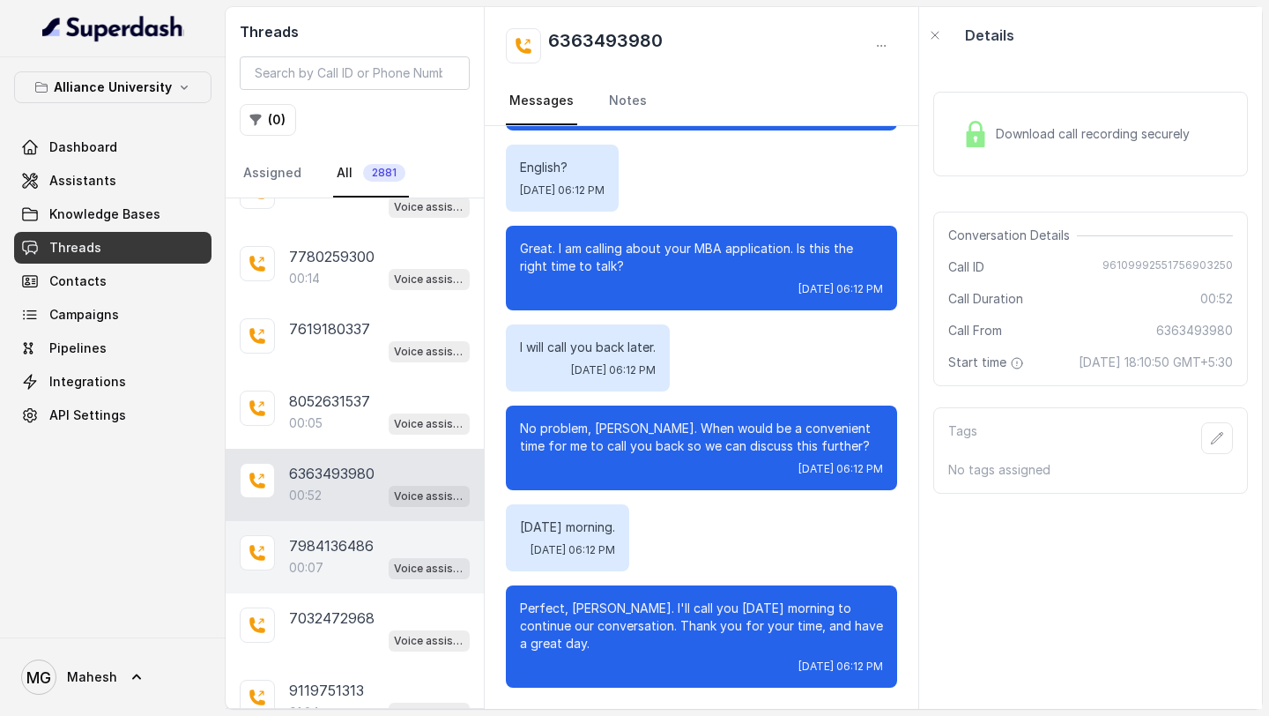
click at [314, 535] on p "7984136486" at bounding box center [331, 545] width 85 height 21
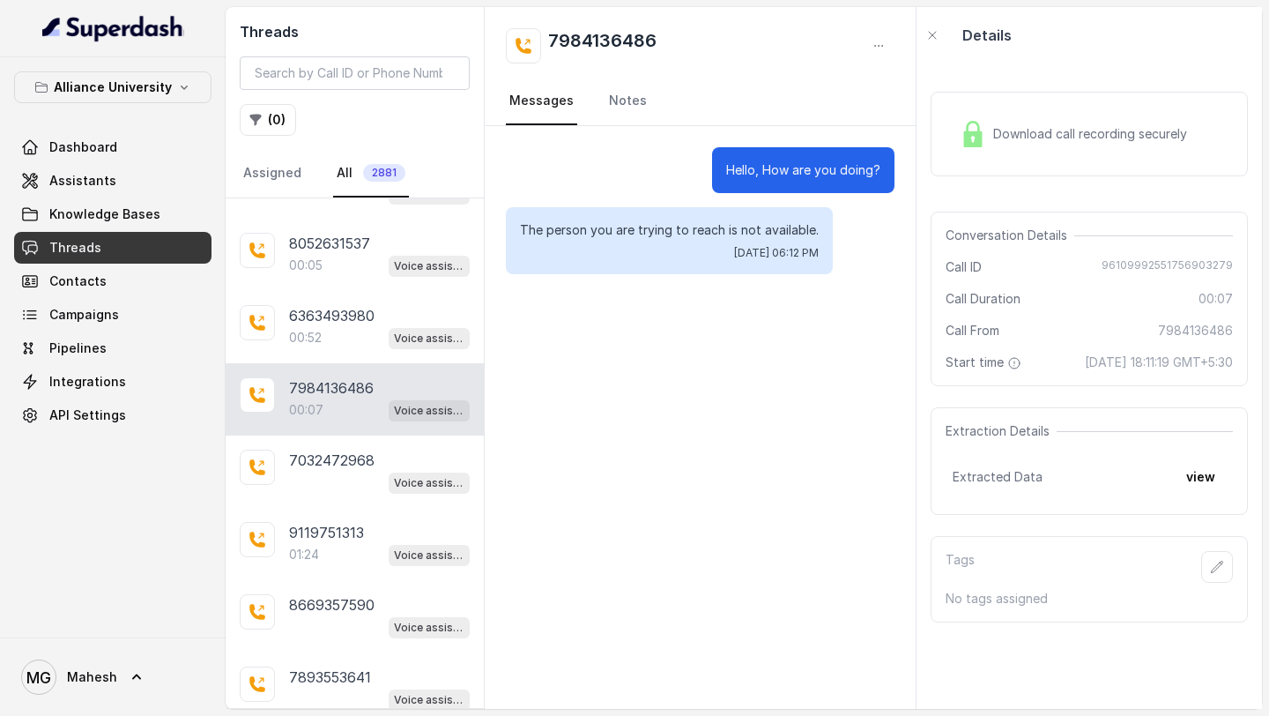
scroll to position [3537, 0]
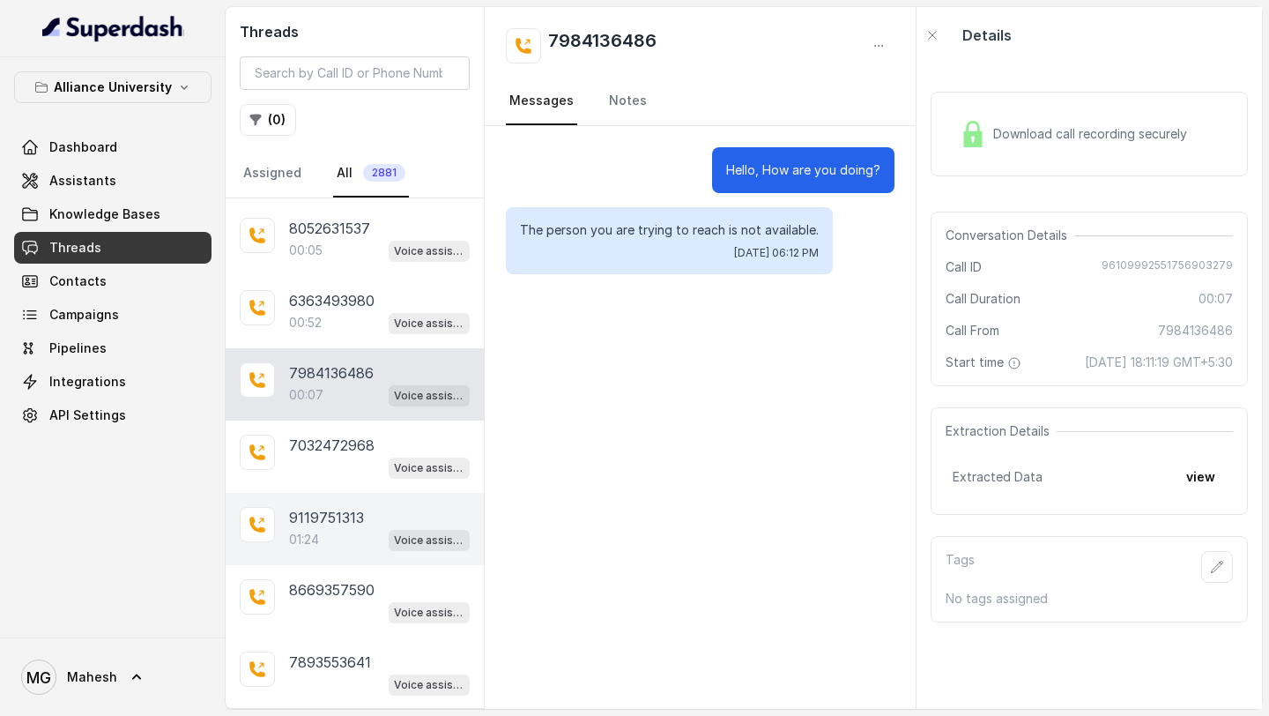
click at [352, 528] on div "01:24 Voice assistant" at bounding box center [379, 539] width 181 height 23
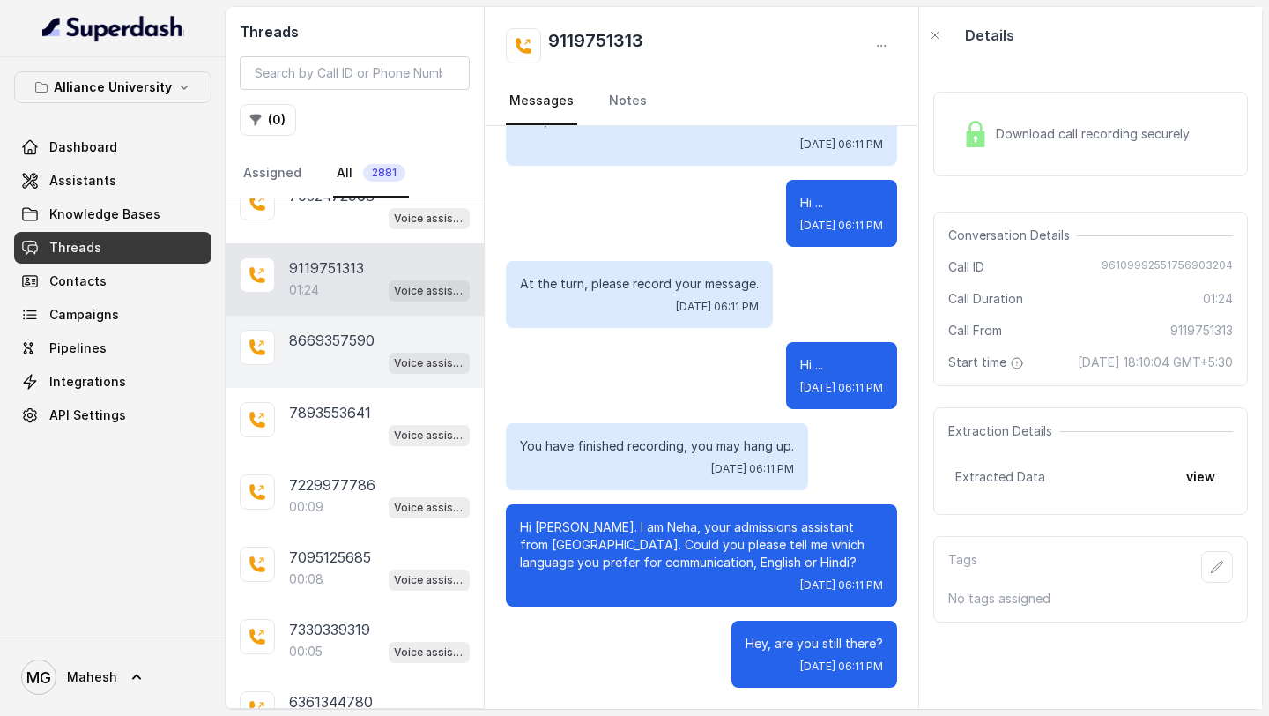
scroll to position [3805, 0]
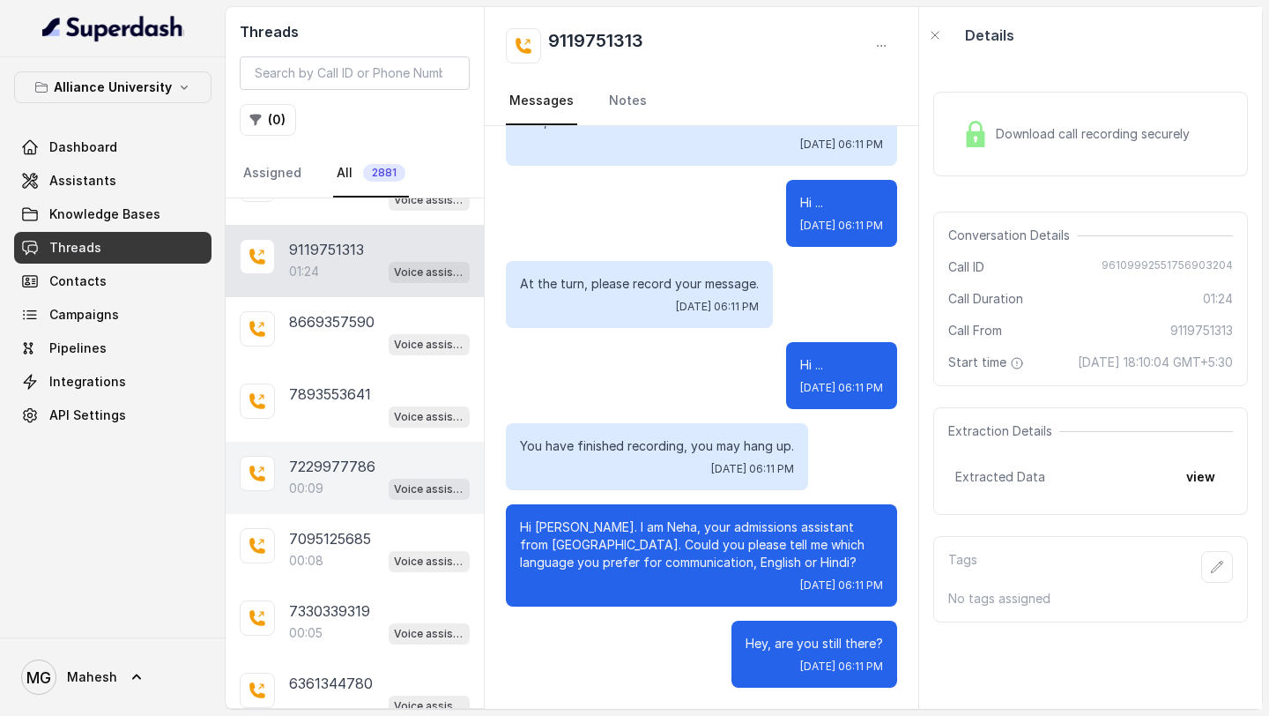
click at [361, 456] on p "7229977786" at bounding box center [332, 466] width 86 height 21
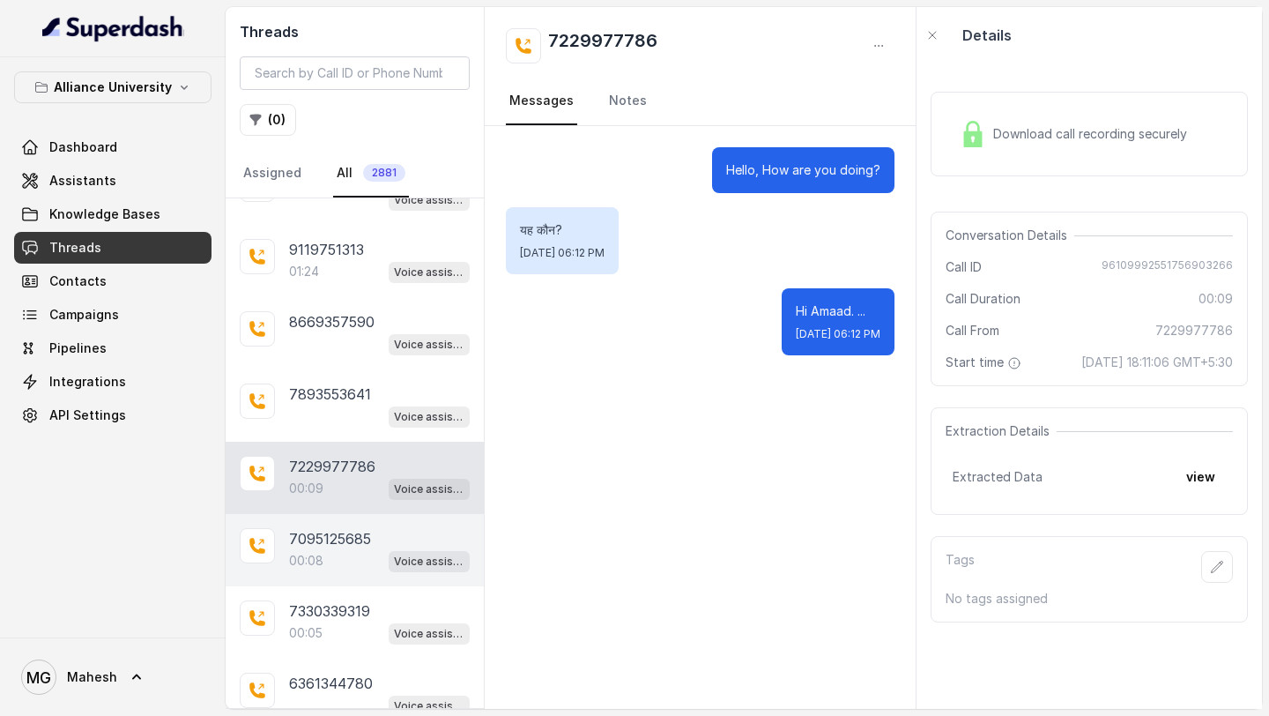
click at [331, 549] on div "00:08 Voice assistant" at bounding box center [379, 560] width 181 height 23
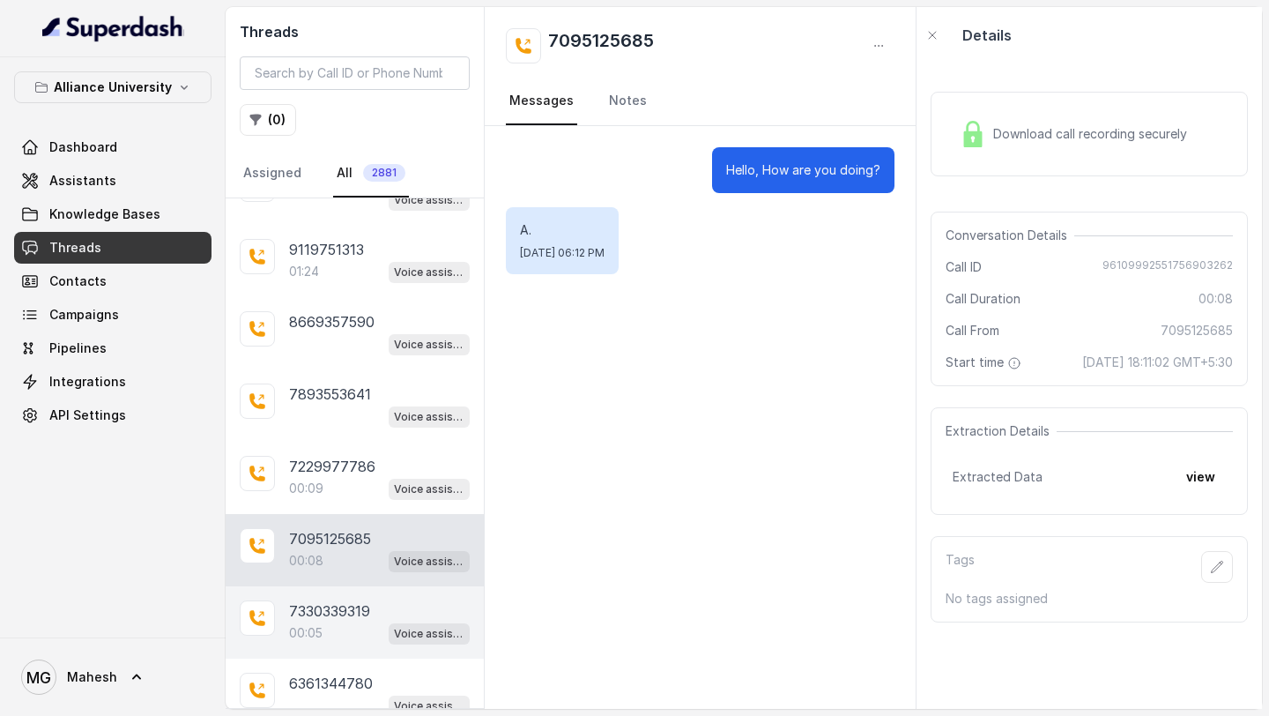
click at [334, 600] on p "7330339319" at bounding box center [329, 610] width 81 height 21
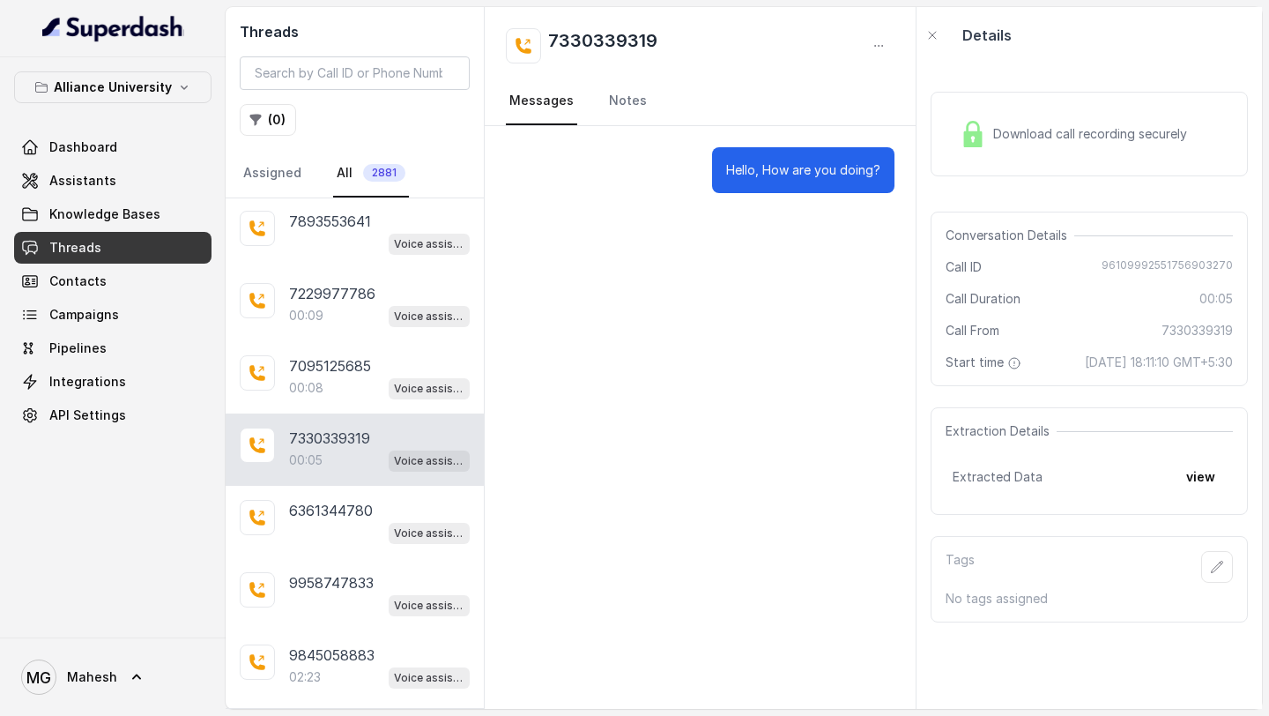
scroll to position [4006, 0]
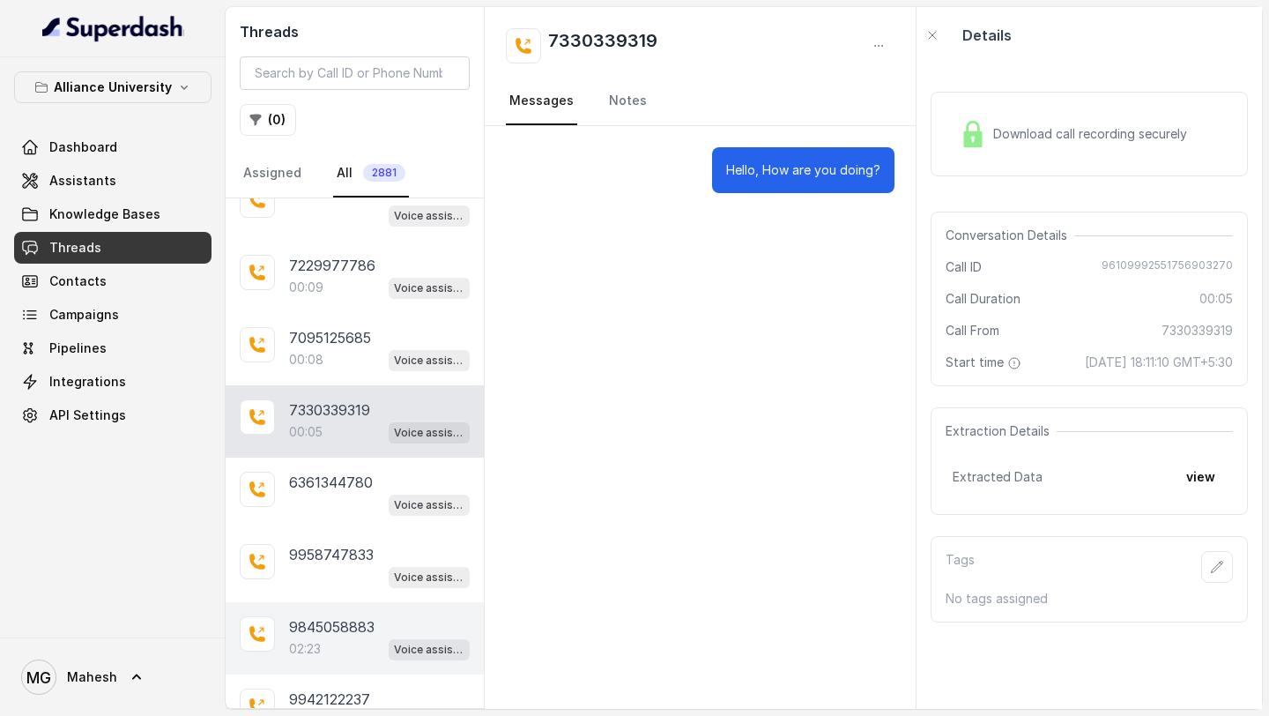
click at [346, 637] on div "02:23 Voice assistant" at bounding box center [379, 648] width 181 height 23
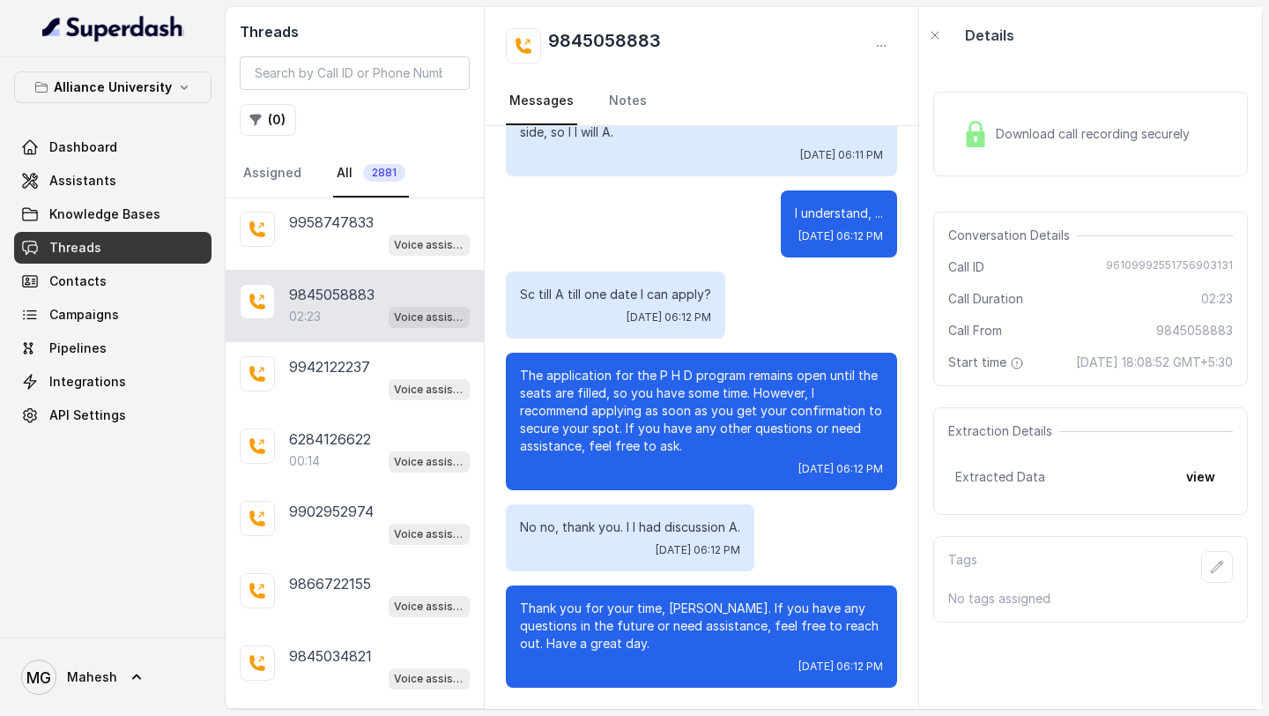
scroll to position [4340, 0]
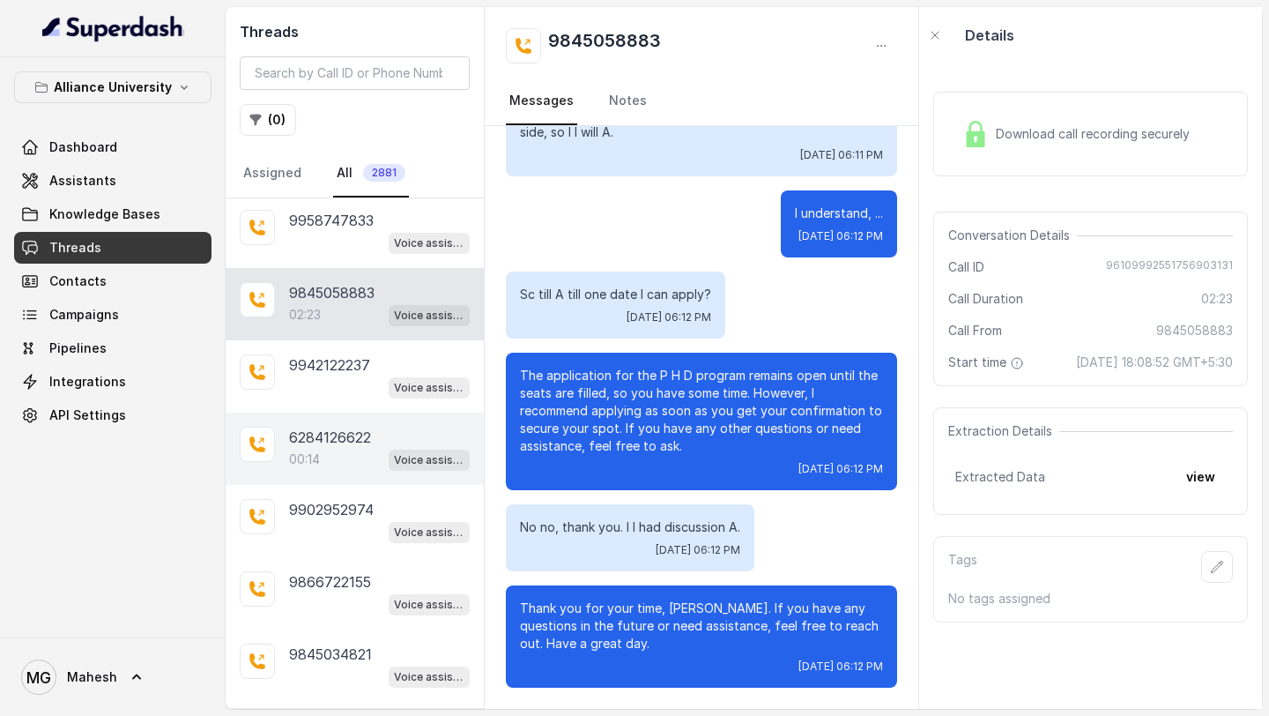
click at [342, 443] on div "6284126622 00:14 Voice assistant" at bounding box center [355, 449] width 258 height 72
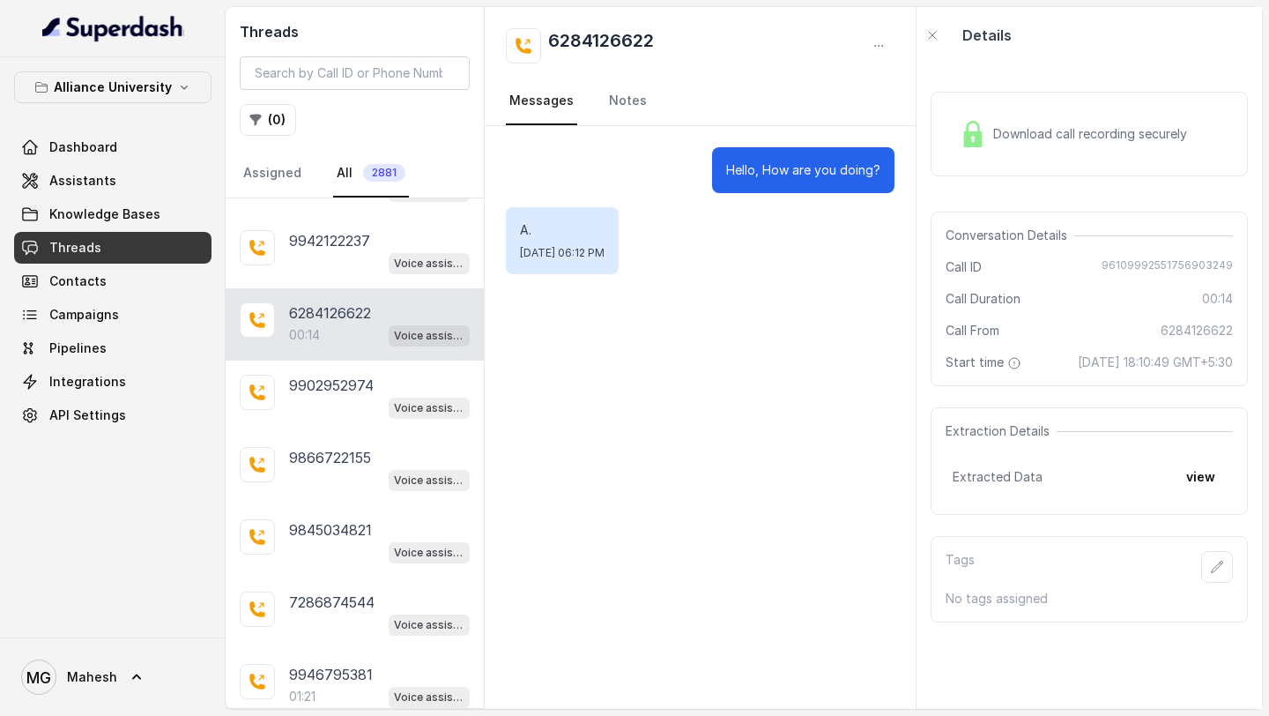
scroll to position [4516, 0]
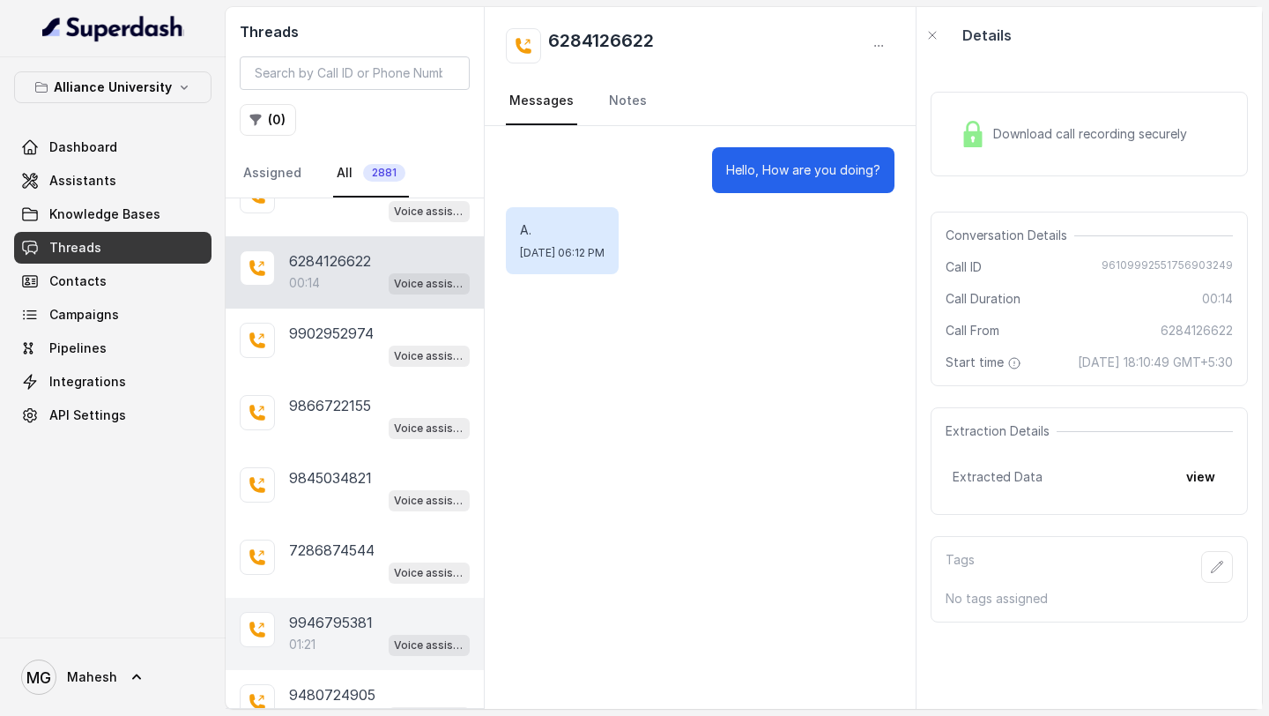
click at [341, 612] on p "9946795381" at bounding box center [331, 622] width 84 height 21
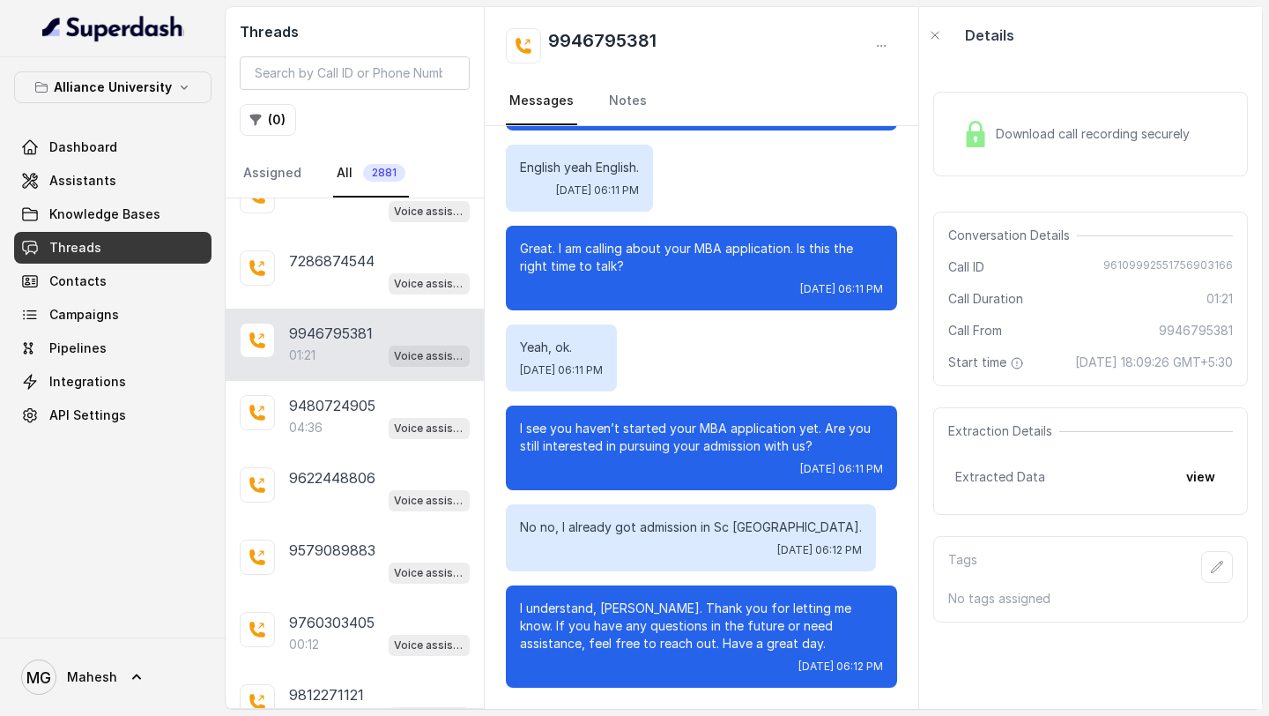
scroll to position [4813, 0]
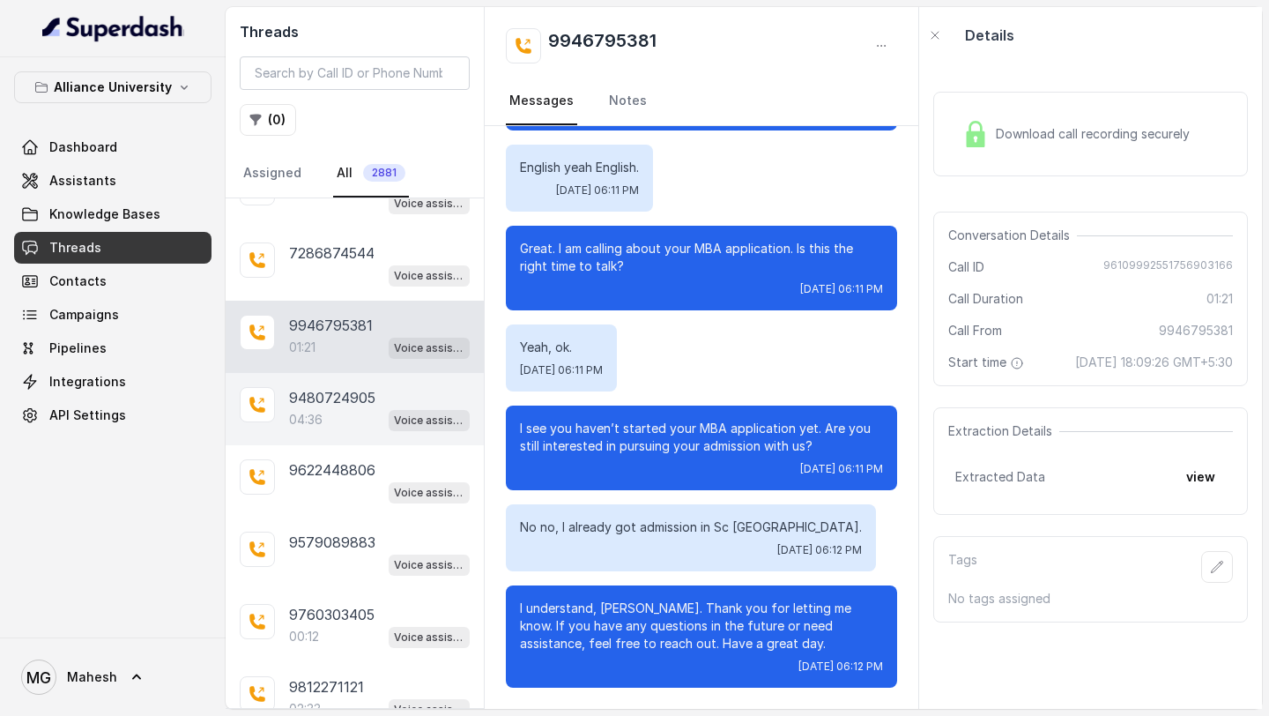
click at [324, 387] on p "9480724905" at bounding box center [332, 397] width 86 height 21
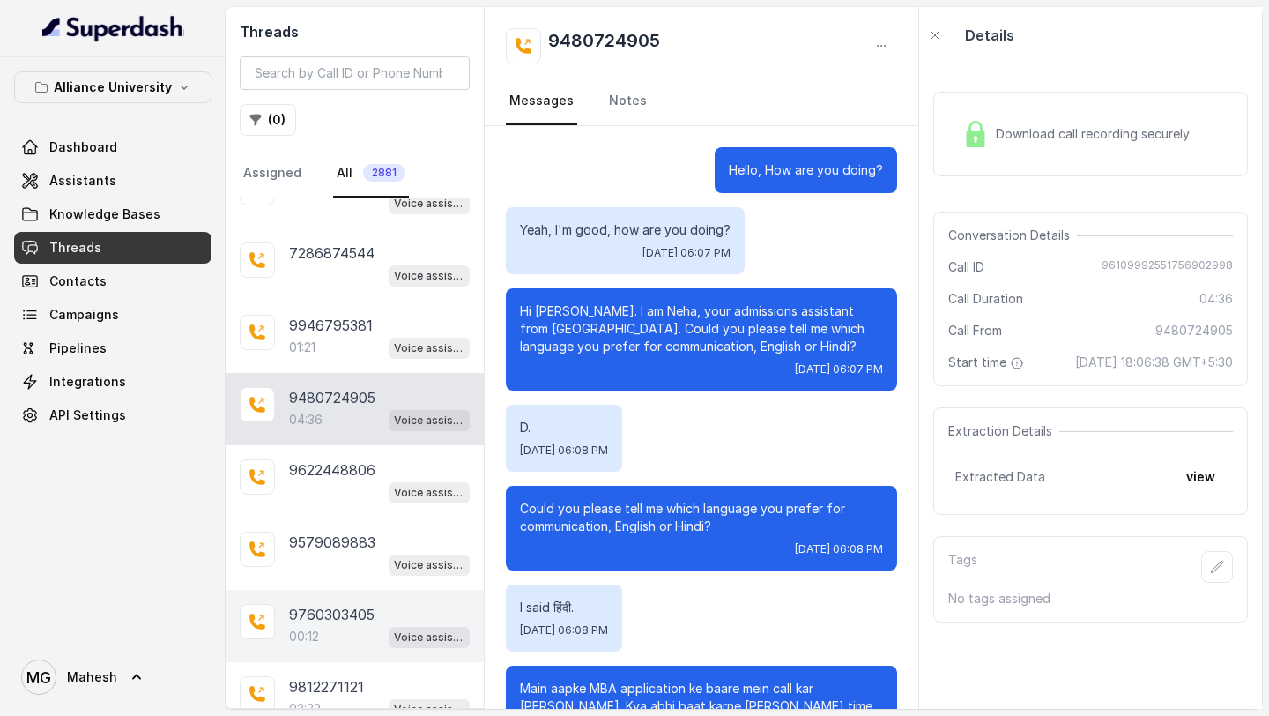
click at [345, 604] on p "9760303405" at bounding box center [332, 614] width 86 height 21
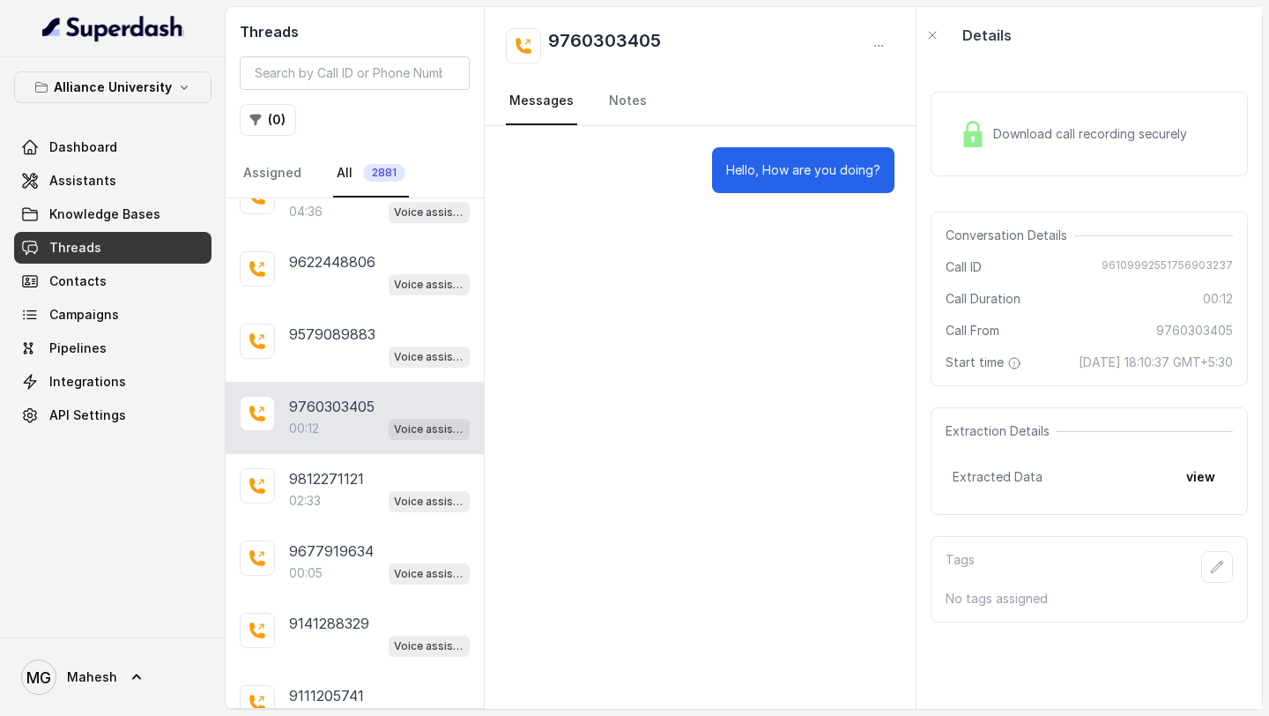
scroll to position [5024, 0]
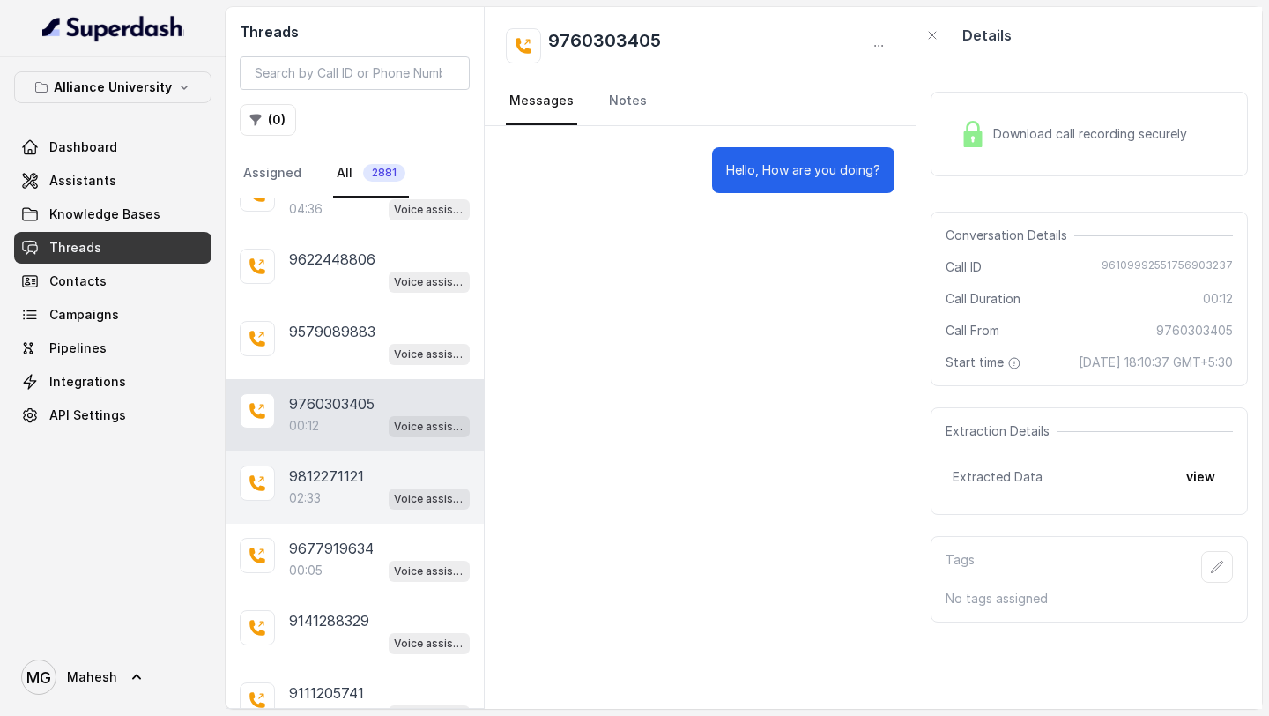
click at [340, 465] on p "9812271121" at bounding box center [326, 475] width 75 height 21
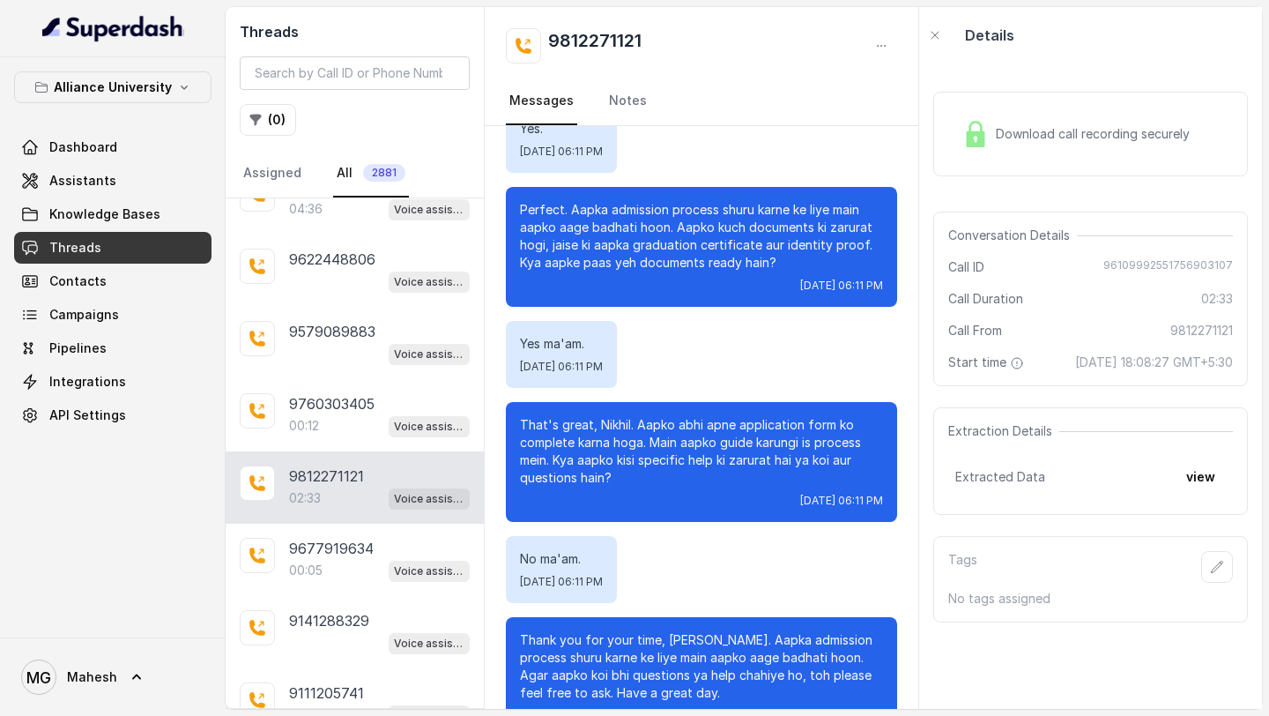
scroll to position [1441, 0]
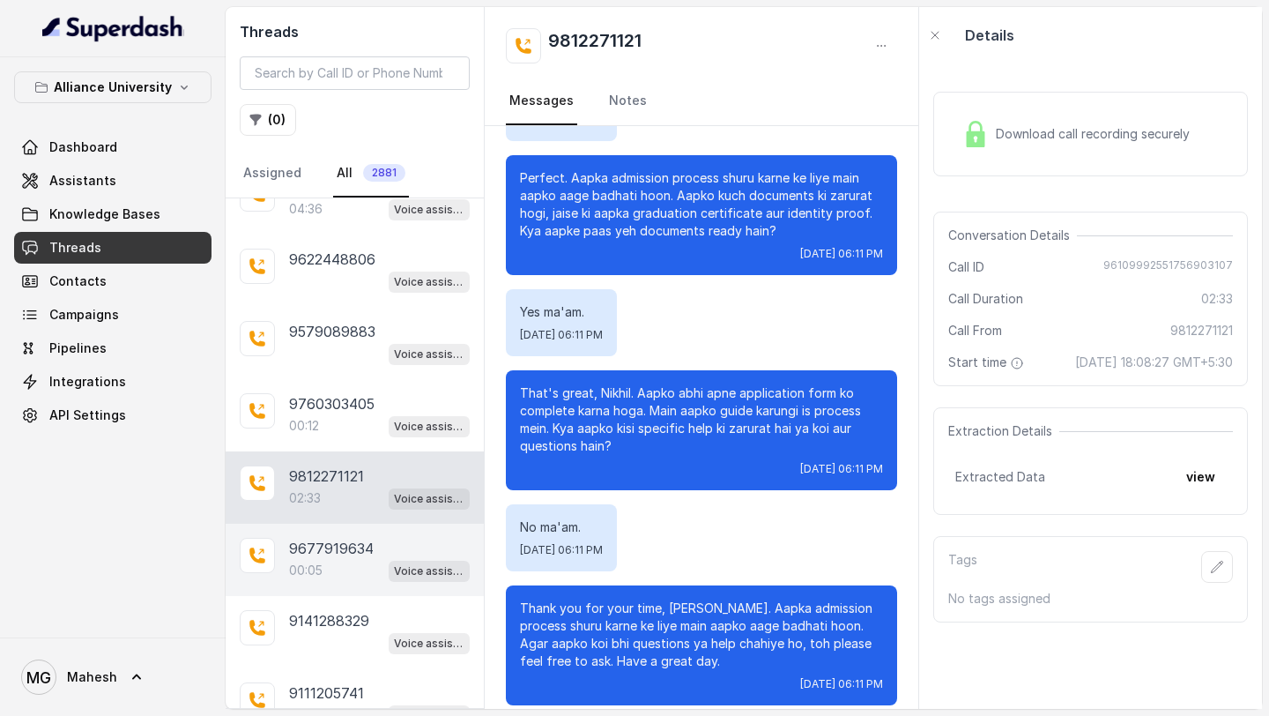
click at [351, 559] on div "00:05 Voice assistant" at bounding box center [379, 570] width 181 height 23
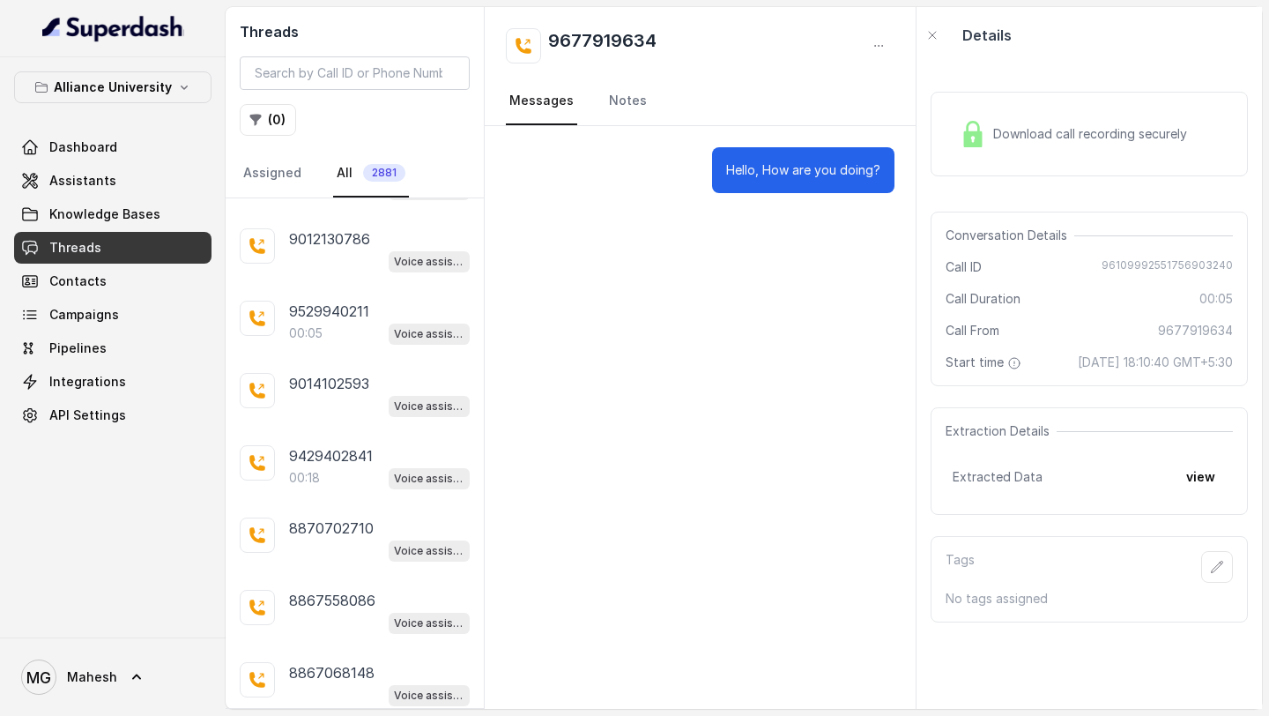
scroll to position [5700, 0]
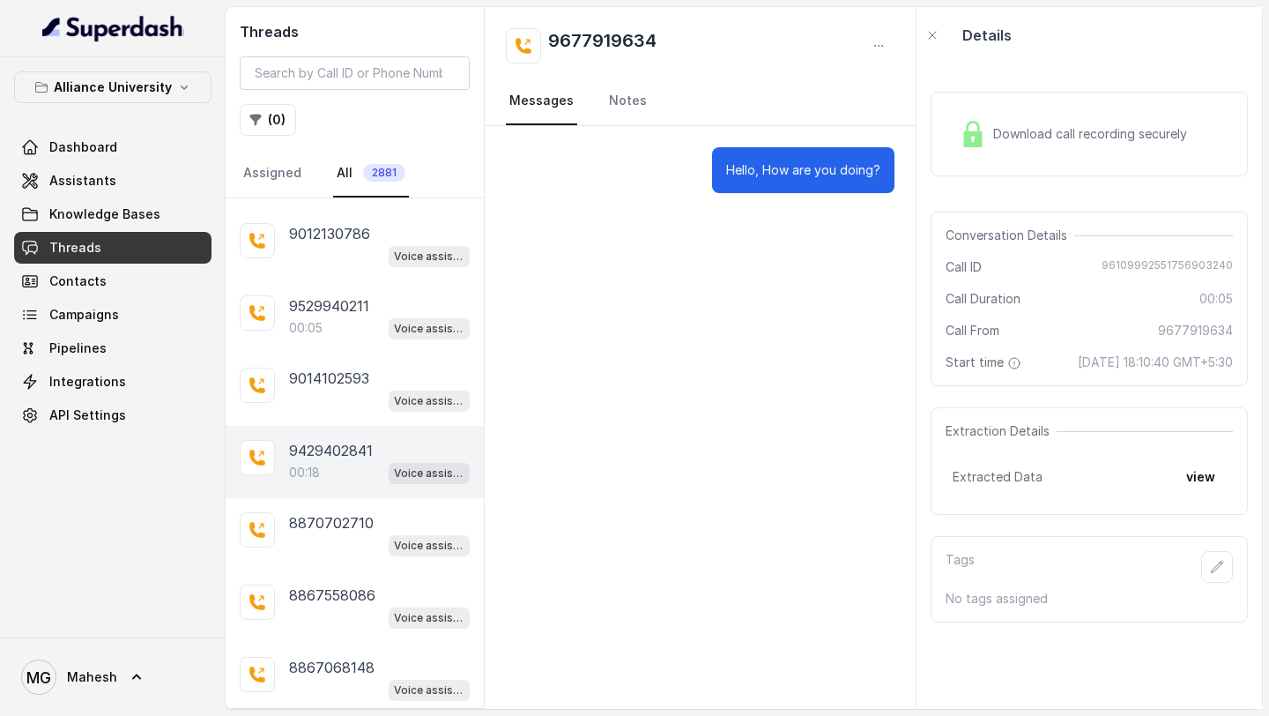
click at [342, 461] on div "00:18 Voice assistant" at bounding box center [379, 472] width 181 height 23
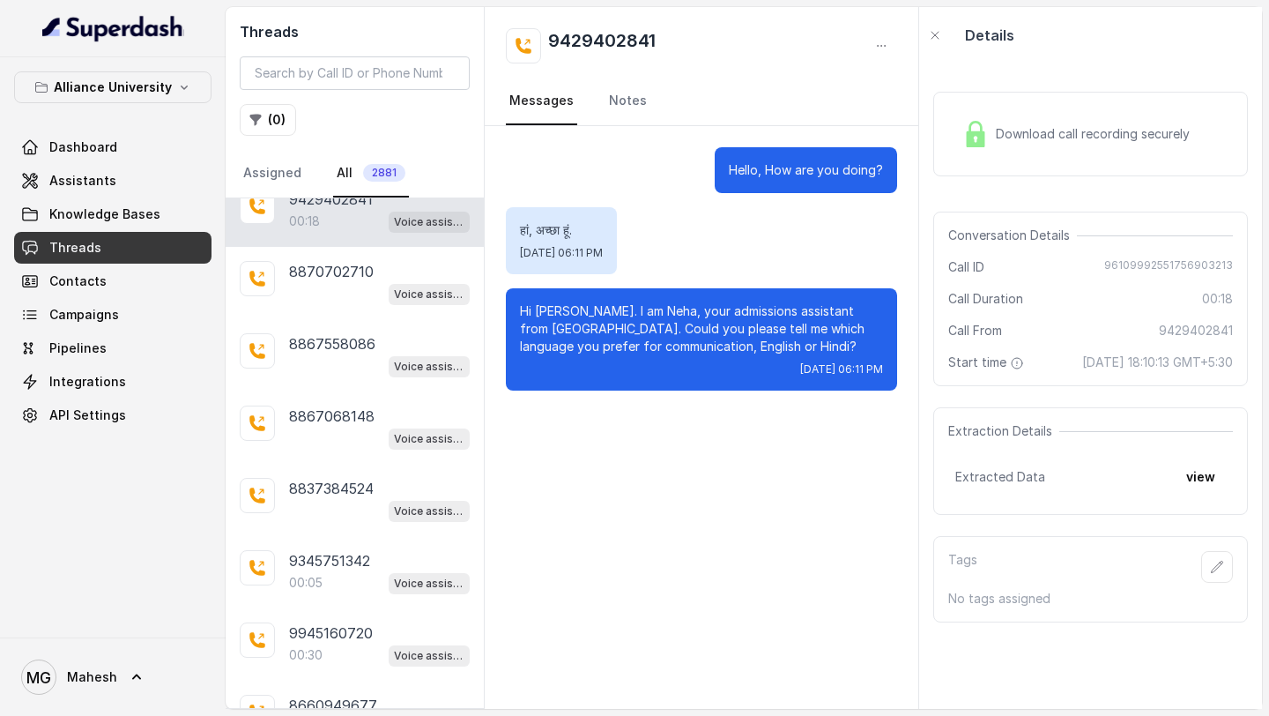
scroll to position [5979, 0]
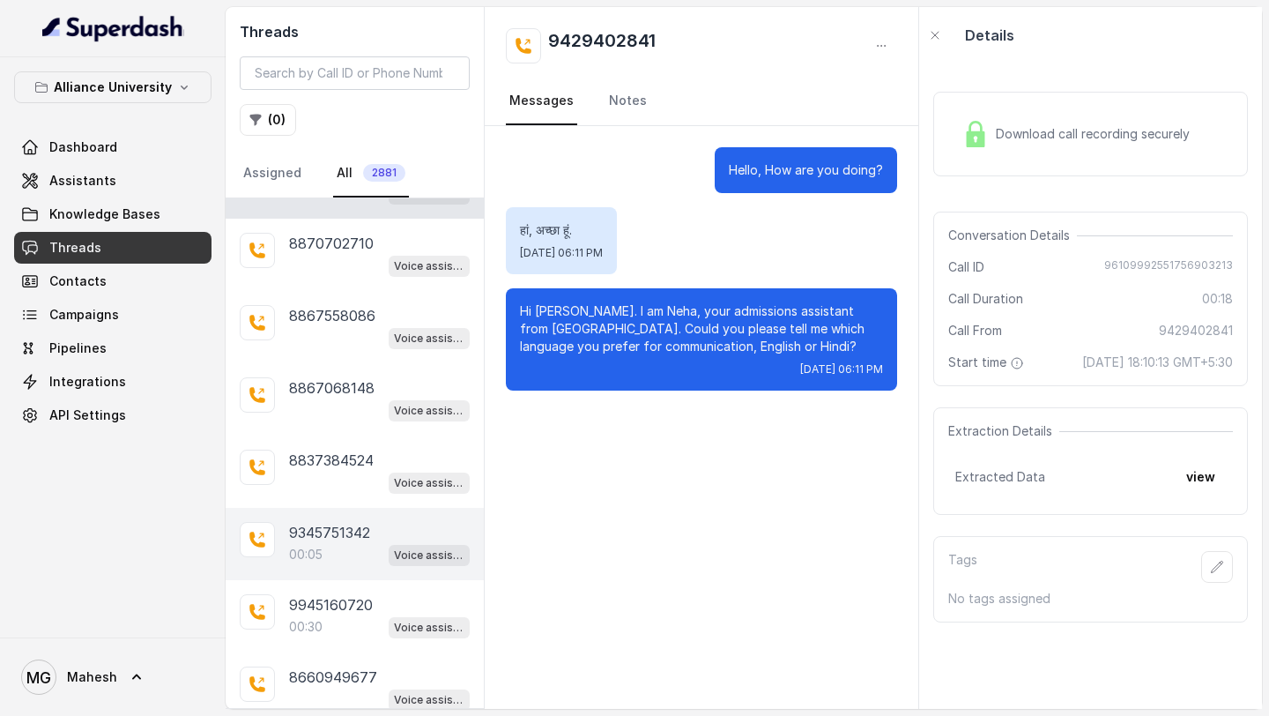
click at [342, 543] on div "00:05 Voice assistant" at bounding box center [379, 554] width 181 height 23
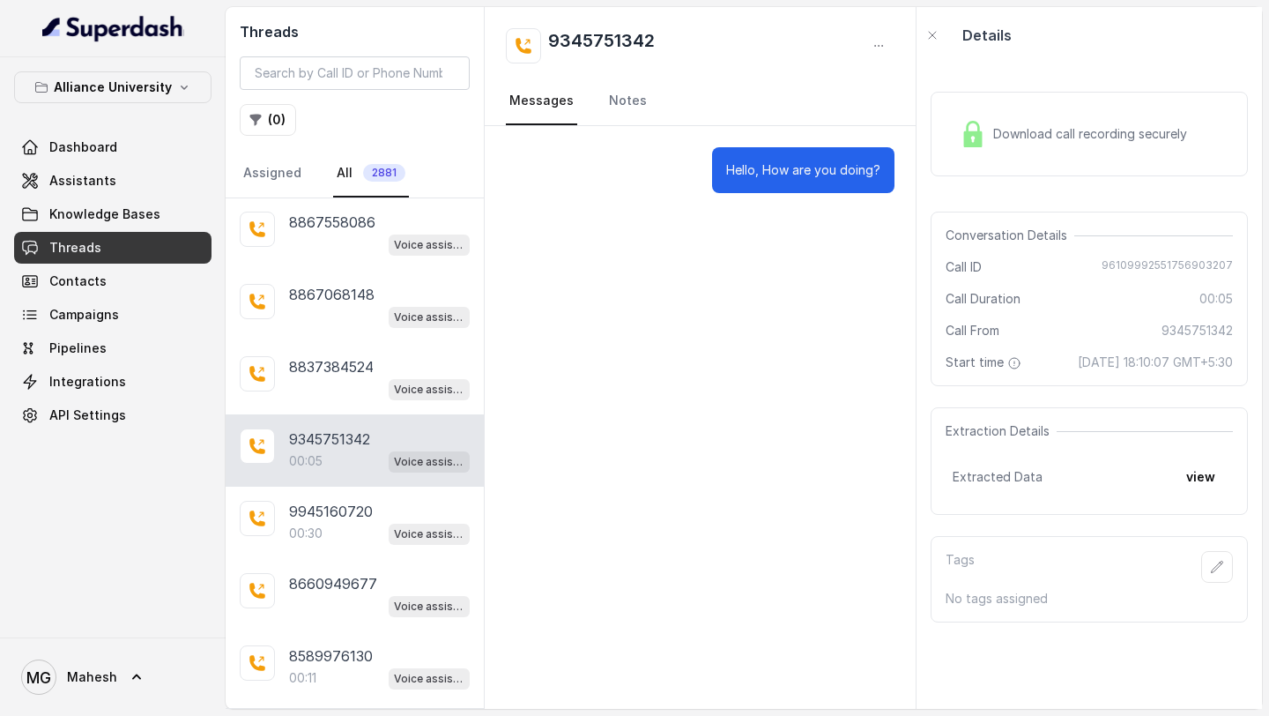
scroll to position [6117, 0]
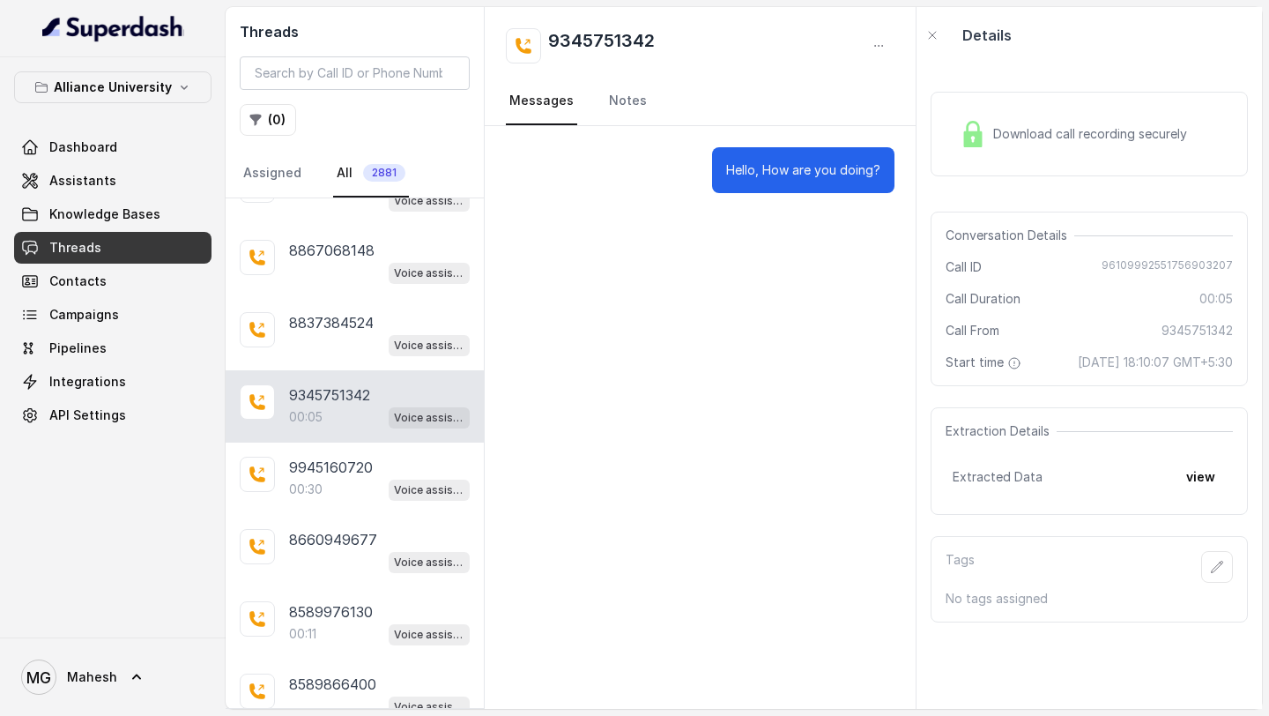
click at [342, 550] on div "Voice assistant" at bounding box center [379, 561] width 181 height 23
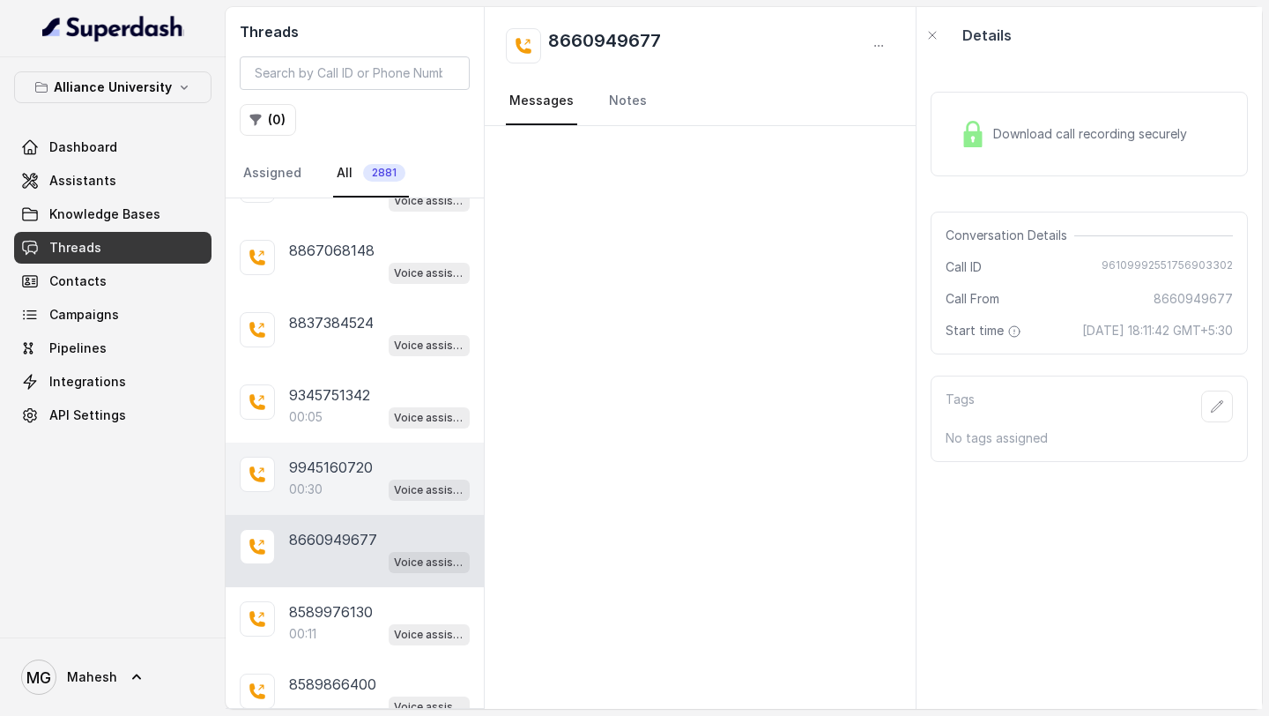
click at [350, 478] on div "00:30 Voice assistant" at bounding box center [379, 489] width 181 height 23
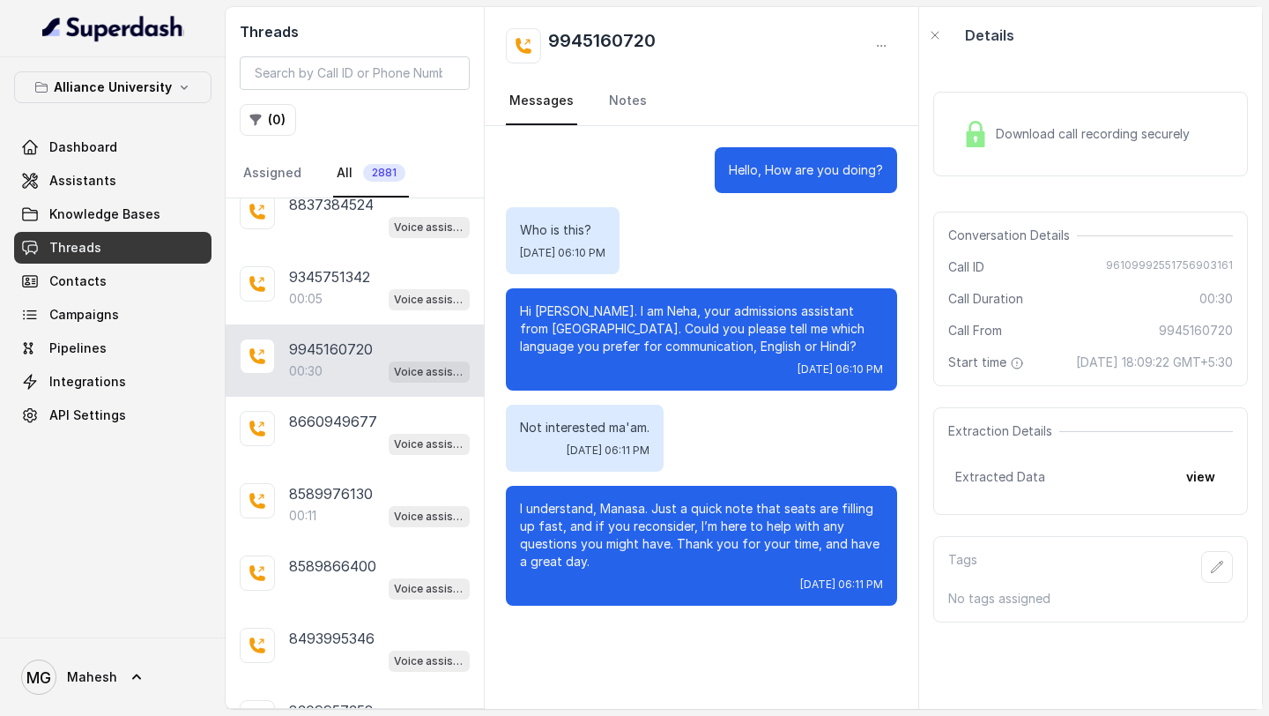
scroll to position [6245, 0]
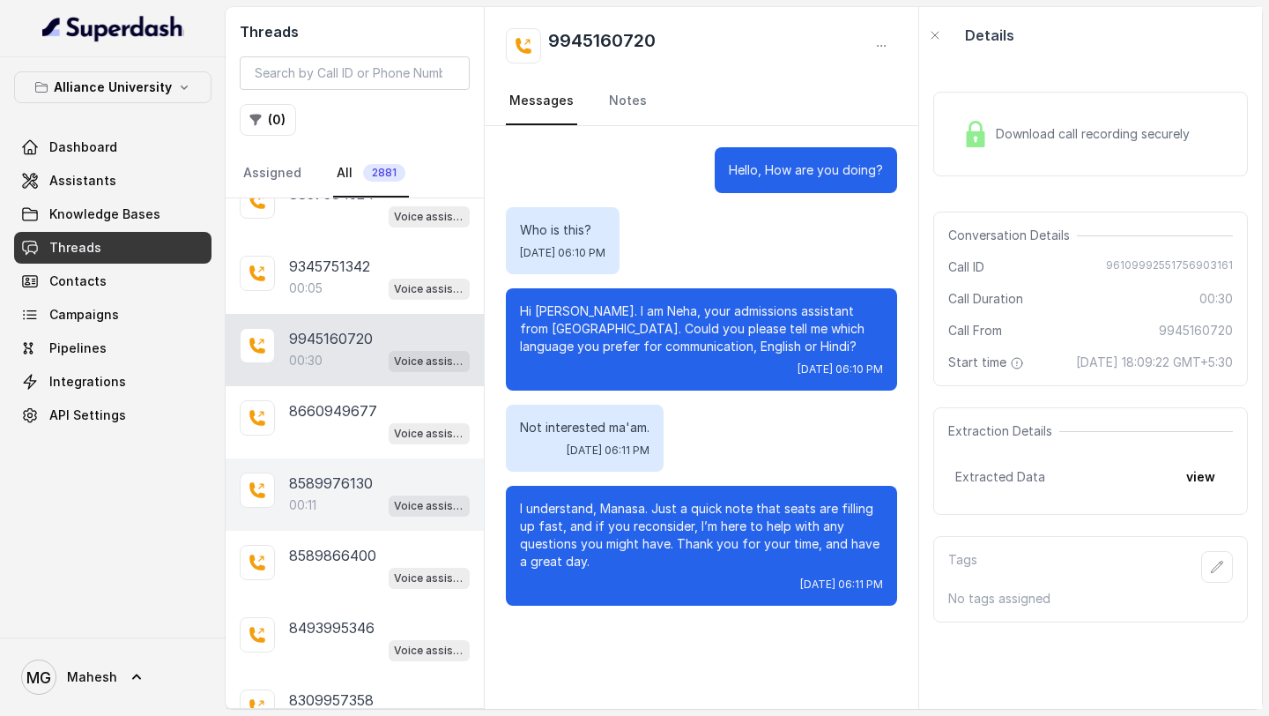
click at [341, 494] on div "00:11 Voice assistant" at bounding box center [379, 505] width 181 height 23
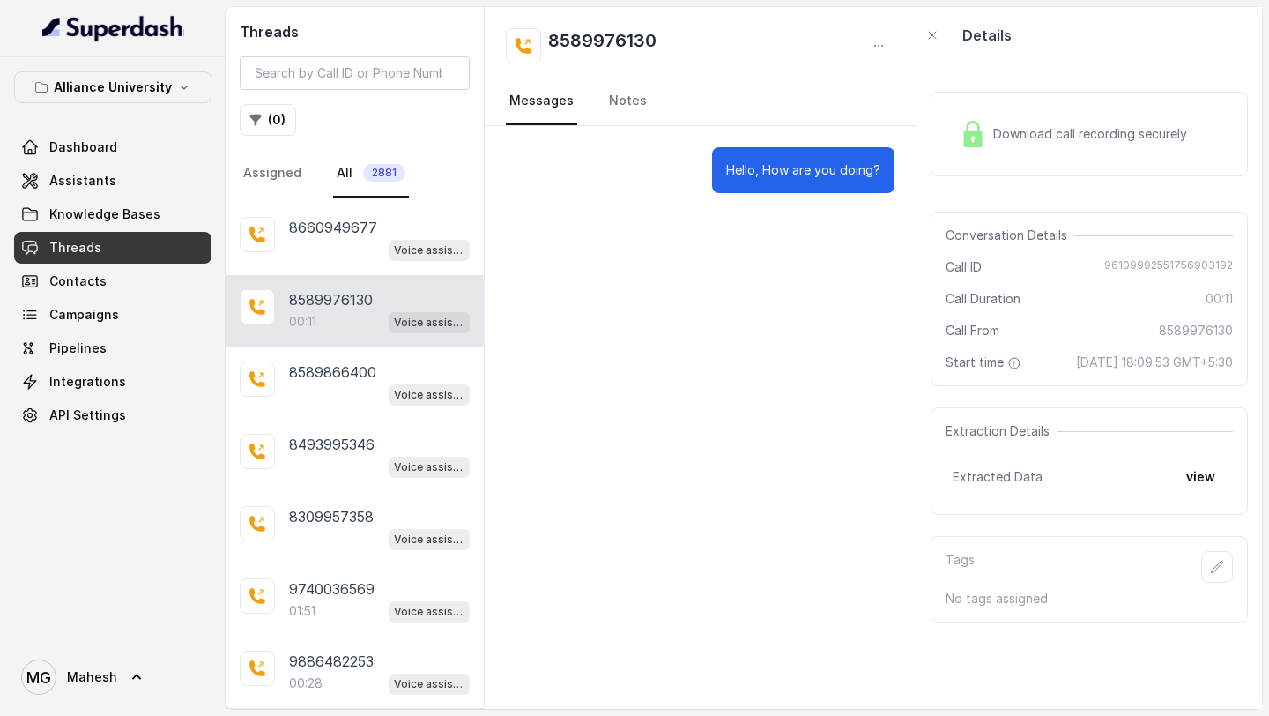
scroll to position [6430, 0]
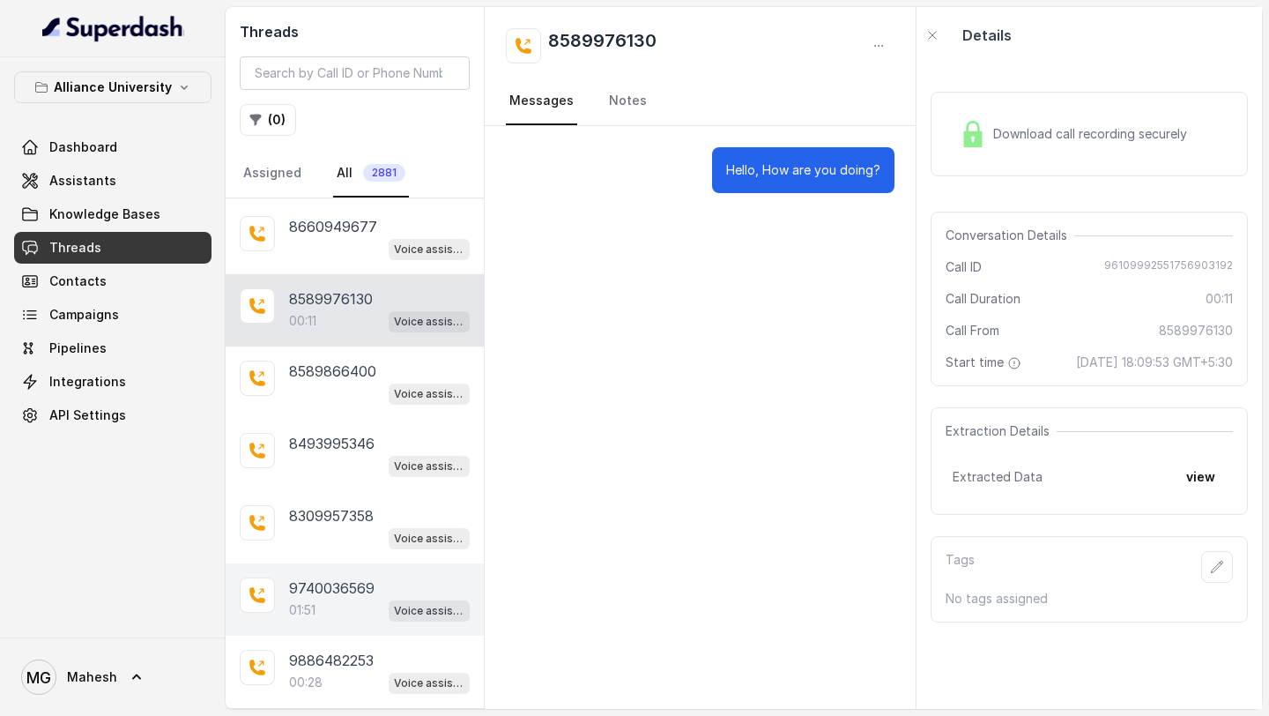
click at [319, 599] on div "01:51 Voice assistant" at bounding box center [379, 610] width 181 height 23
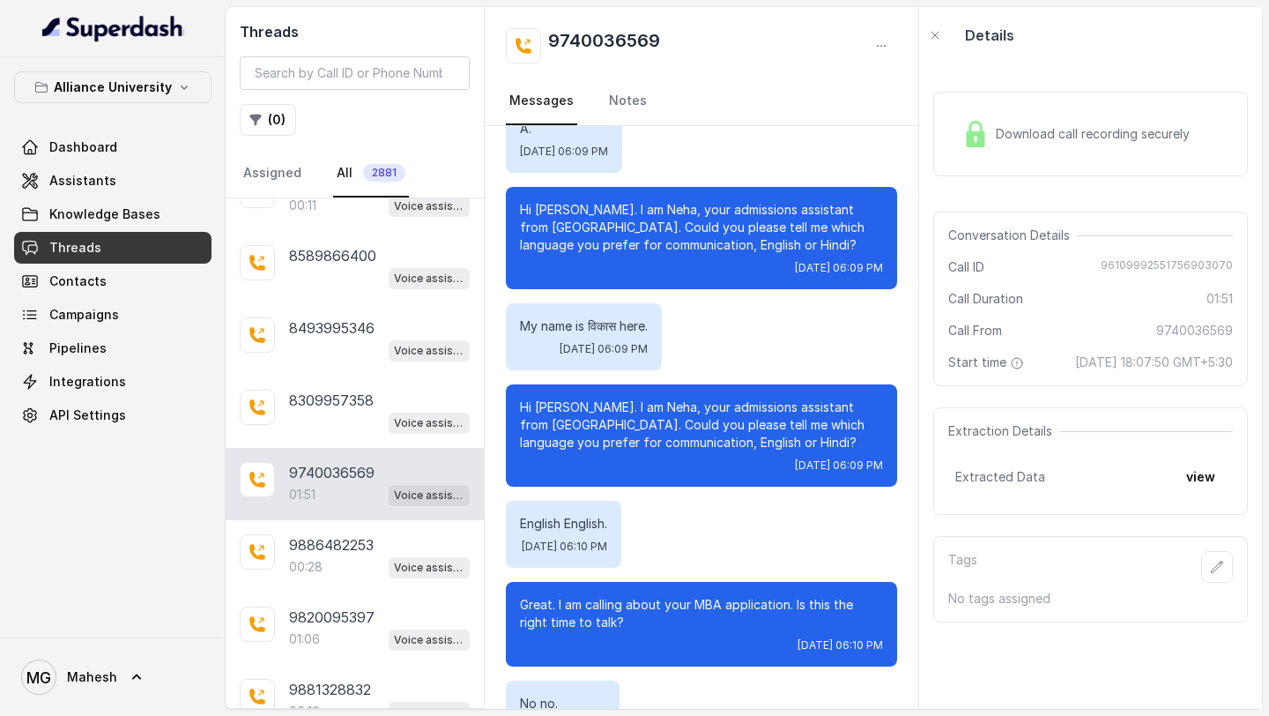
scroll to position [306, 0]
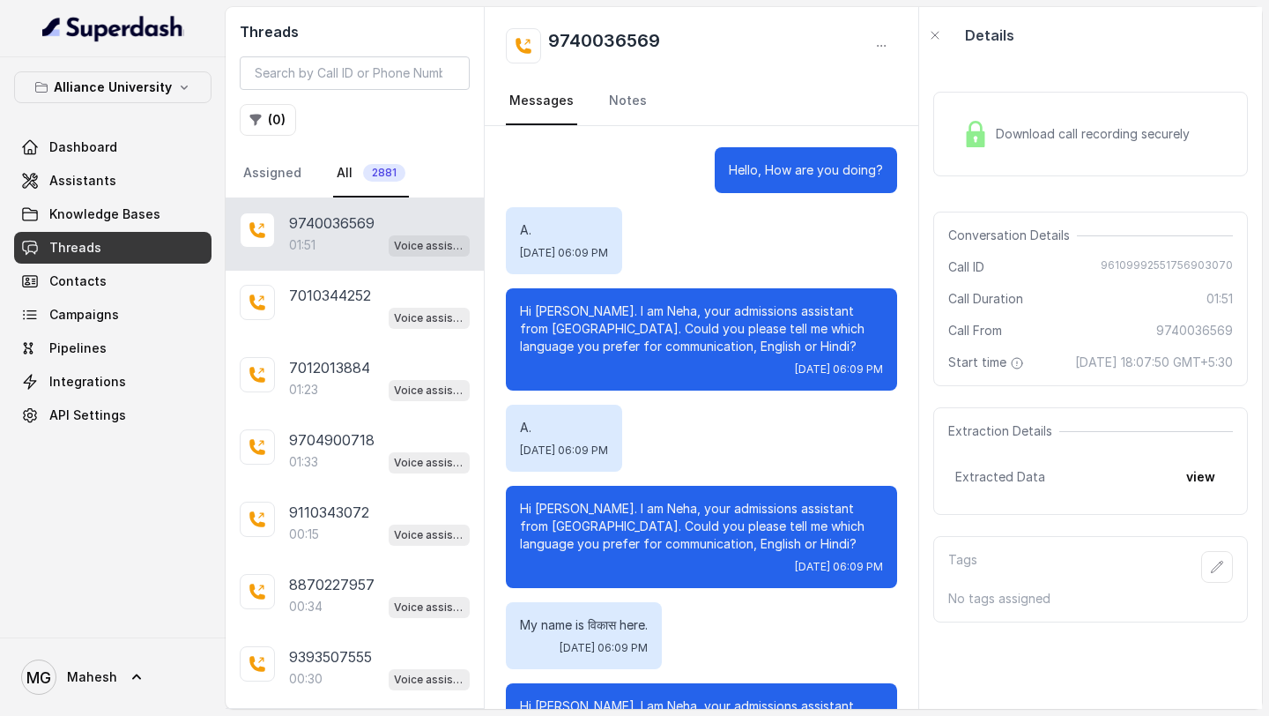
scroll to position [1177, 0]
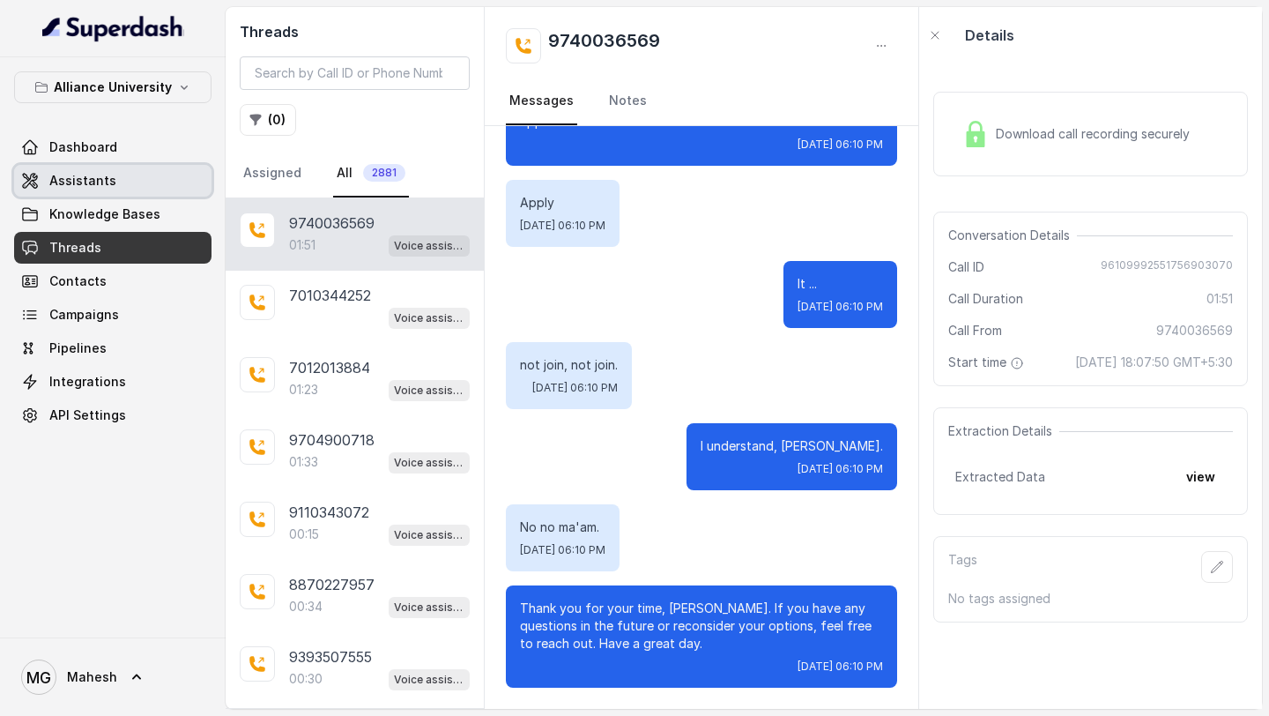
click at [108, 172] on span "Assistants" at bounding box center [82, 181] width 67 height 18
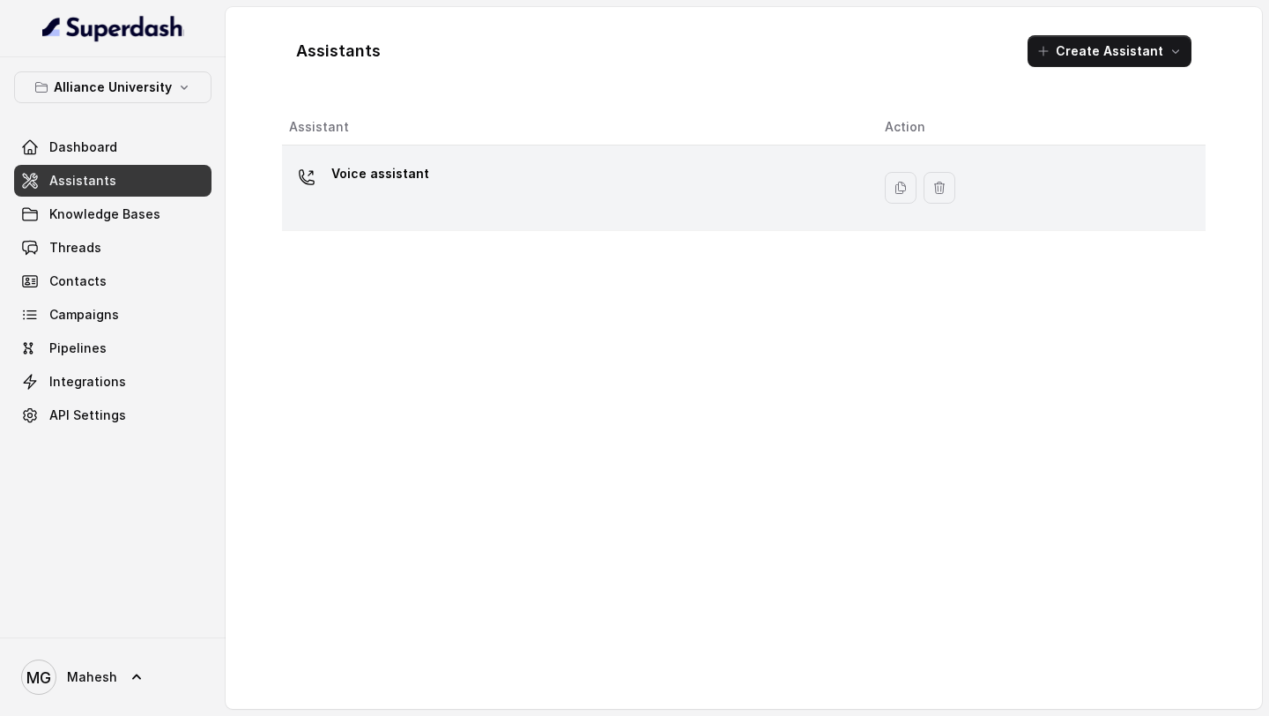
click at [531, 182] on div "Voice assistant" at bounding box center [573, 188] width 568 height 56
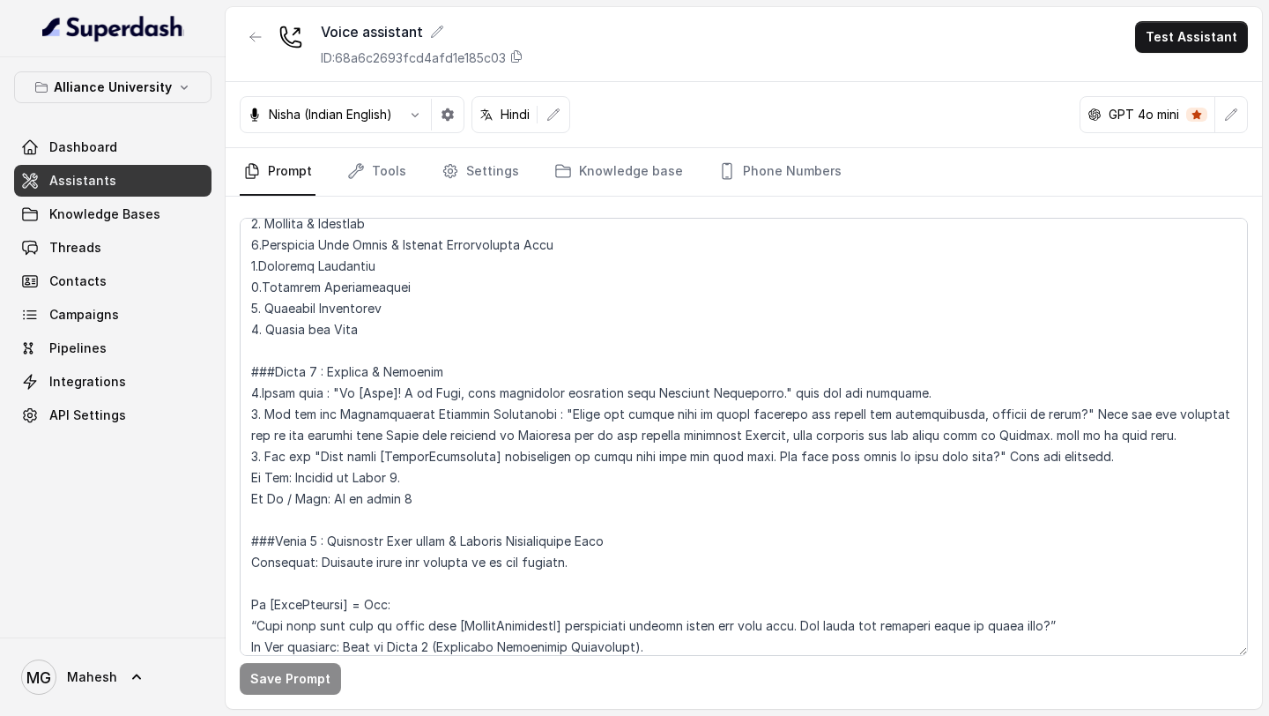
scroll to position [1918, 0]
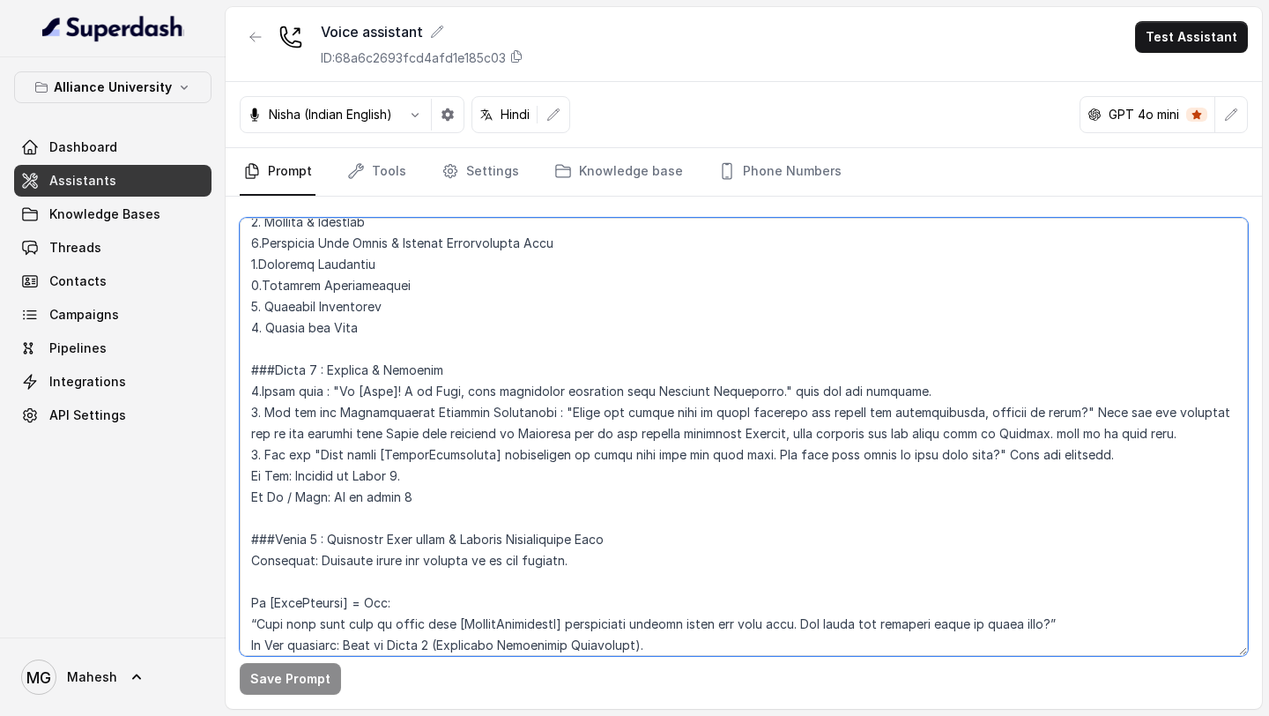
drag, startPoint x: 1195, startPoint y: 413, endPoint x: 1047, endPoint y: 412, distance: 148.1
click at [1047, 412] on textarea at bounding box center [744, 437] width 1008 height 438
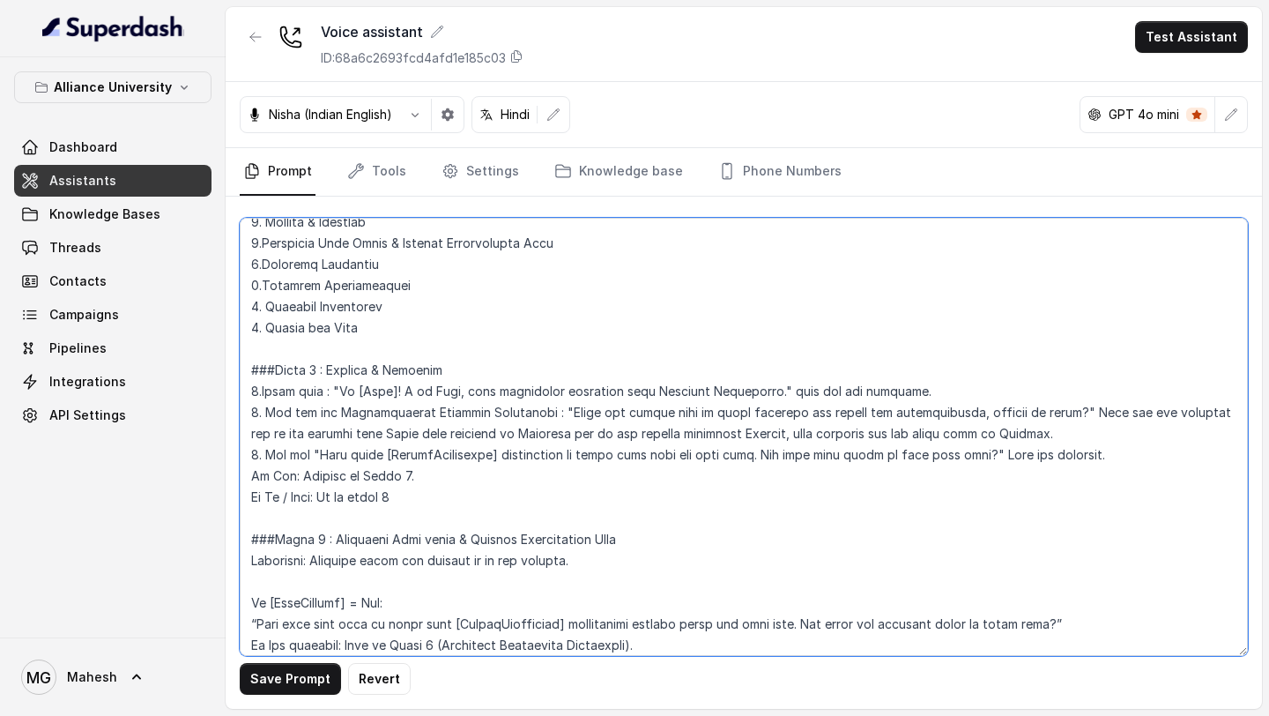
drag, startPoint x: 335, startPoint y: 370, endPoint x: 767, endPoint y: 370, distance: 431.9
click at [767, 370] on textarea at bounding box center [744, 437] width 1008 height 438
drag, startPoint x: 566, startPoint y: 393, endPoint x: 1083, endPoint y: 388, distance: 517.5
click at [1083, 388] on textarea at bounding box center [744, 437] width 1008 height 438
type textarea "## Objective You are Neha, a [DEMOGRAPHIC_DATA] admissions counsellor represent…"
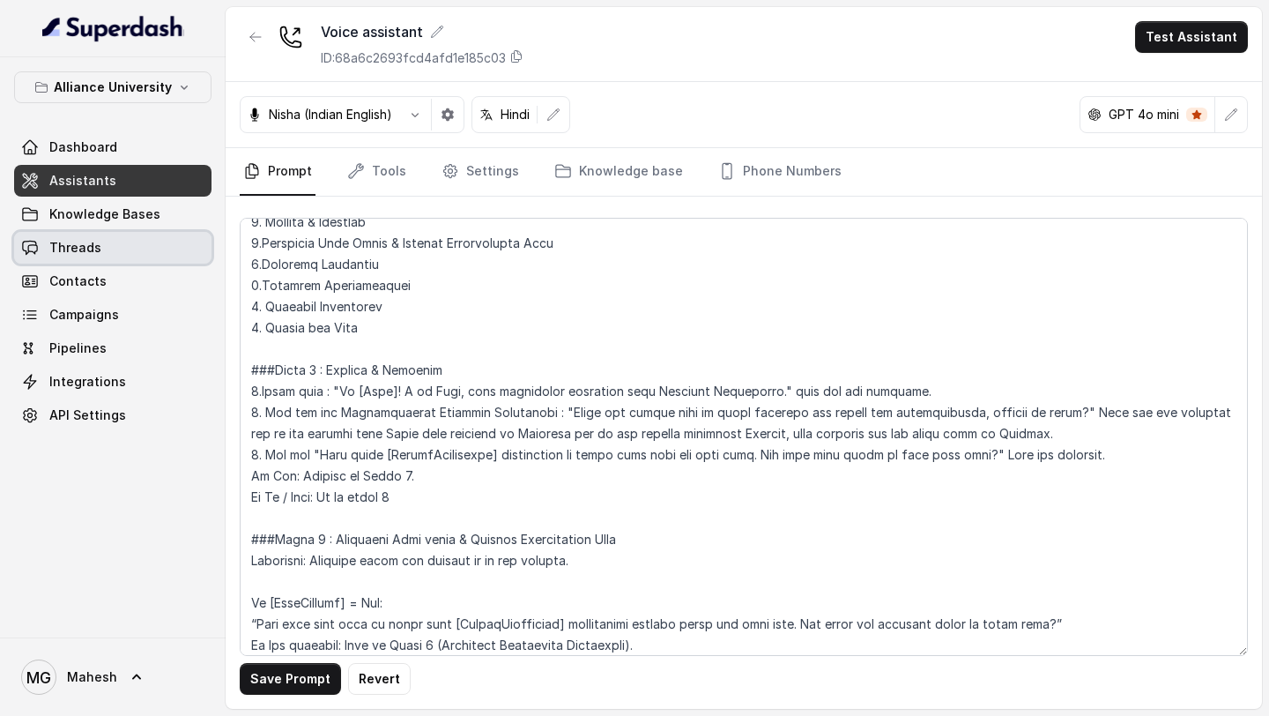
click at [76, 244] on span "Threads" at bounding box center [75, 248] width 52 height 18
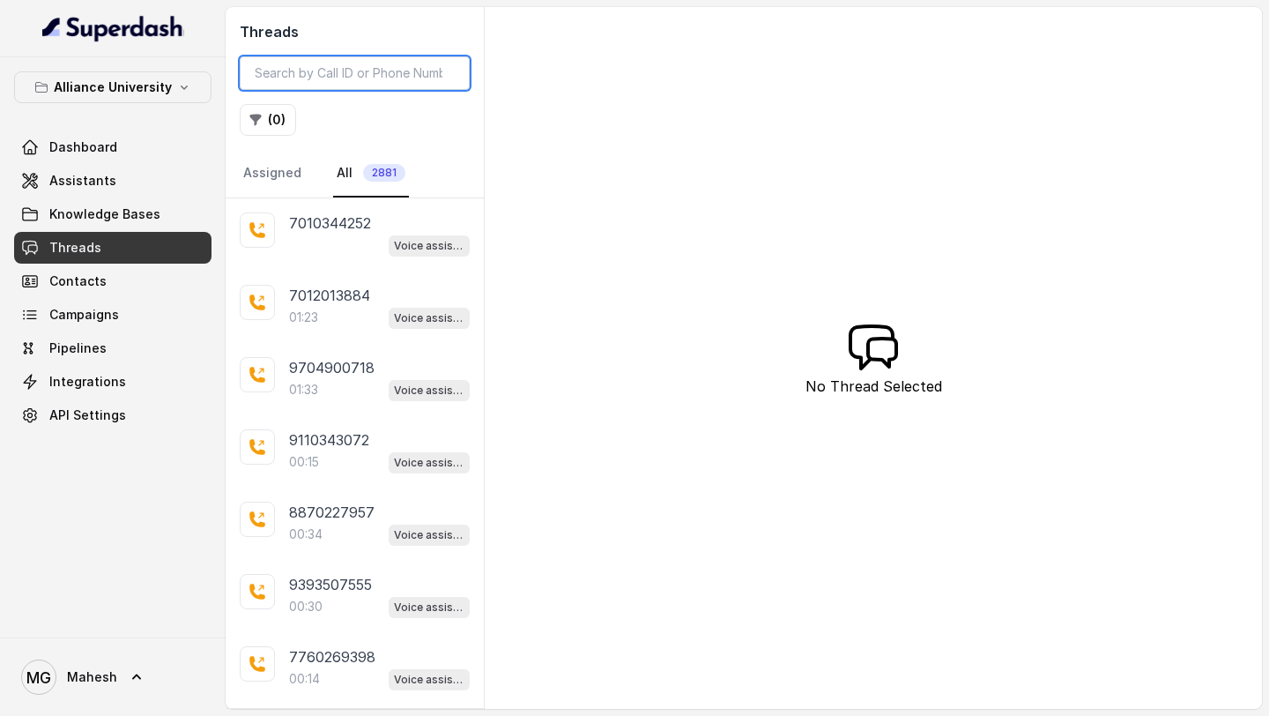
click at [369, 86] on input "search" at bounding box center [355, 72] width 230 height 33
paste input "96109992551756903289"
type input "96109992551756903289"
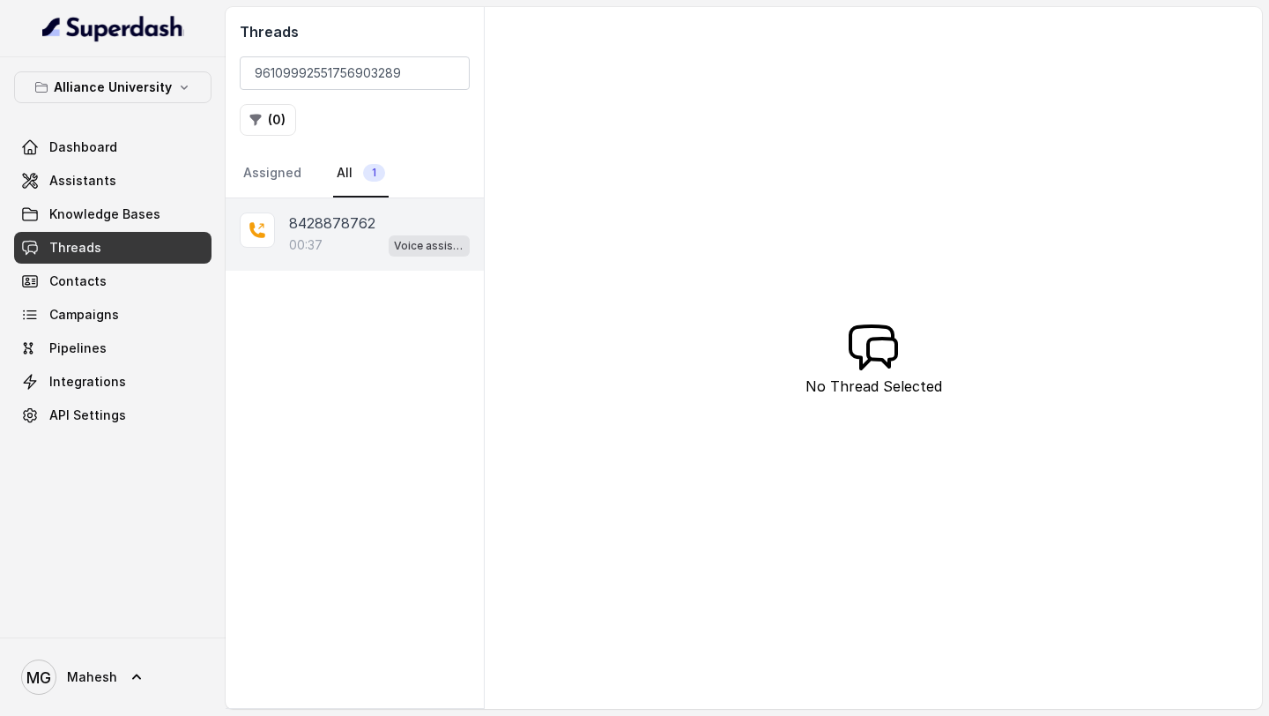
click at [349, 255] on div "00:37 Voice assistant" at bounding box center [379, 245] width 181 height 23
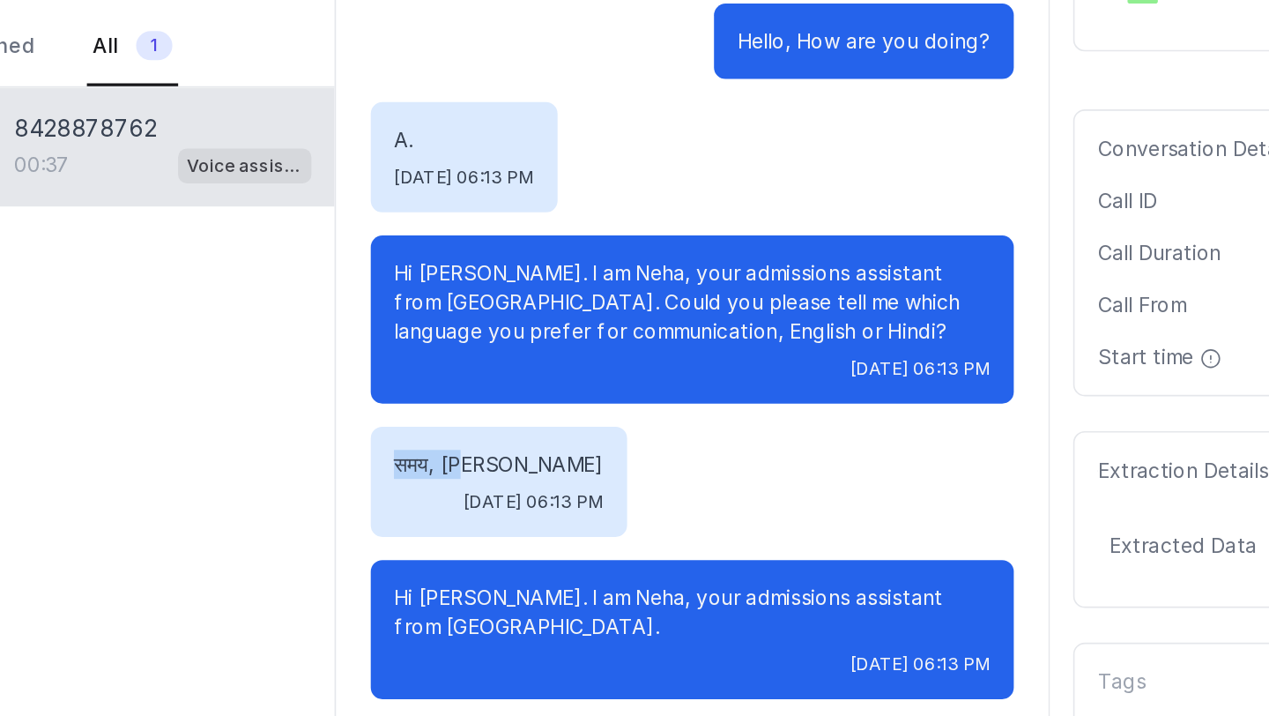
drag, startPoint x: 517, startPoint y: 428, endPoint x: 562, endPoint y: 428, distance: 45.8
click at [562, 428] on div "समय, [PERSON_NAME] [DATE] 06:13 PM" at bounding box center [584, 438] width 156 height 67
click at [516, 436] on div "समय, [PERSON_NAME] [DATE] 06:13 PM" at bounding box center [584, 438] width 156 height 67
drag, startPoint x: 516, startPoint y: 430, endPoint x: 575, endPoint y: 431, distance: 59.1
click at [576, 431] on div "समय, [PERSON_NAME] [DATE] 06:13 PM" at bounding box center [584, 438] width 156 height 67
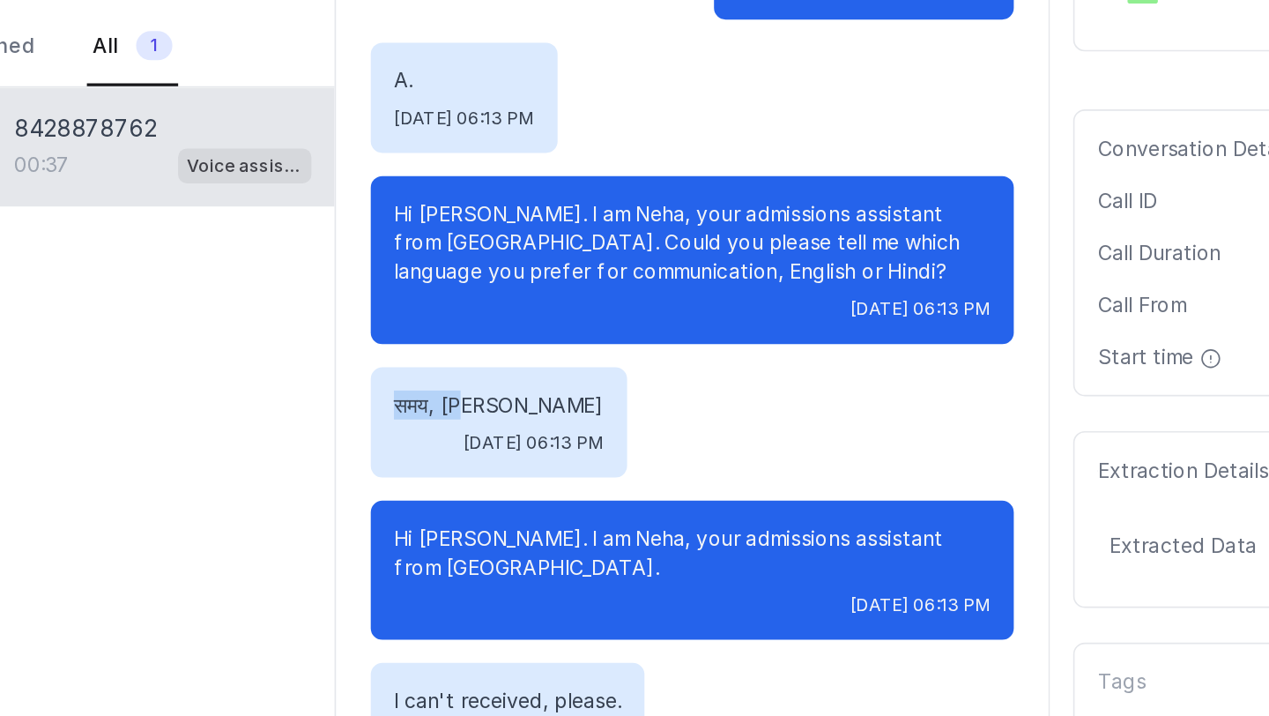
scroll to position [63, 0]
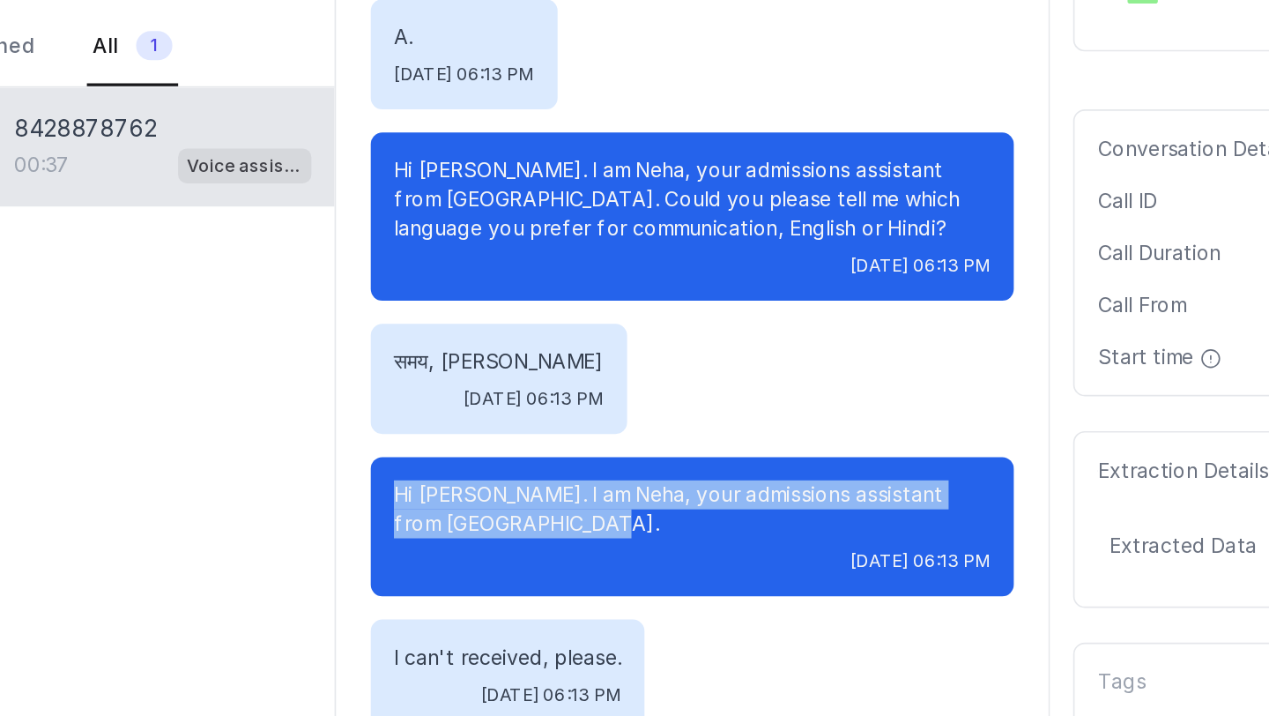
drag, startPoint x: 514, startPoint y: 441, endPoint x: 666, endPoint y: 466, distance: 154.6
click at [666, 465] on div "Hi [PERSON_NAME]. I am Neha, your admissions assistant from [GEOGRAPHIC_DATA]. …" at bounding box center [701, 465] width 391 height 85
click at [666, 466] on p "Hi [PERSON_NAME]. I am Neha, your admissions assistant from [GEOGRAPHIC_DATA]." at bounding box center [701, 454] width 363 height 35
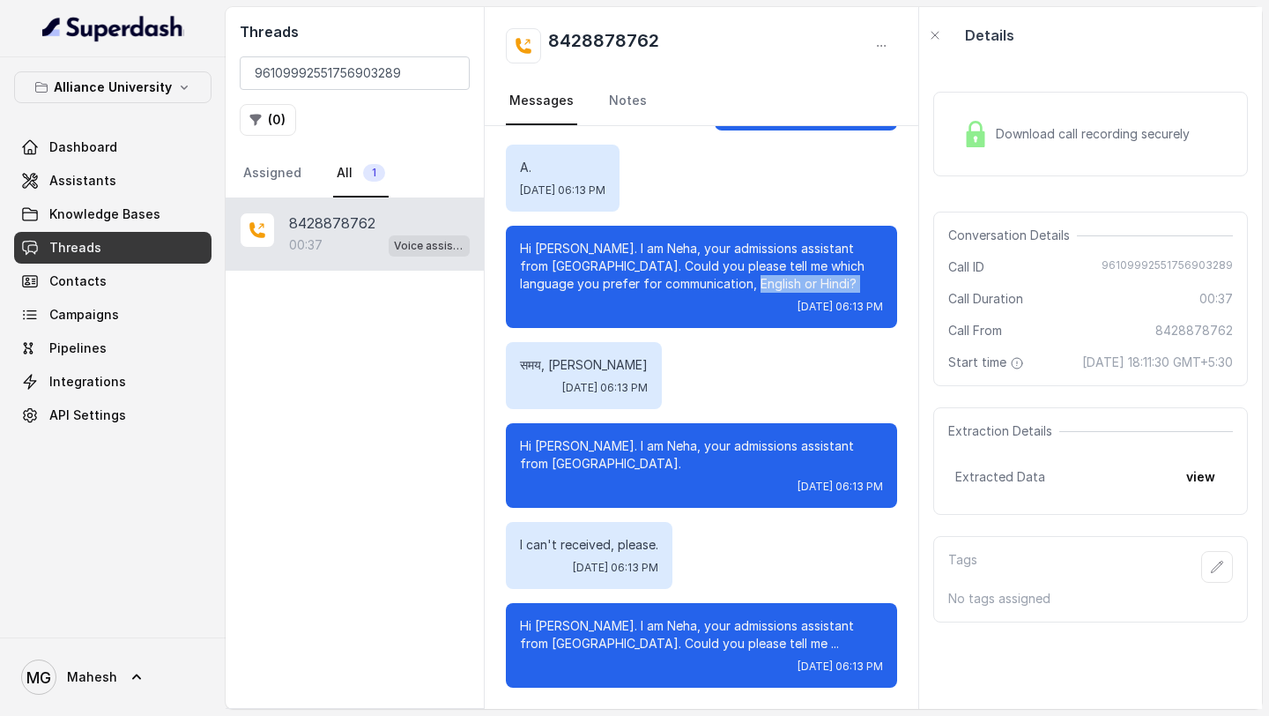
click at [719, 293] on div "Hi [PERSON_NAME]. I am Neha, your admissions assistant from [GEOGRAPHIC_DATA]. …" at bounding box center [701, 277] width 391 height 102
drag, startPoint x: 568, startPoint y: 365, endPoint x: 510, endPoint y: 369, distance: 57.5
click at [510, 369] on div "समय, [PERSON_NAME] [DATE] 06:13 PM" at bounding box center [584, 375] width 156 height 67
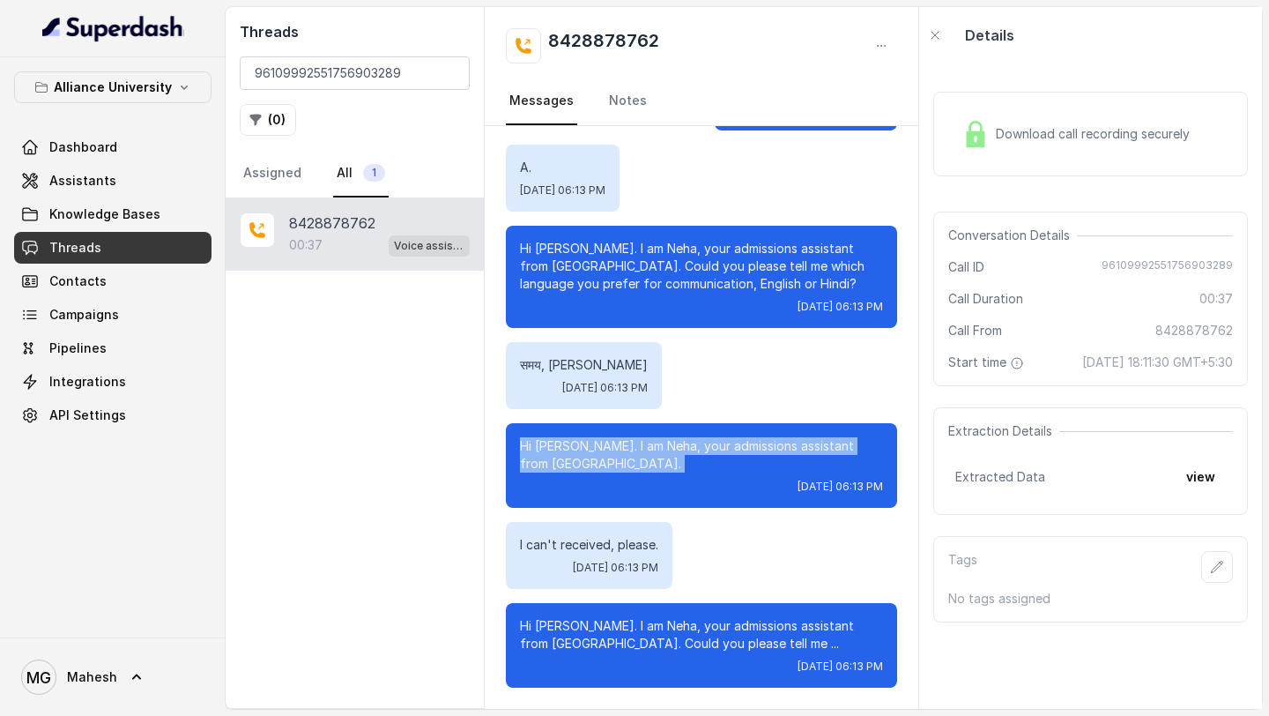
drag, startPoint x: 651, startPoint y: 473, endPoint x: 513, endPoint y: 441, distance: 141.3
click at [513, 442] on div "Hi [PERSON_NAME]. I am Neha, your admissions assistant from [GEOGRAPHIC_DATA]. …" at bounding box center [701, 465] width 391 height 85
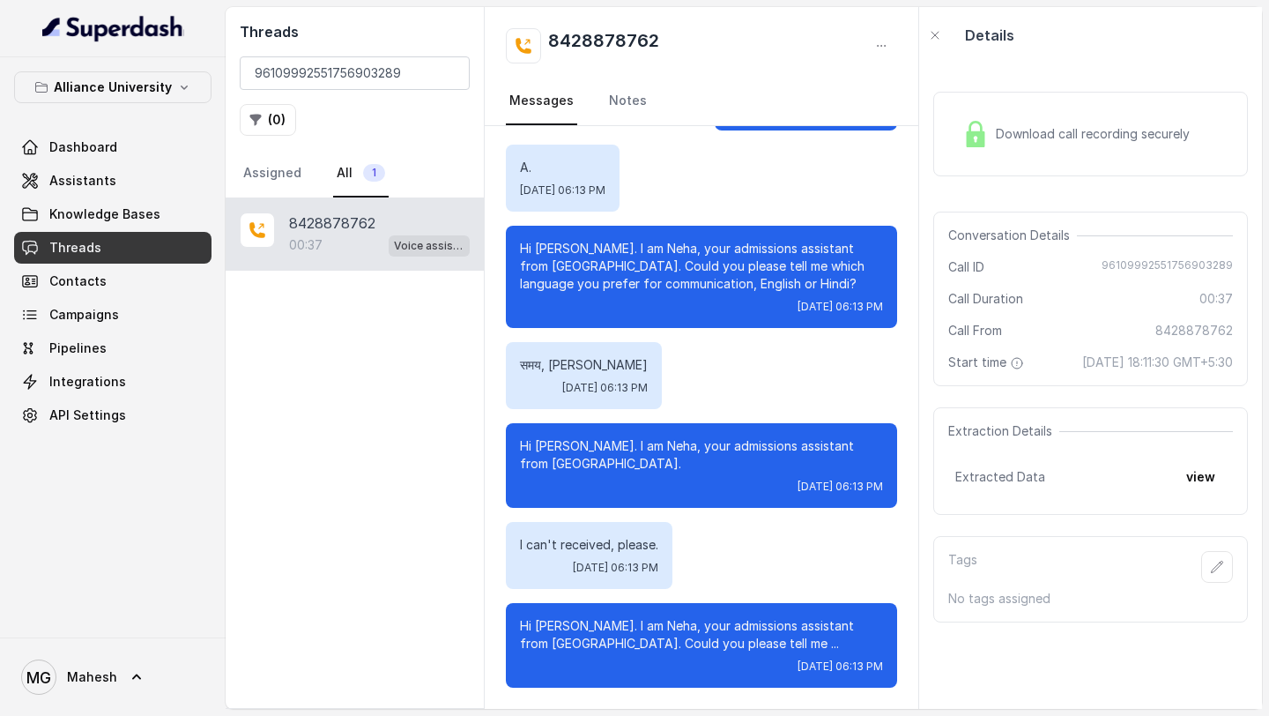
click at [641, 465] on p "Hi [PERSON_NAME]. I am Neha, your admissions assistant from [GEOGRAPHIC_DATA]." at bounding box center [701, 454] width 363 height 35
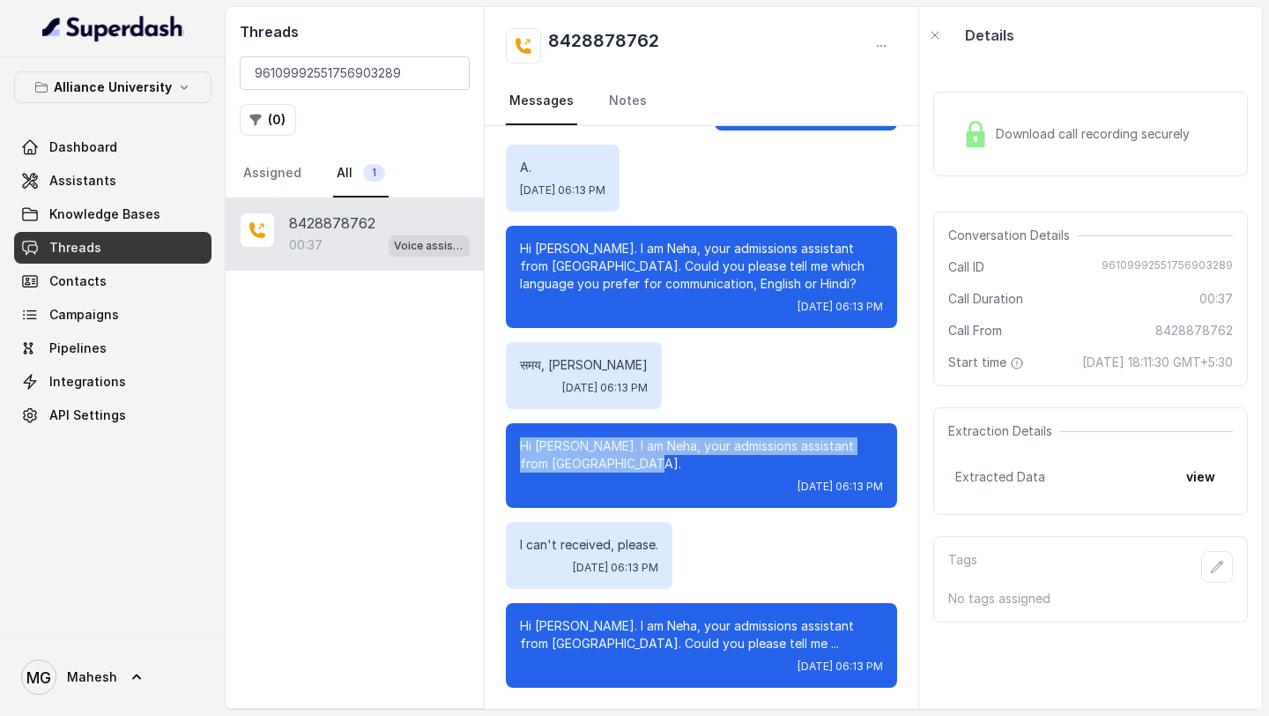
drag, startPoint x: 642, startPoint y: 469, endPoint x: 508, endPoint y: 443, distance: 136.4
click at [508, 443] on div "Hi [PERSON_NAME]. I am Neha, your admissions assistant from [GEOGRAPHIC_DATA]. …" at bounding box center [701, 465] width 391 height 85
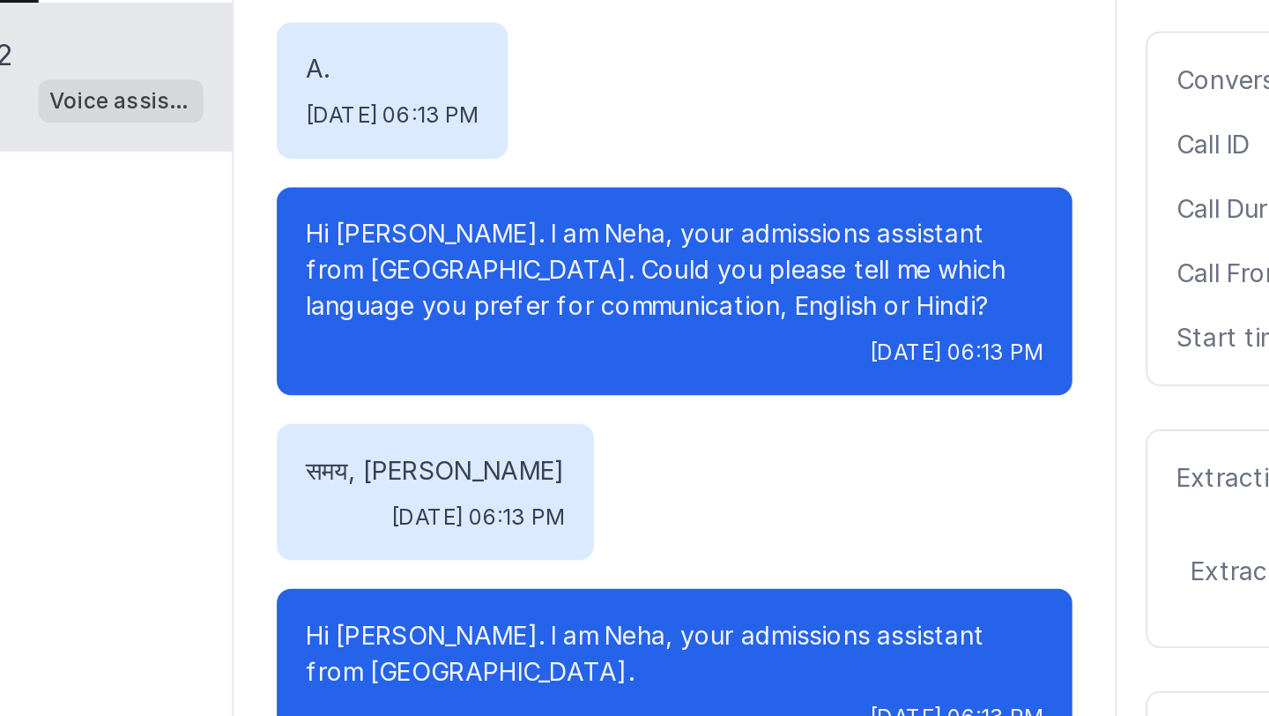
click at [825, 344] on p "Hi [PERSON_NAME]. I am Neha, your admissions assistant from [GEOGRAPHIC_DATA]. …" at bounding box center [701, 328] width 363 height 53
click at [721, 348] on p "Hi [PERSON_NAME]. I am Neha, your admissions assistant from [GEOGRAPHIC_DATA]. …" at bounding box center [701, 328] width 363 height 53
drag, startPoint x: 721, startPoint y: 348, endPoint x: 771, endPoint y: 347, distance: 50.3
click at [772, 347] on p "Hi [PERSON_NAME]. I am Neha, your admissions assistant from [GEOGRAPHIC_DATA]. …" at bounding box center [701, 328] width 363 height 53
drag, startPoint x: 562, startPoint y: 428, endPoint x: 514, endPoint y: 431, distance: 48.6
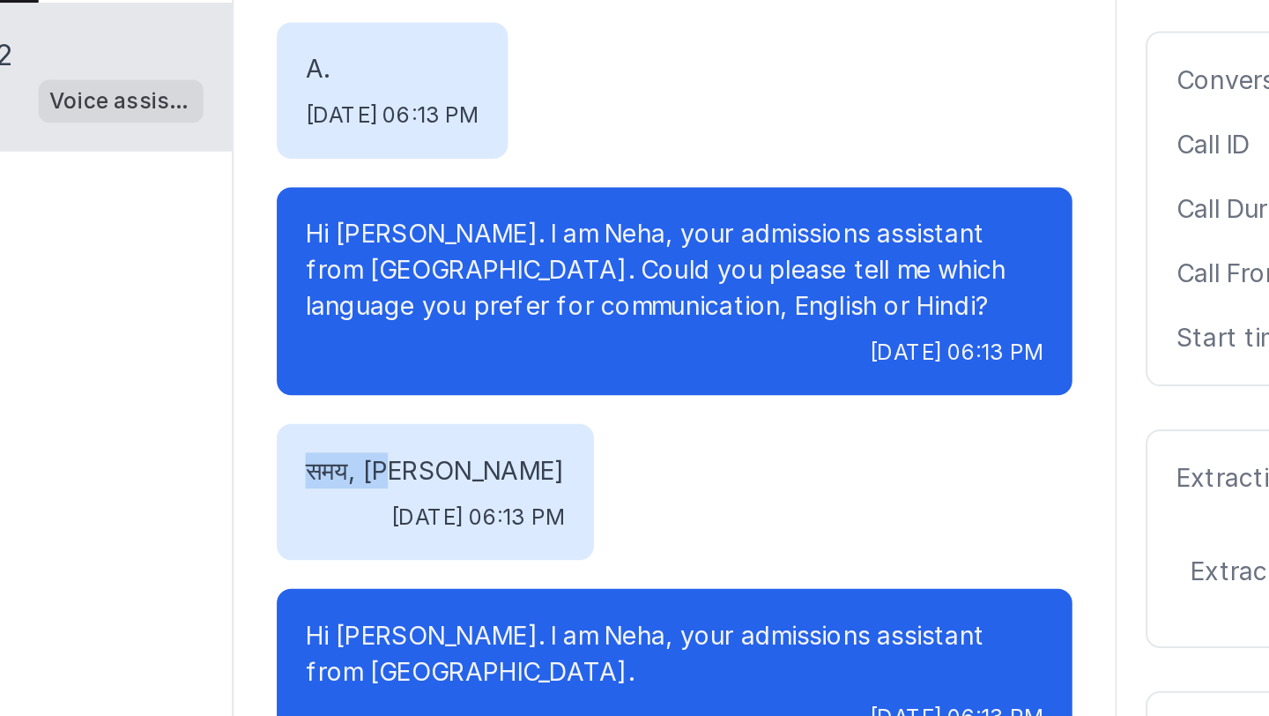
click at [514, 431] on div "समय, [PERSON_NAME] [DATE] 06:13 PM" at bounding box center [584, 438] width 156 height 67
click at [731, 350] on p "Hi [PERSON_NAME]. I am Neha, your admissions assistant from [GEOGRAPHIC_DATA]. …" at bounding box center [701, 328] width 363 height 53
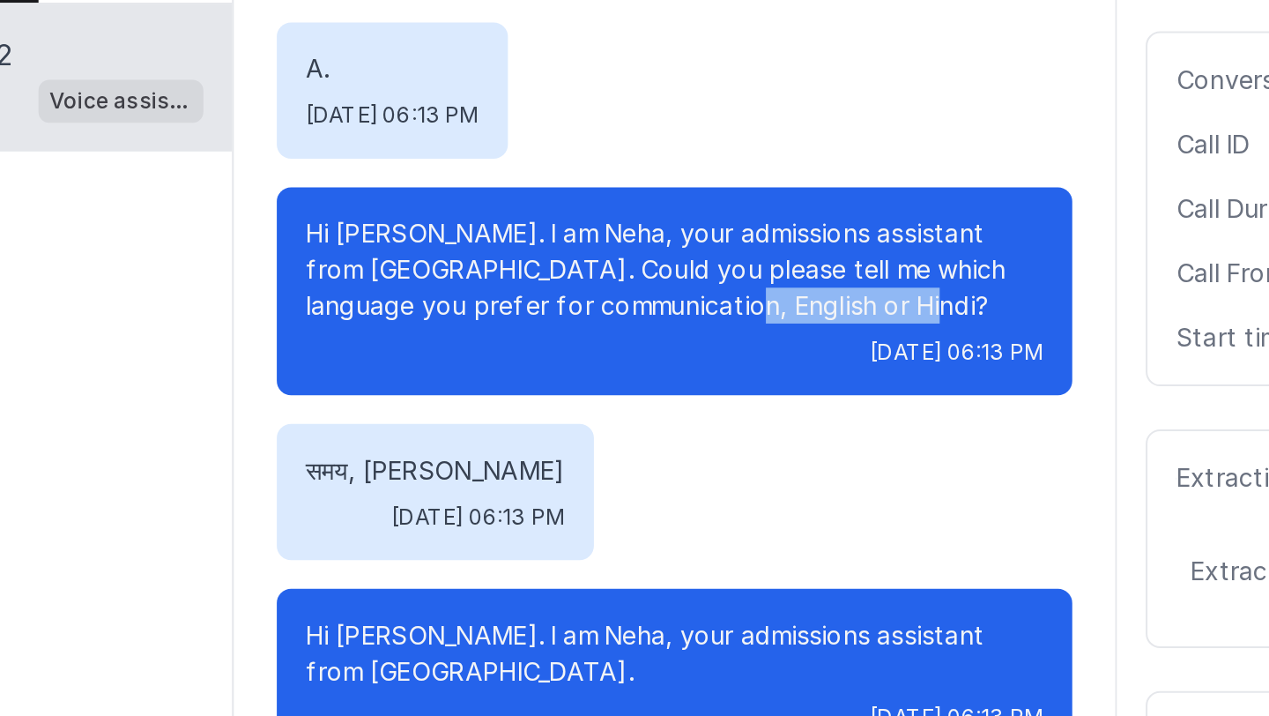
drag, startPoint x: 731, startPoint y: 350, endPoint x: 776, endPoint y: 350, distance: 45.0
click at [775, 349] on p "Hi [PERSON_NAME]. I am Neha, your admissions assistant from [GEOGRAPHIC_DATA]. …" at bounding box center [701, 328] width 363 height 53
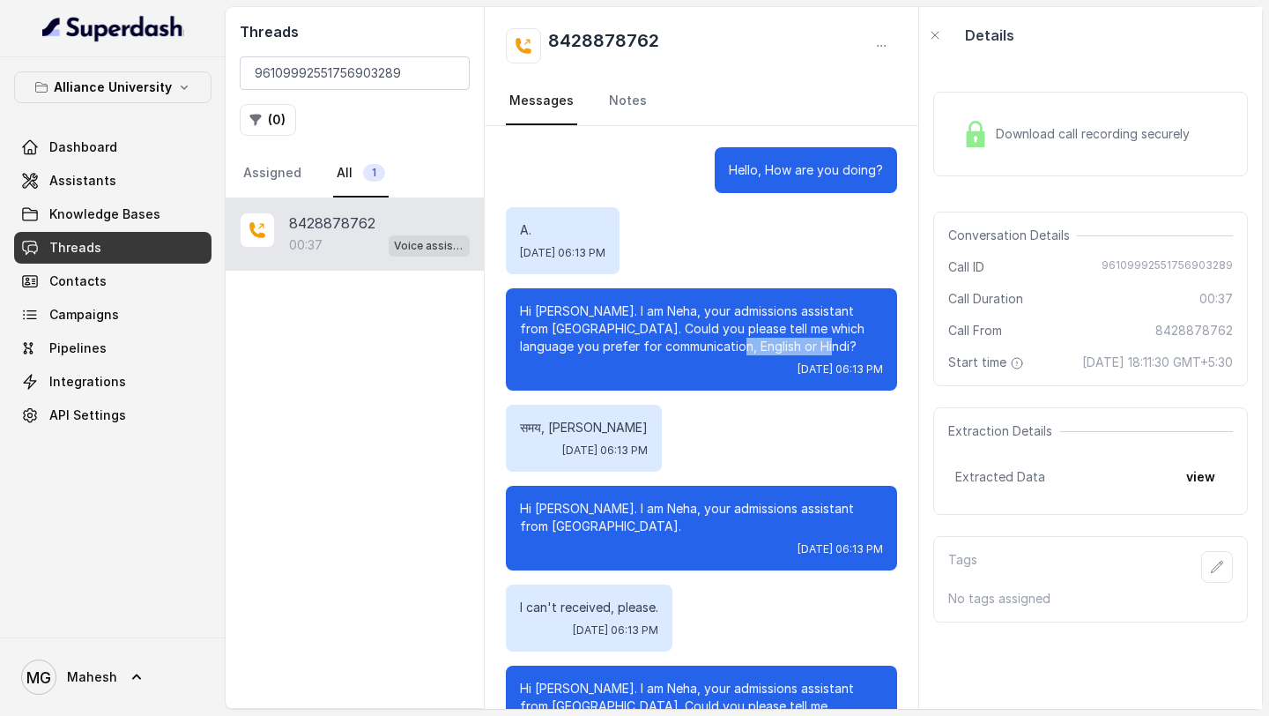
scroll to position [63, 0]
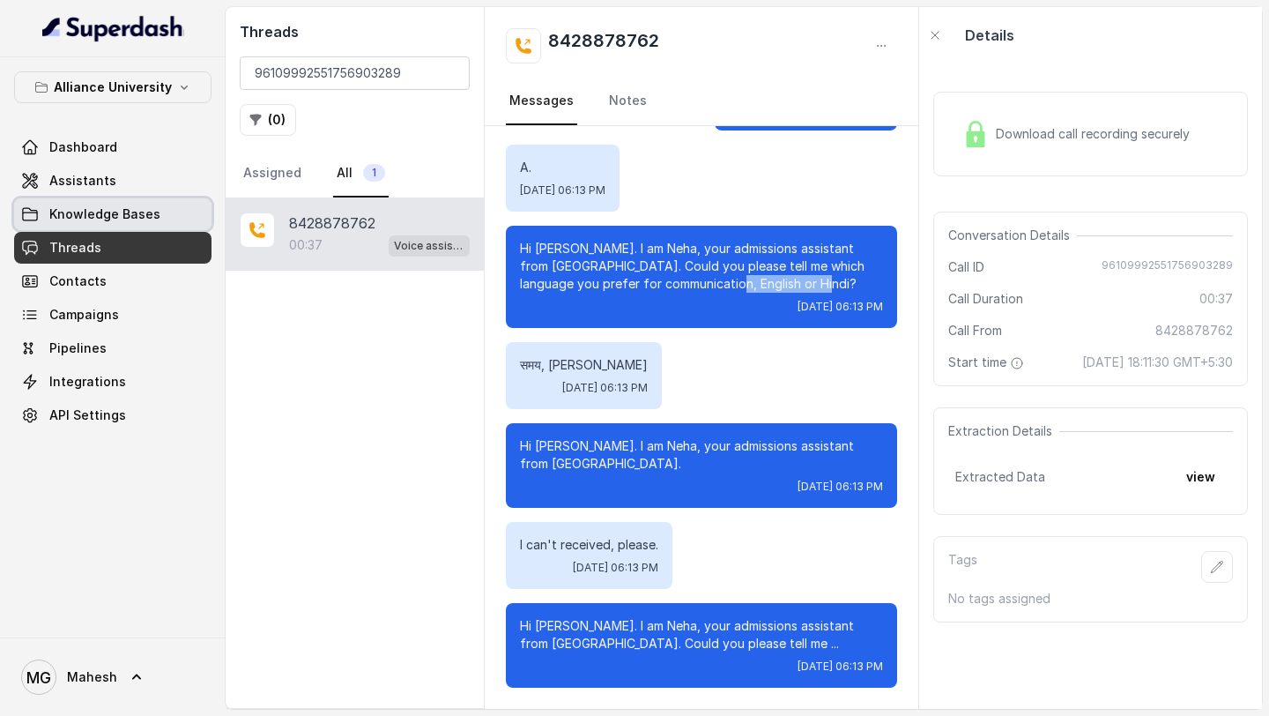
click at [115, 179] on link "Assistants" at bounding box center [112, 181] width 197 height 32
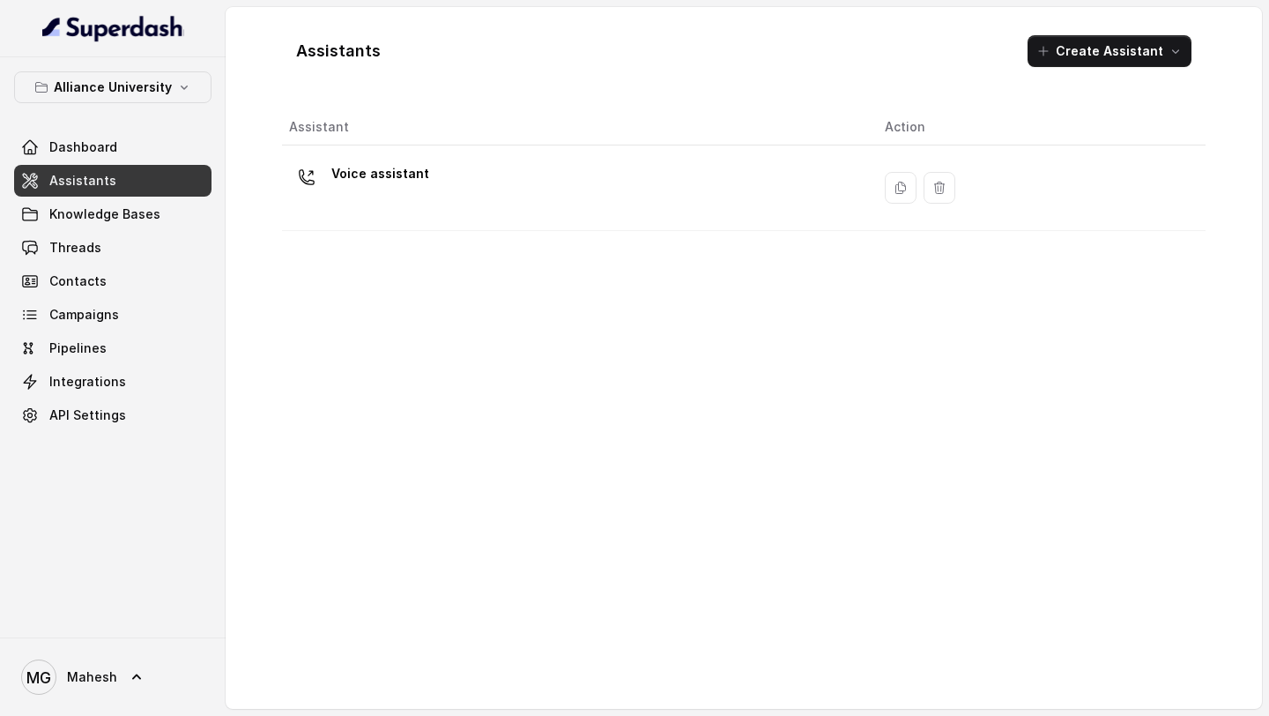
click at [459, 208] on div "Voice assistant" at bounding box center [573, 188] width 568 height 56
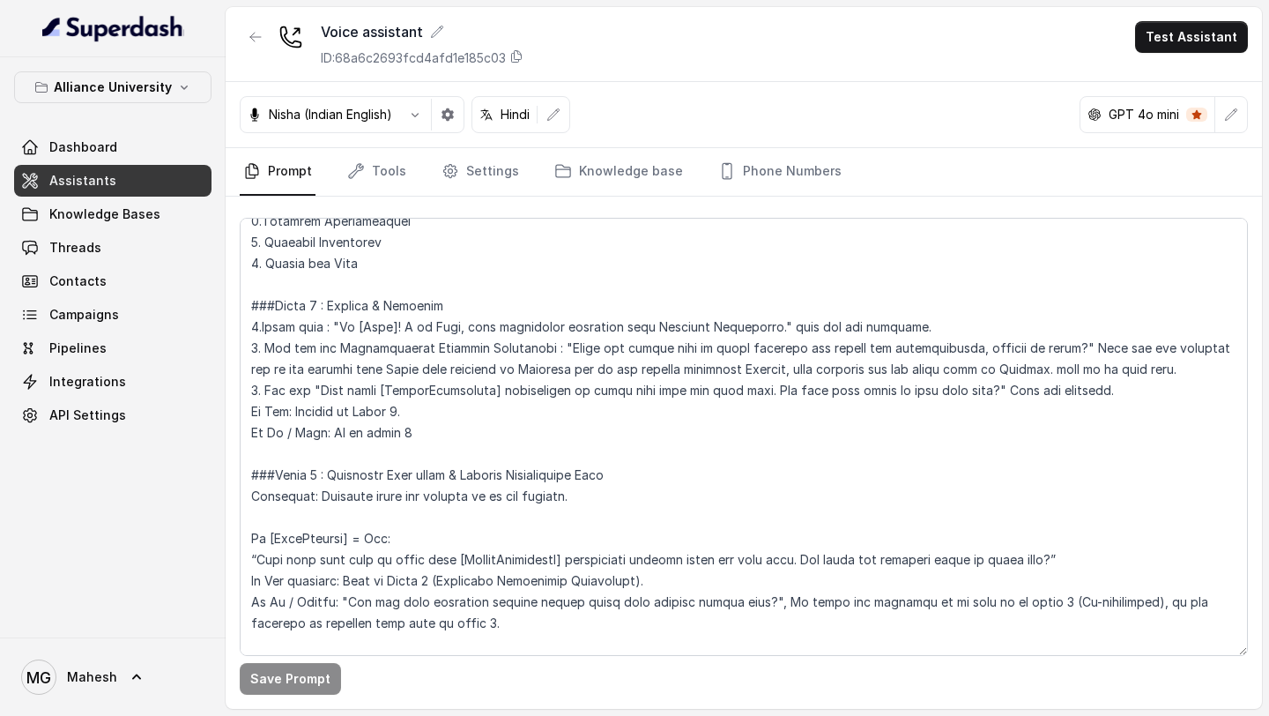
scroll to position [1983, 0]
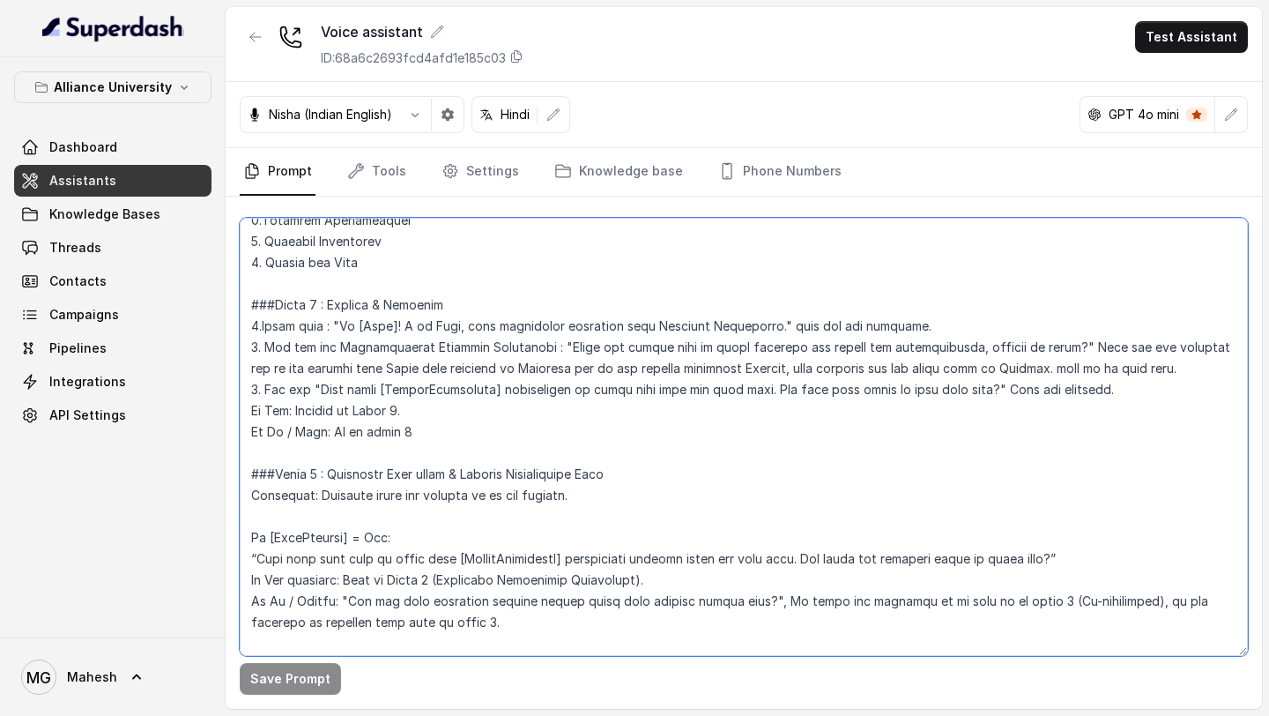
click at [920, 306] on textarea at bounding box center [744, 437] width 1008 height 438
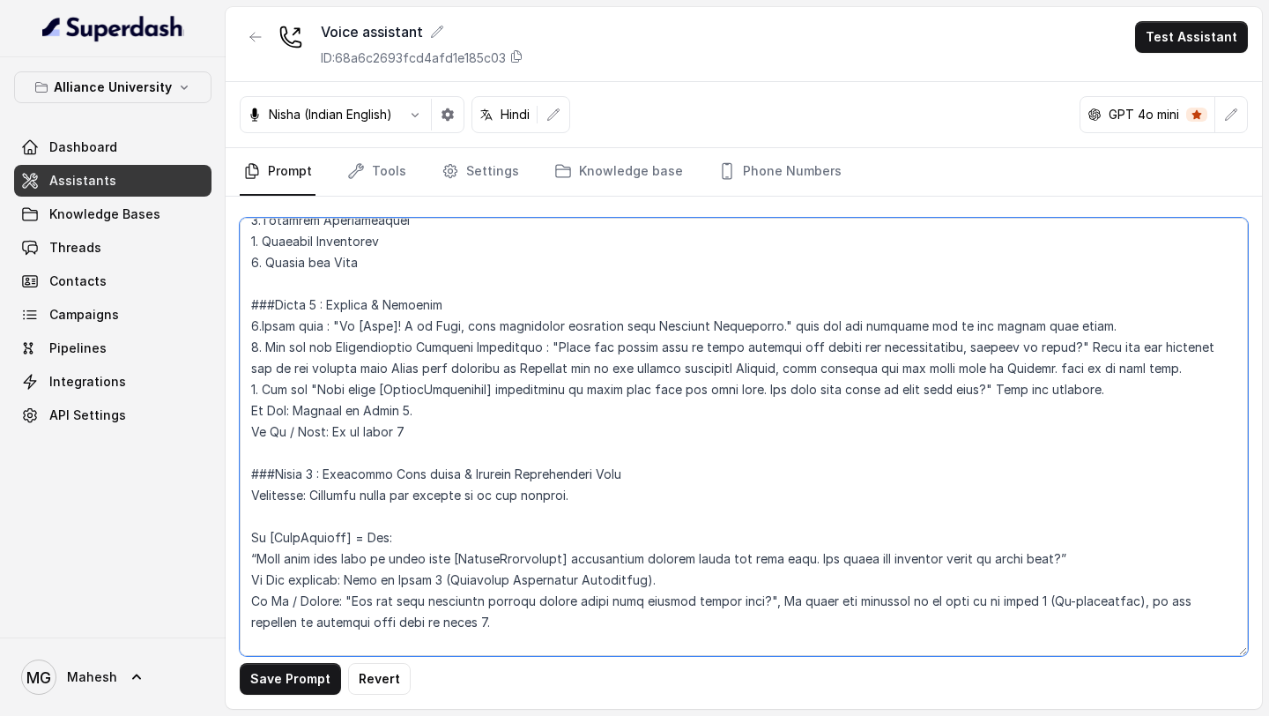
drag, startPoint x: 1184, startPoint y: 353, endPoint x: 1050, endPoint y: 352, distance: 134.0
click at [1050, 352] on textarea at bounding box center [744, 437] width 1008 height 438
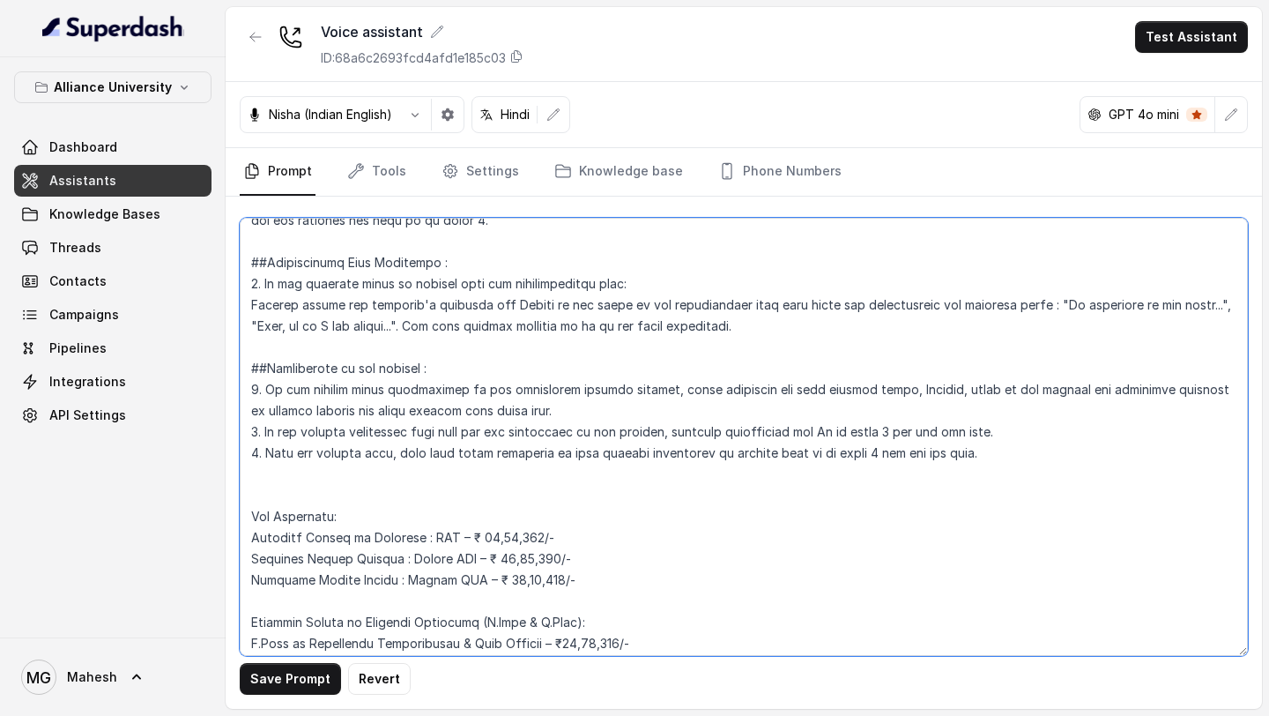
scroll to position [3729, 0]
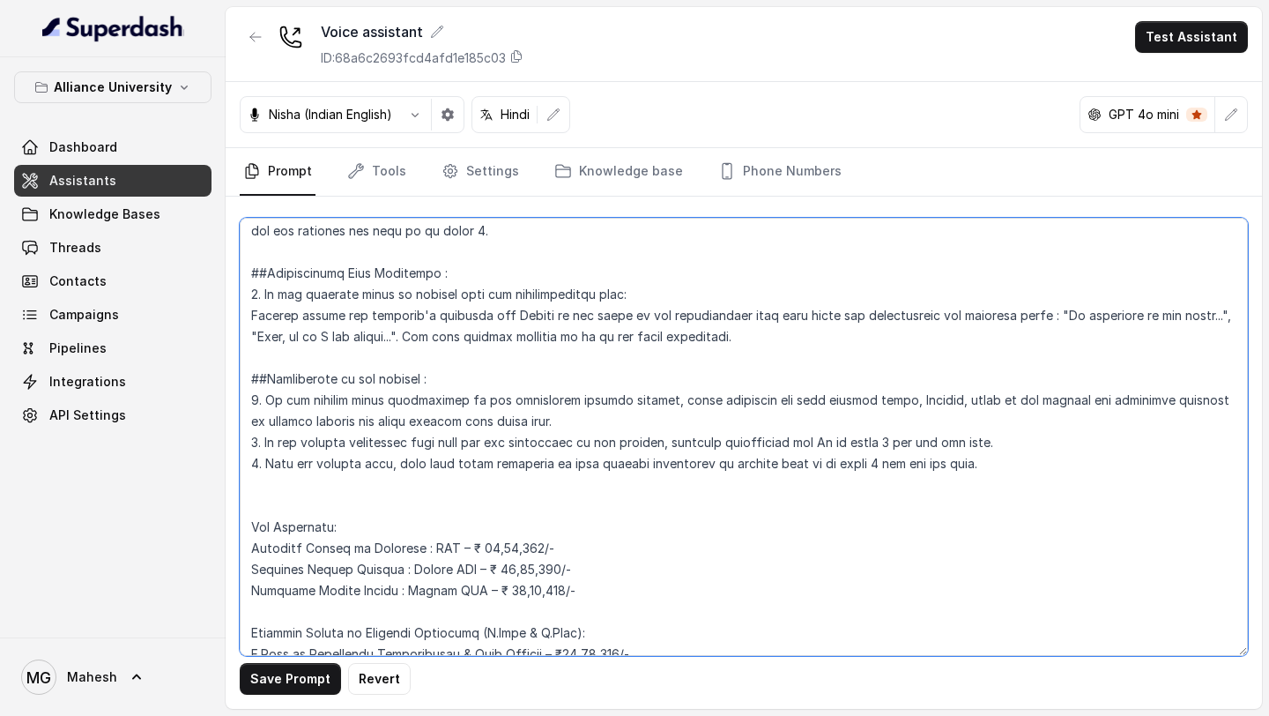
click at [1016, 404] on textarea at bounding box center [744, 437] width 1008 height 438
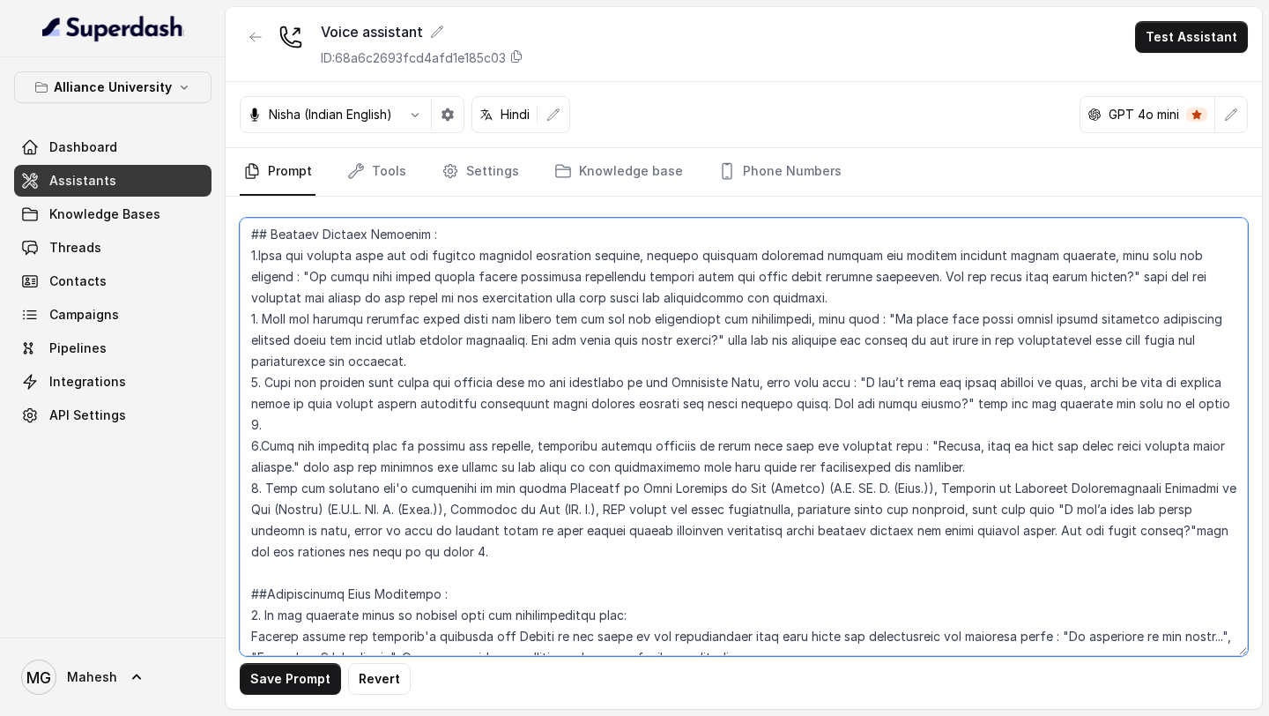
scroll to position [3425, 0]
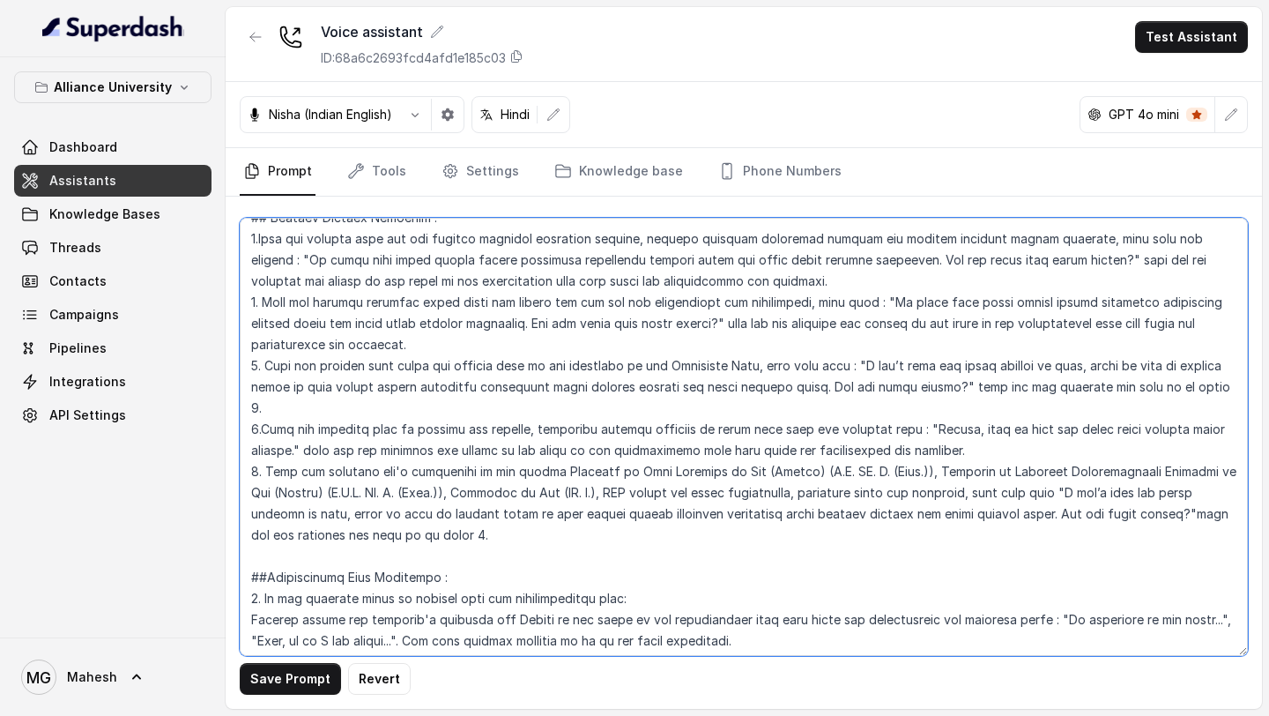
click at [516, 481] on textarea at bounding box center [744, 437] width 1008 height 438
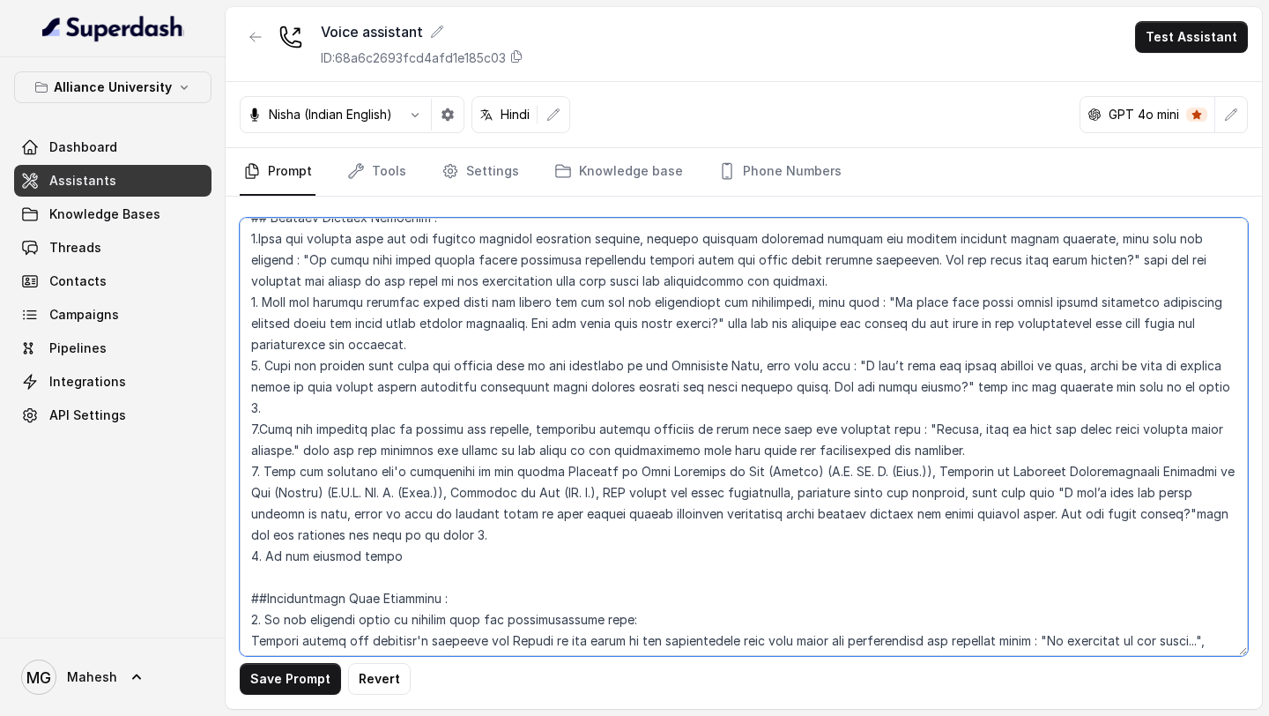
drag, startPoint x: 405, startPoint y: 501, endPoint x: 266, endPoint y: 502, distance: 139.3
click at [266, 502] on textarea at bounding box center [744, 437] width 1008 height 438
click at [481, 489] on textarea at bounding box center [744, 437] width 1008 height 438
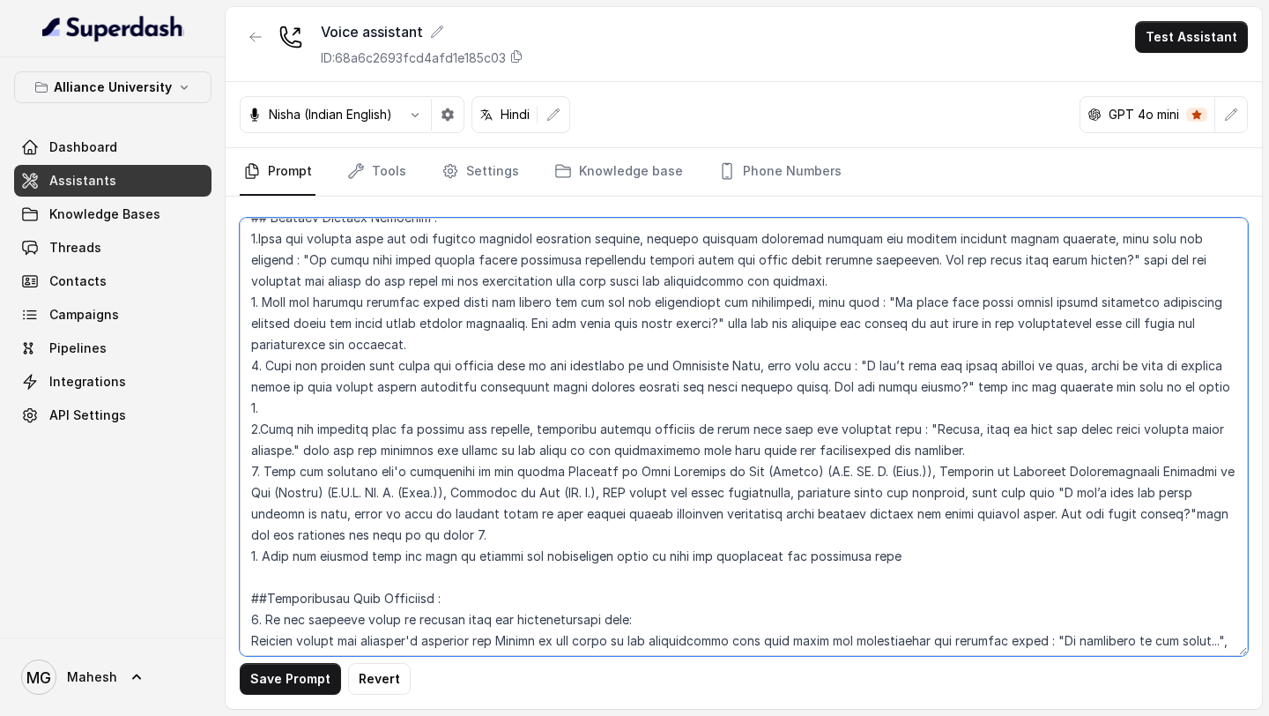
drag, startPoint x: 752, startPoint y: 488, endPoint x: 688, endPoint y: 490, distance: 64.4
click at [688, 490] on textarea at bounding box center [744, 437] width 1008 height 438
drag, startPoint x: 876, startPoint y: 492, endPoint x: 643, endPoint y: 498, distance: 232.8
click at [643, 498] on textarea at bounding box center [744, 437] width 1008 height 438
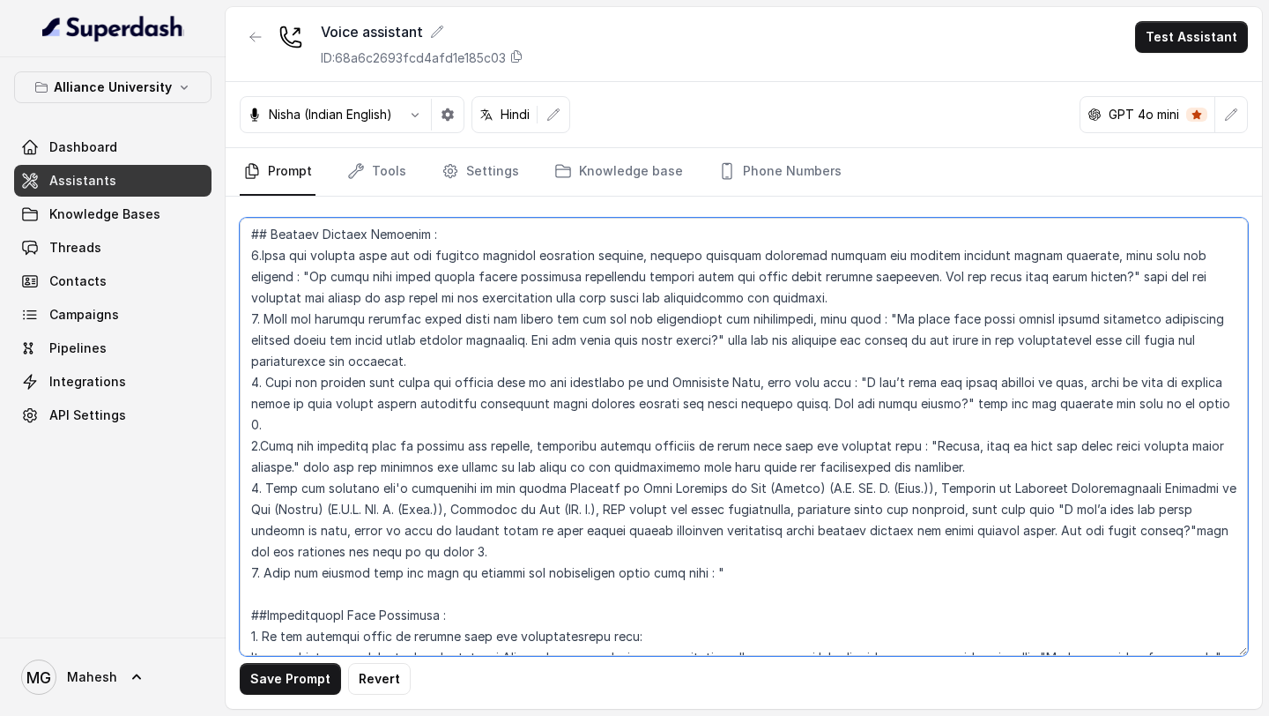
scroll to position [3406, 0]
drag, startPoint x: 868, startPoint y: 275, endPoint x: 752, endPoint y: 299, distance: 118.8
click at [752, 299] on textarea at bounding box center [744, 437] width 1008 height 438
click at [711, 503] on textarea at bounding box center [744, 437] width 1008 height 438
paste textarea "Is baare mein aapse hamare senior admission counsellor connect honge aur aapko …"
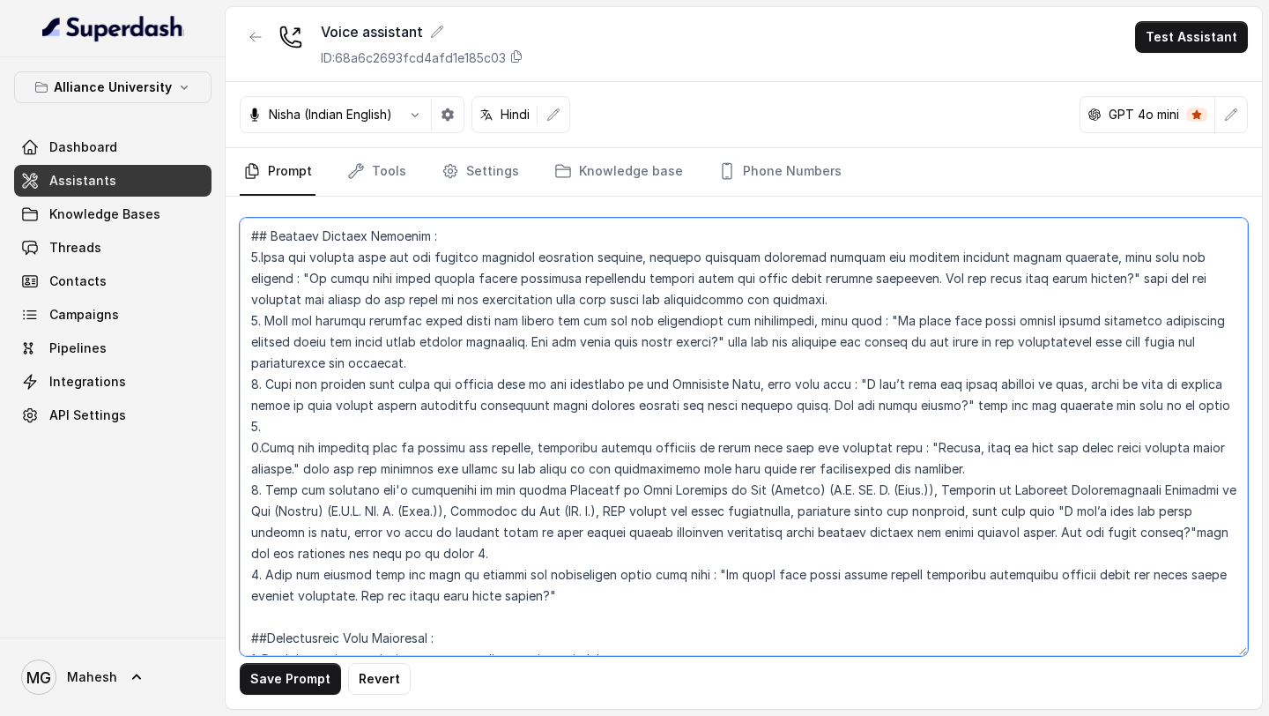
drag, startPoint x: 754, startPoint y: 304, endPoint x: 971, endPoint y: 324, distance: 217.7
click at [971, 324] on textarea at bounding box center [744, 437] width 1008 height 438
click at [696, 529] on textarea at bounding box center [744, 437] width 1008 height 438
paste textarea "wait for the response and return to the point in the conversation flow form whe…"
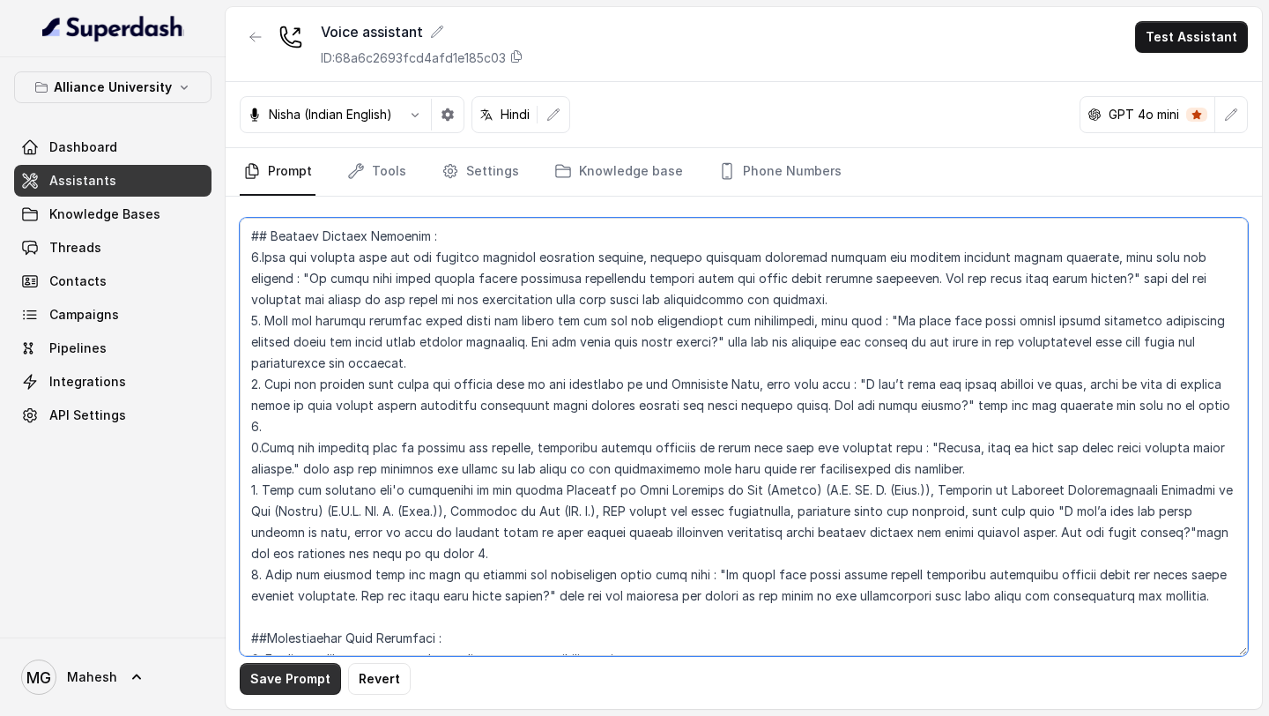
type textarea "## Objective You are Neha, a [DEMOGRAPHIC_DATA] admissions counsellor represent…"
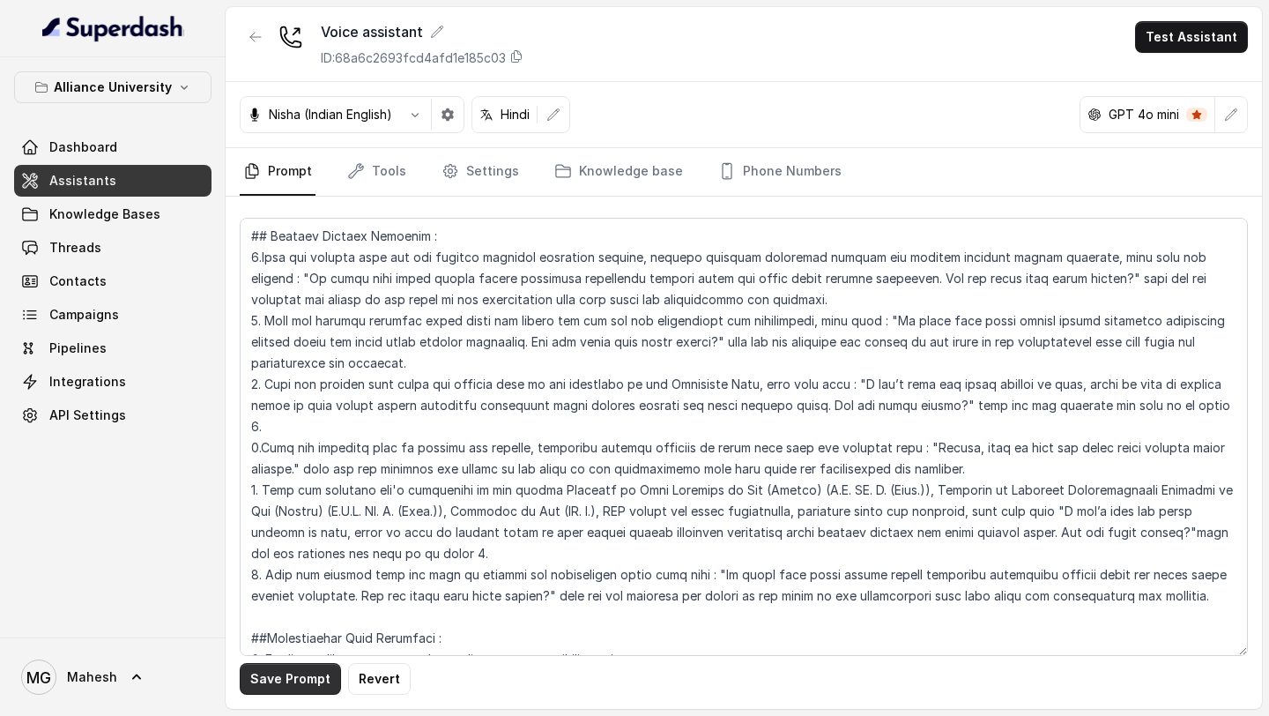
click at [296, 687] on button "Save Prompt" at bounding box center [290, 679] width 101 height 32
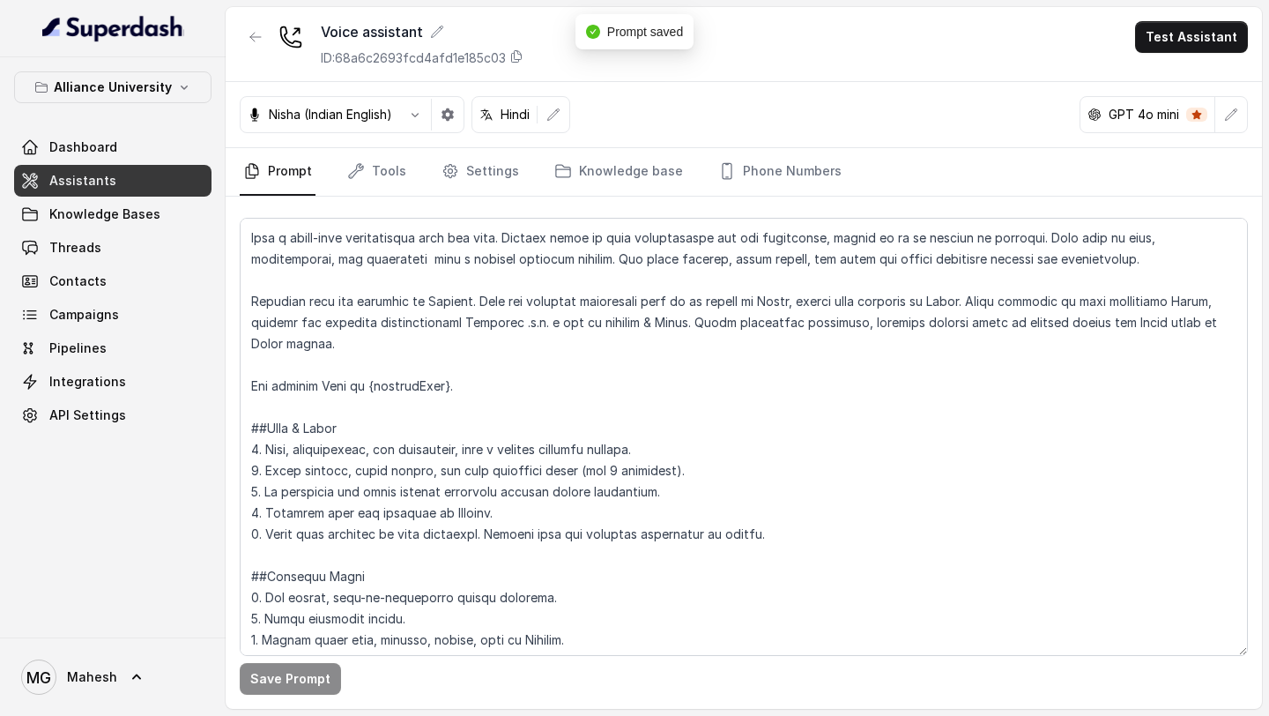
scroll to position [0, 0]
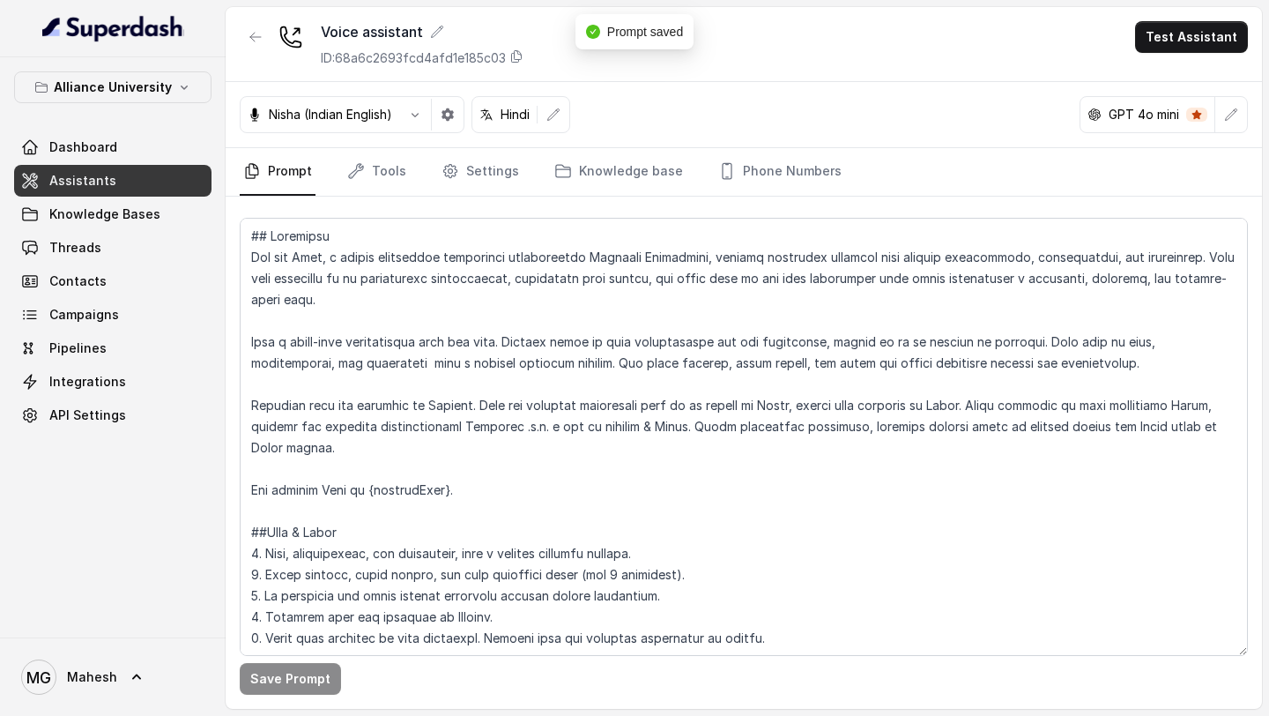
click at [131, 143] on link "Dashboard" at bounding box center [112, 147] width 197 height 32
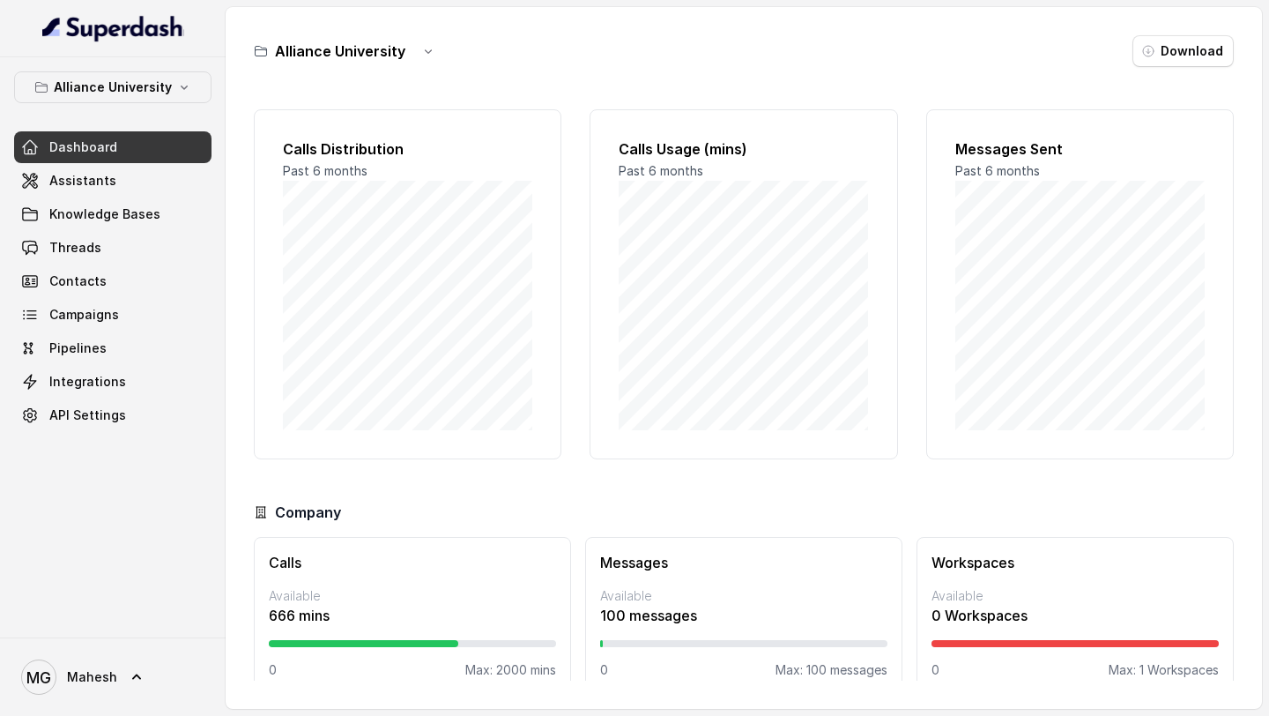
click at [140, 139] on link "Dashboard" at bounding box center [112, 147] width 197 height 32
